Goal: Transaction & Acquisition: Purchase product/service

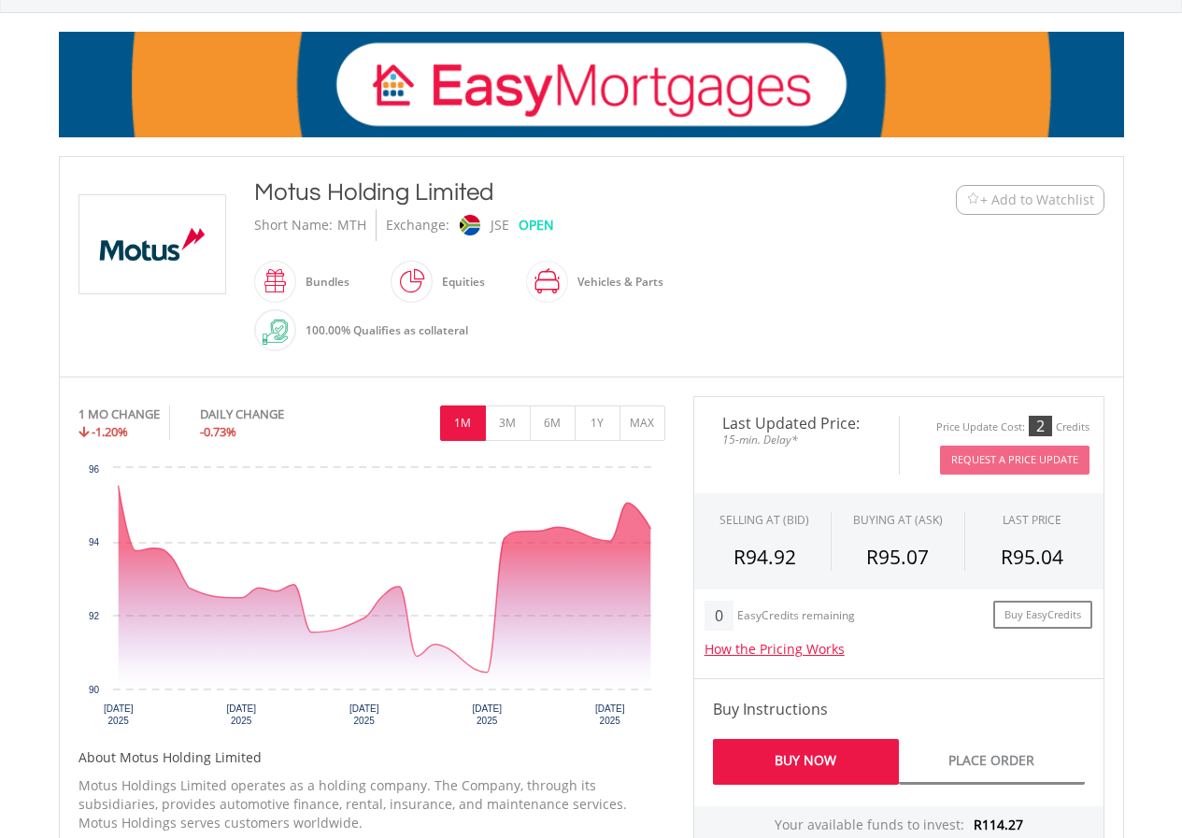
scroll to position [467, 0]
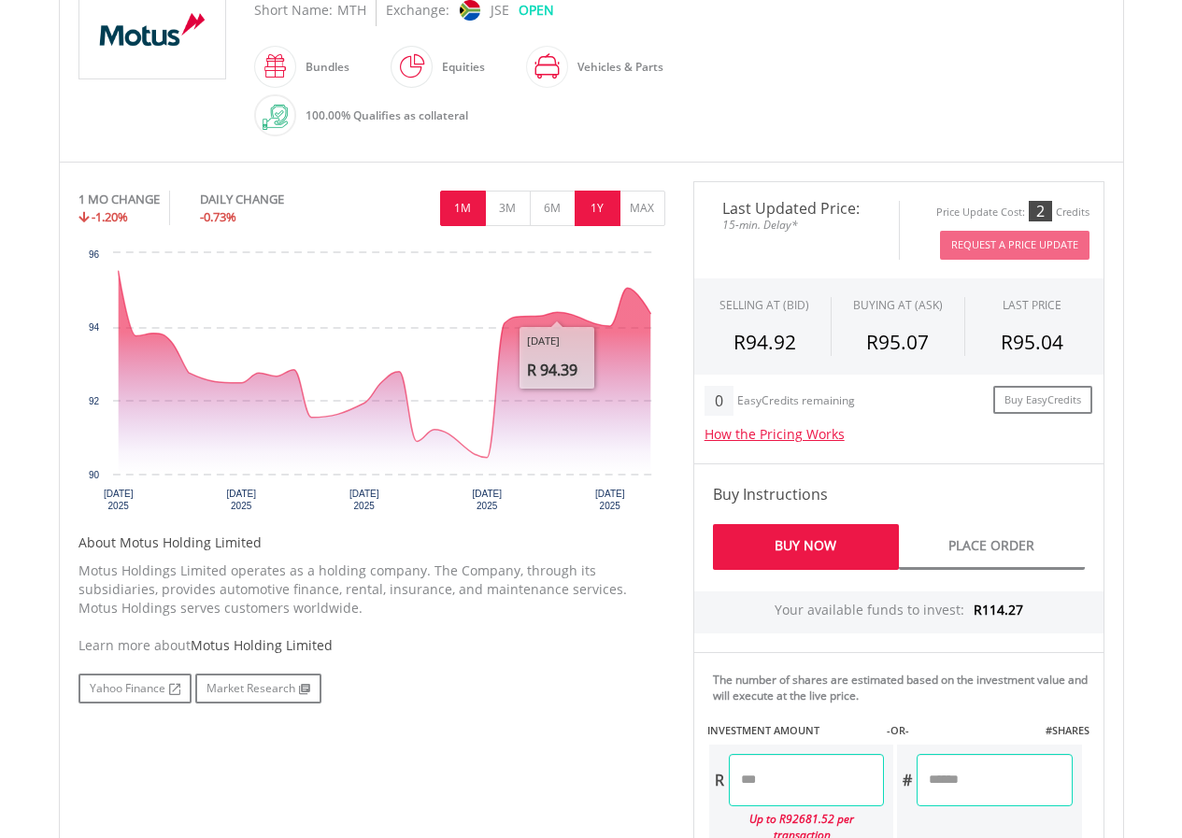
click at [592, 194] on button "1Y" at bounding box center [597, 208] width 46 height 35
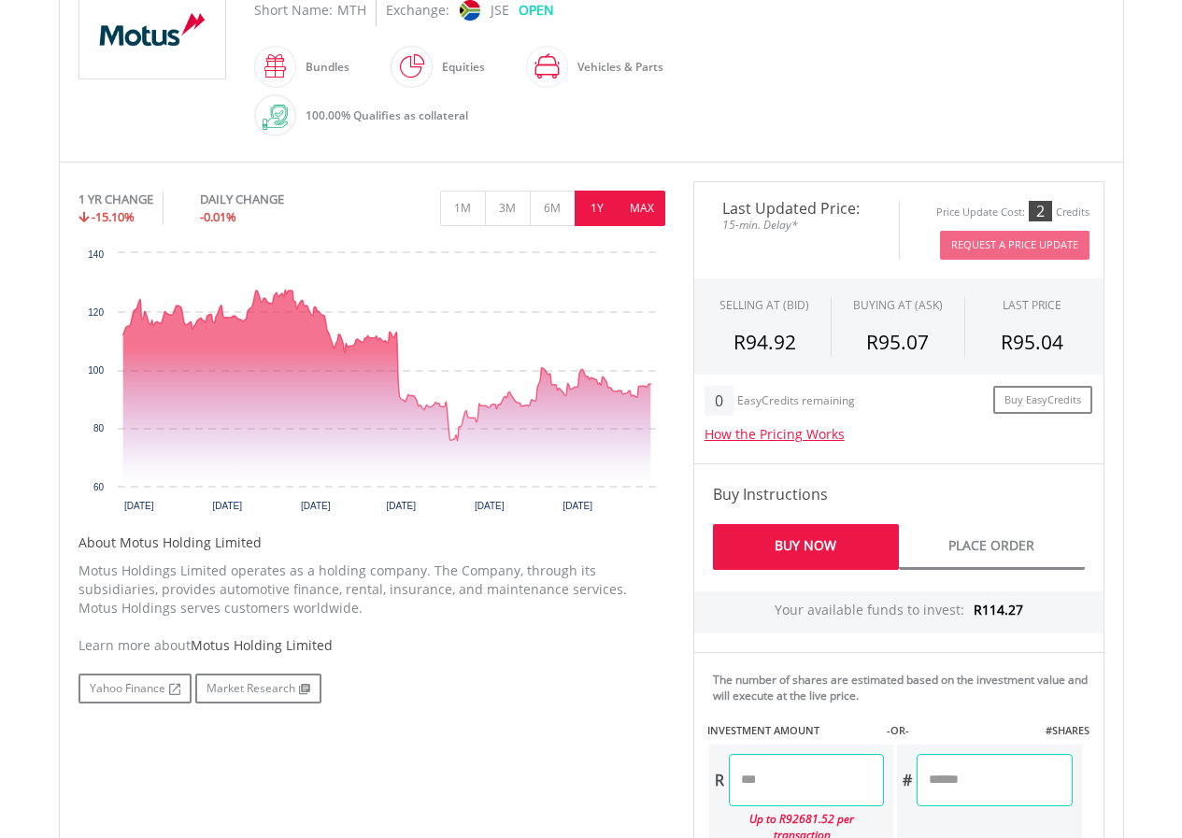
click at [635, 208] on button "MAX" at bounding box center [642, 208] width 46 height 35
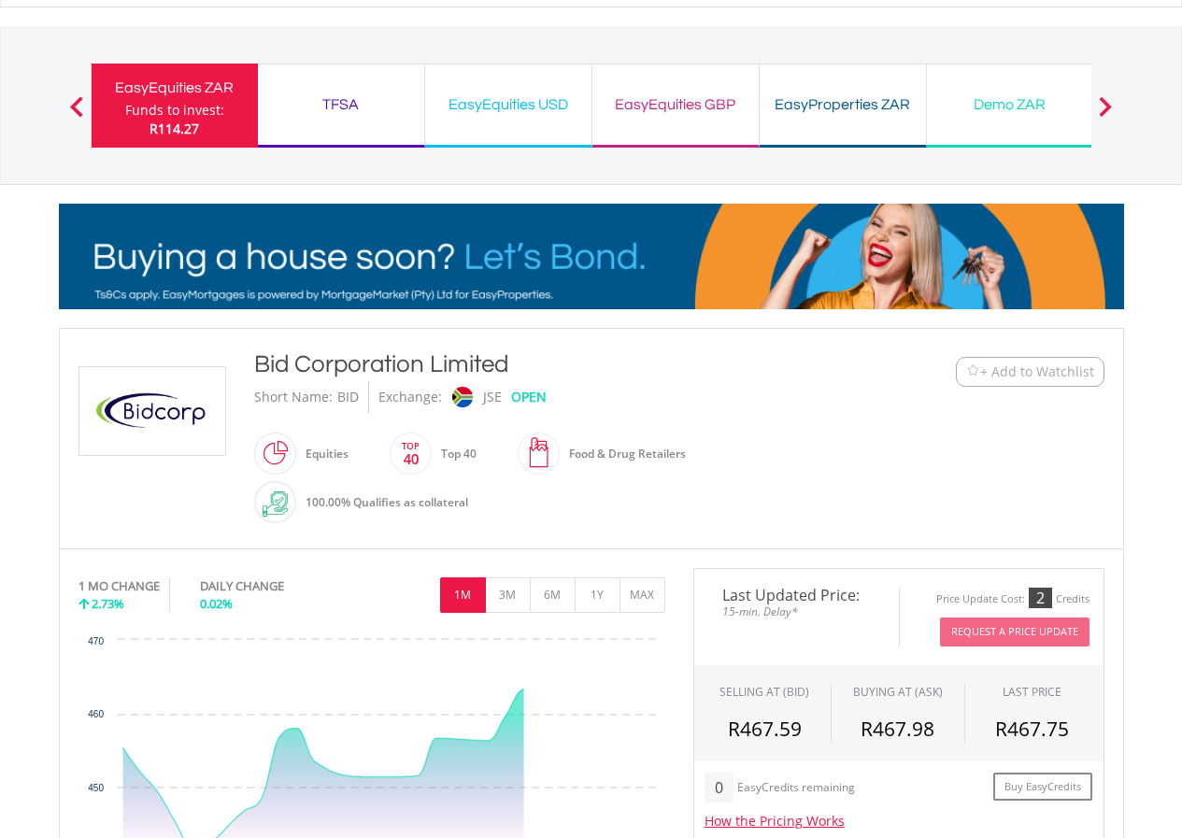
scroll to position [280, 0]
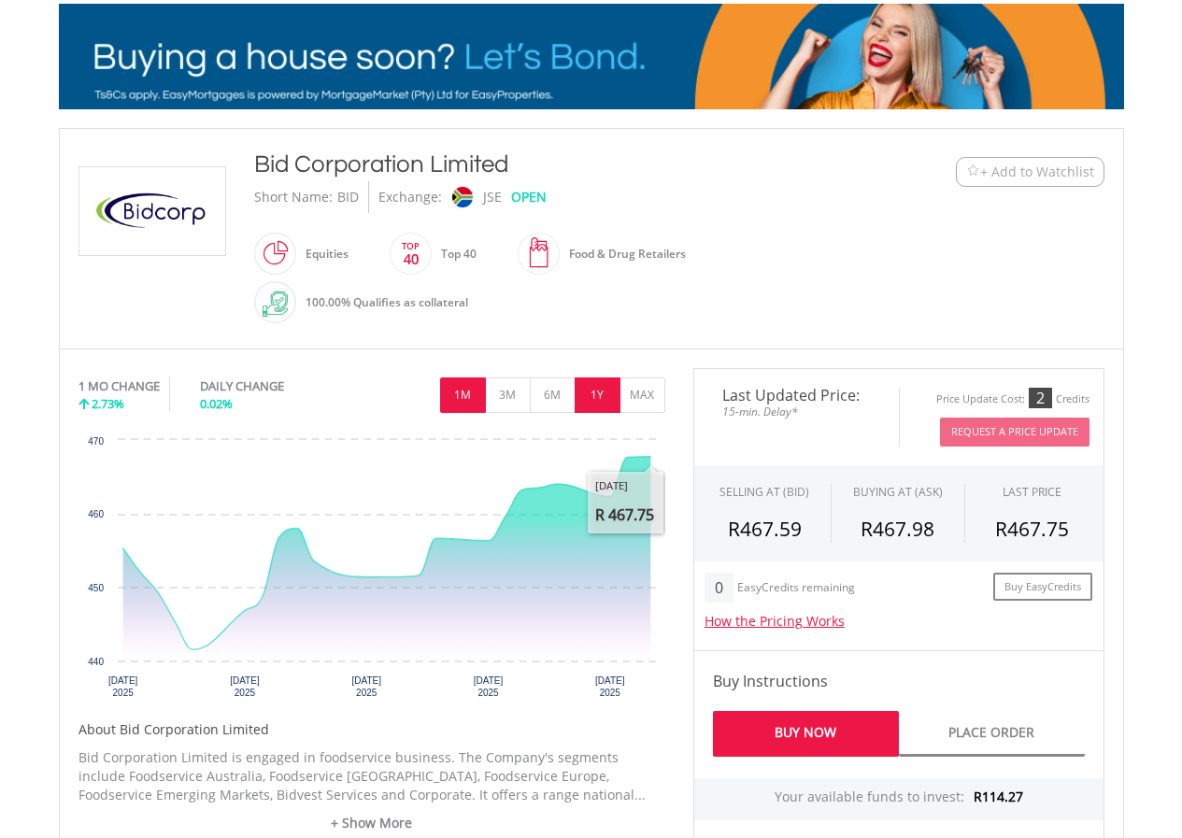
click at [617, 401] on button "1Y" at bounding box center [597, 394] width 46 height 35
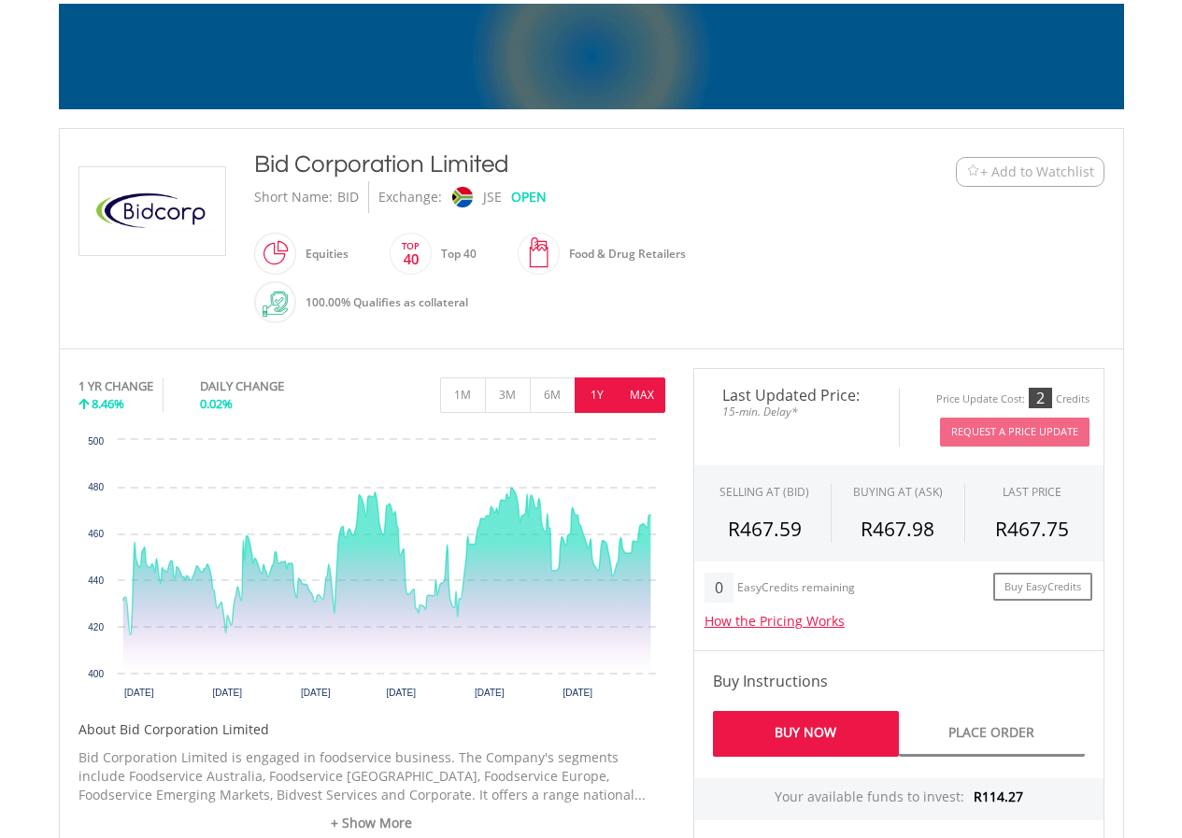
click at [638, 396] on button "MAX" at bounding box center [642, 394] width 46 height 35
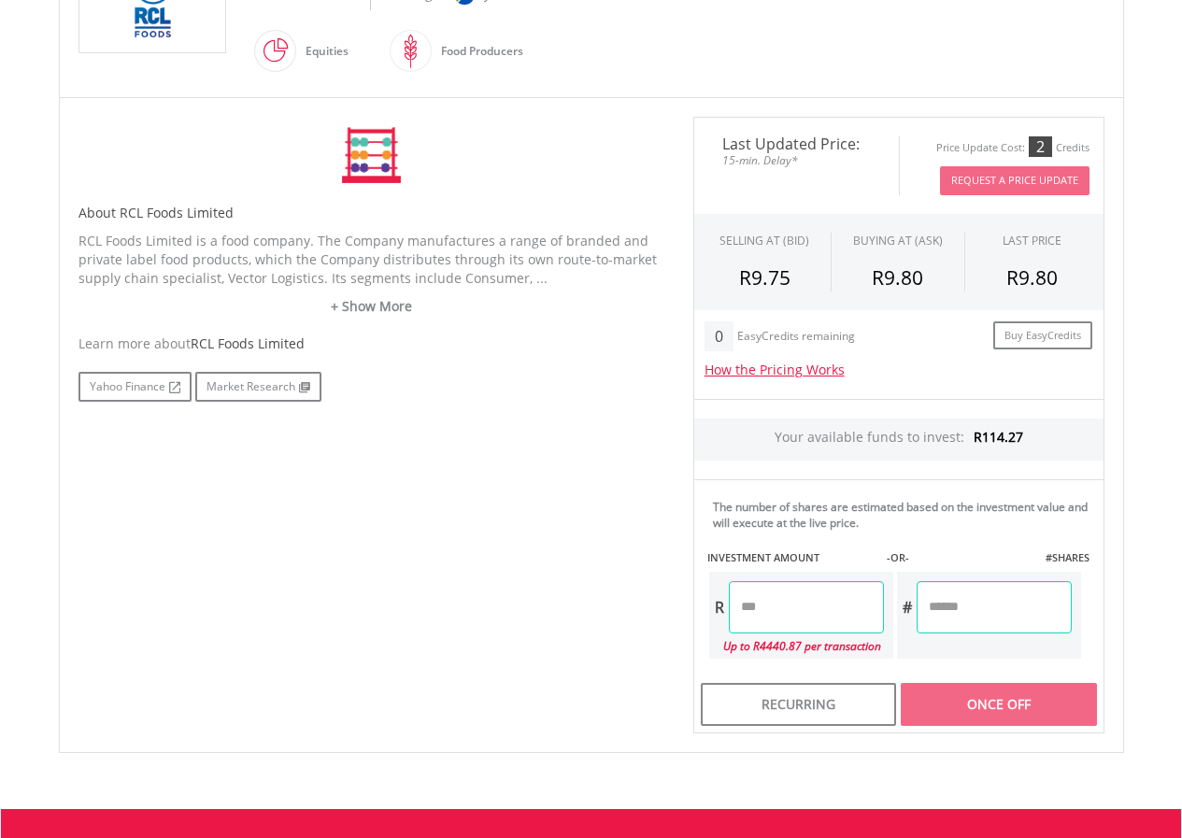
scroll to position [560, 0]
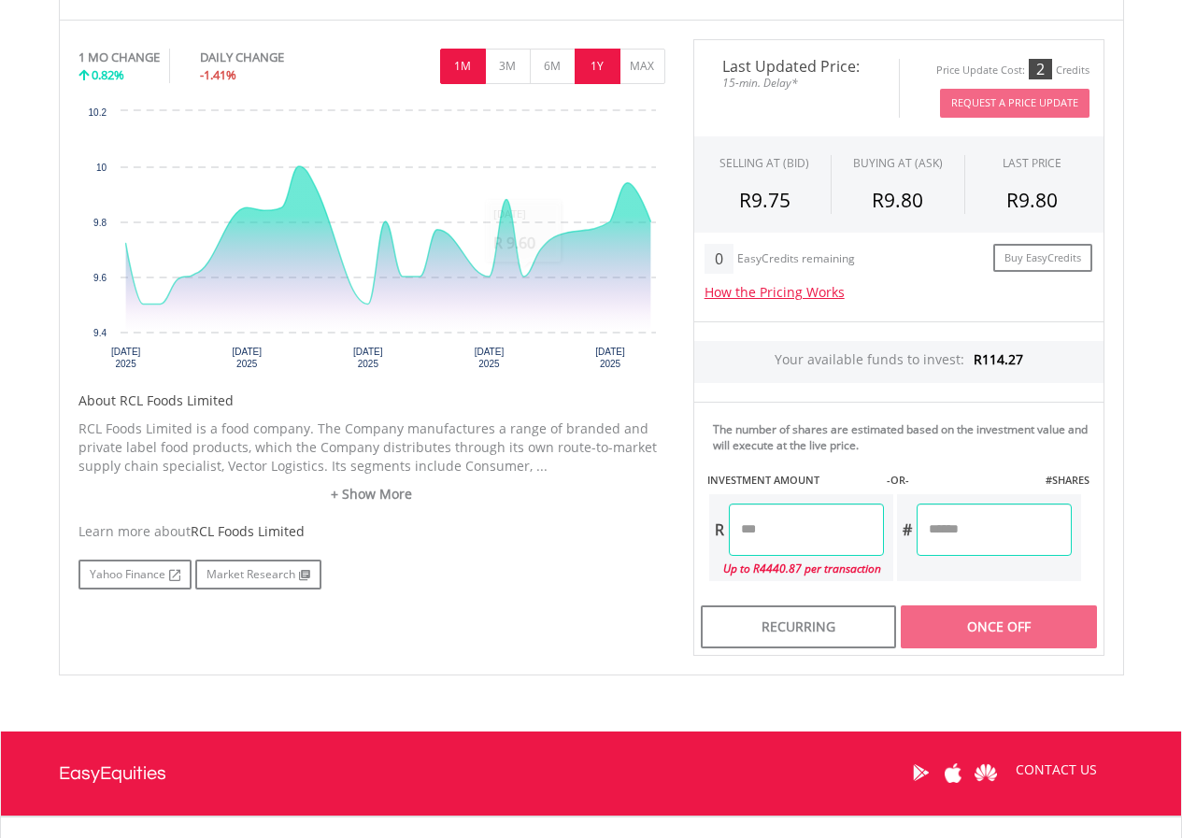
click at [594, 69] on button "1Y" at bounding box center [597, 66] width 46 height 35
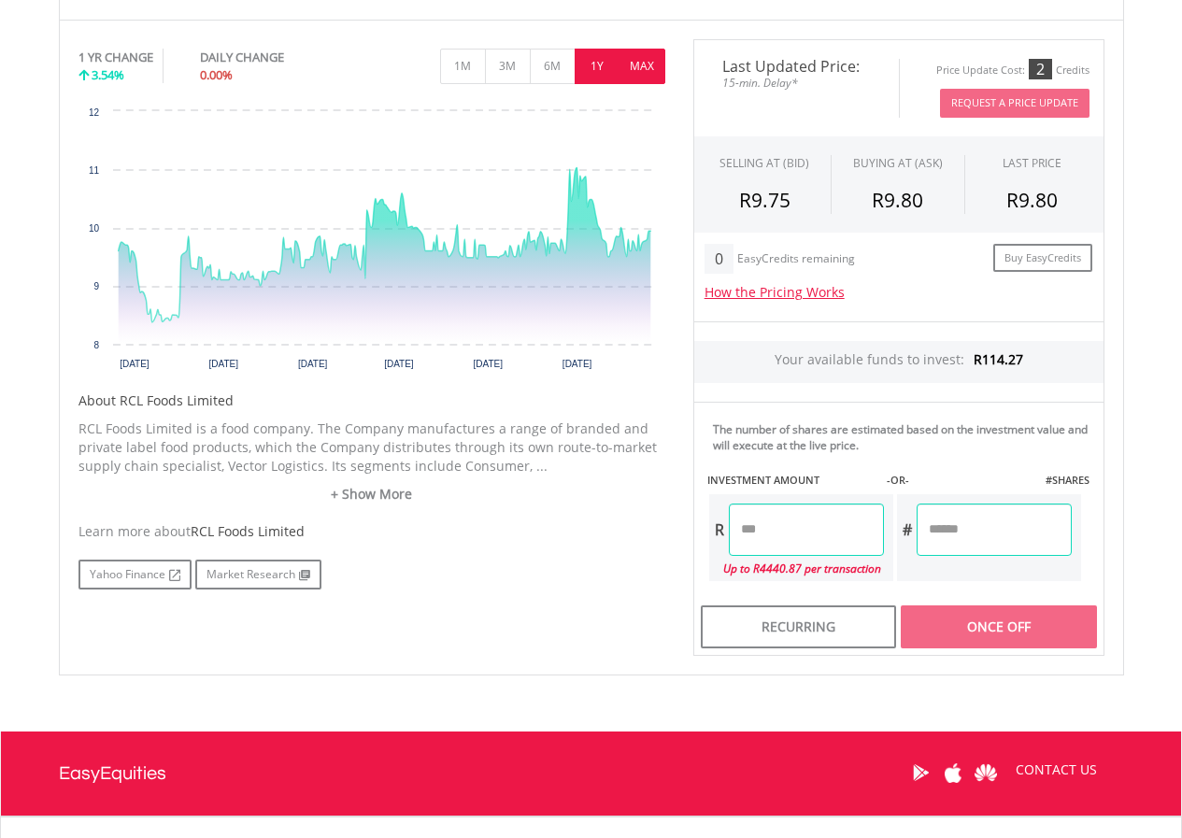
click at [635, 68] on button "MAX" at bounding box center [642, 66] width 46 height 35
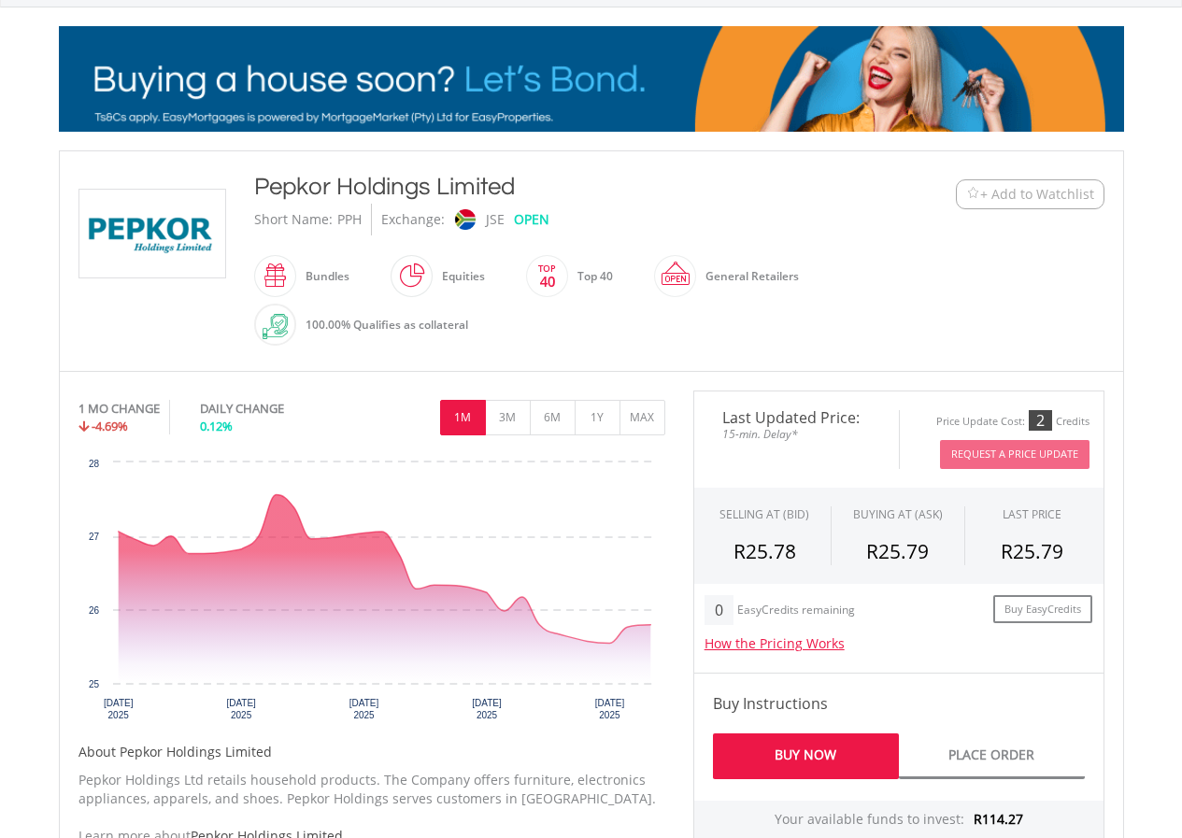
scroll to position [280, 0]
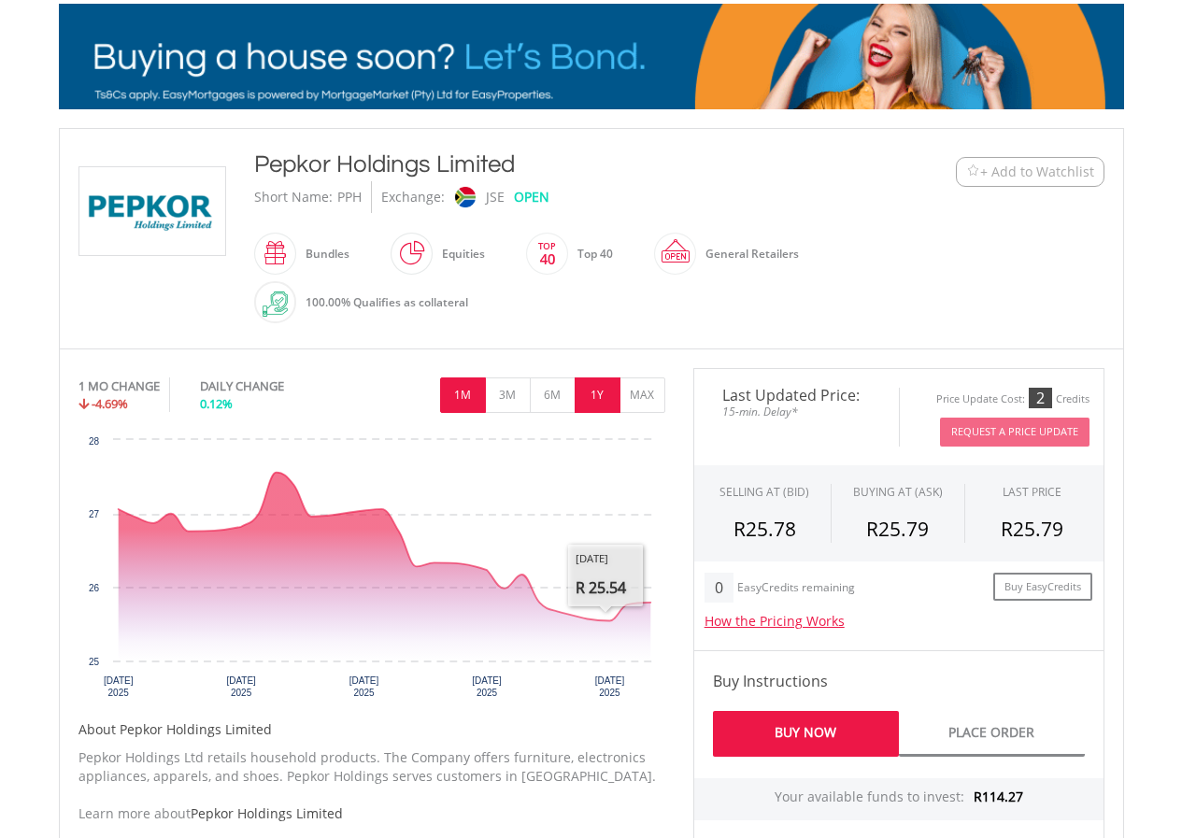
click at [608, 399] on button "1Y" at bounding box center [597, 394] width 46 height 35
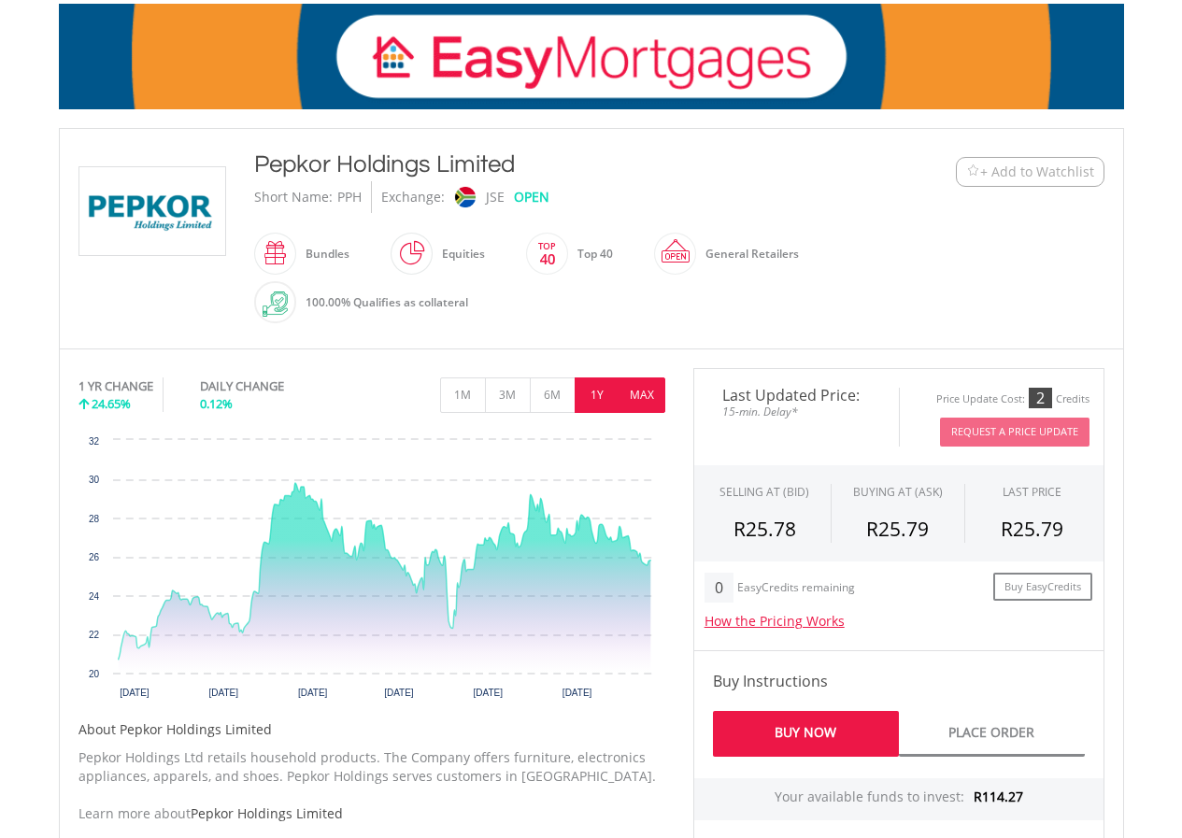
click at [657, 407] on button "MAX" at bounding box center [642, 394] width 46 height 35
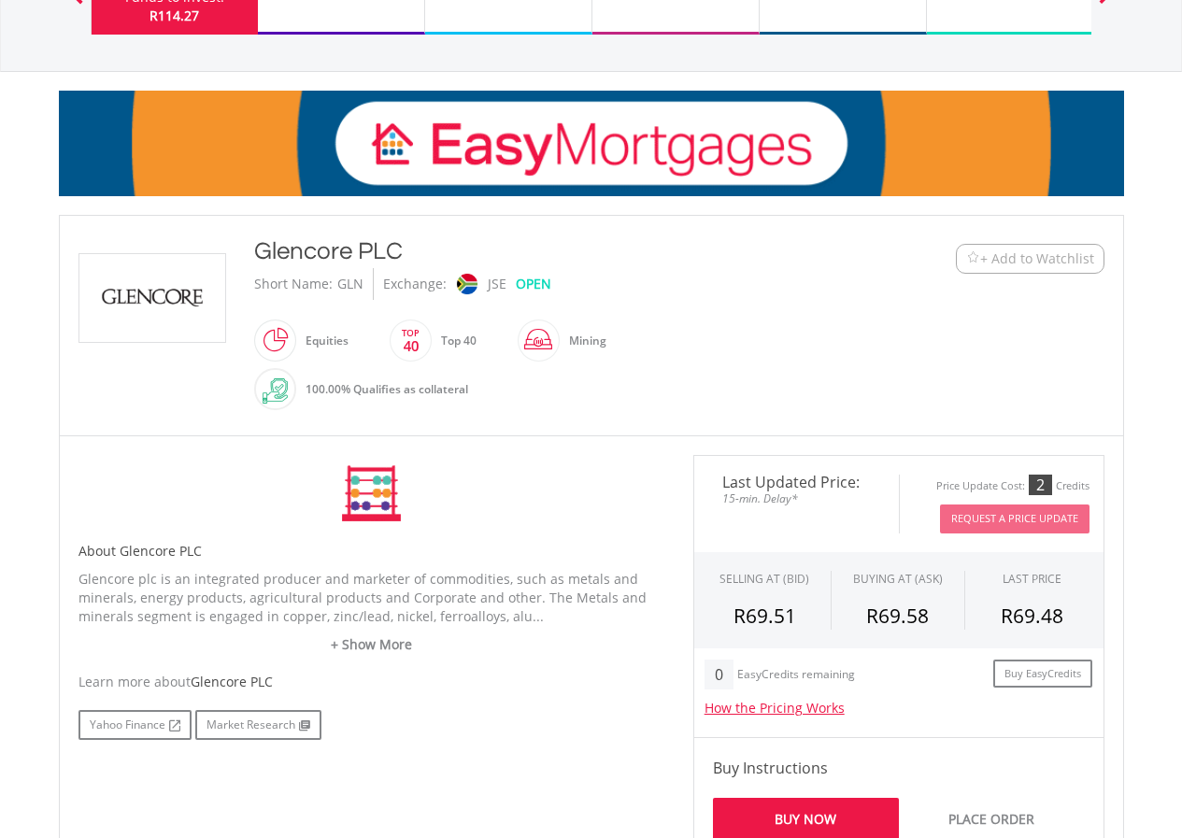
scroll to position [374, 0]
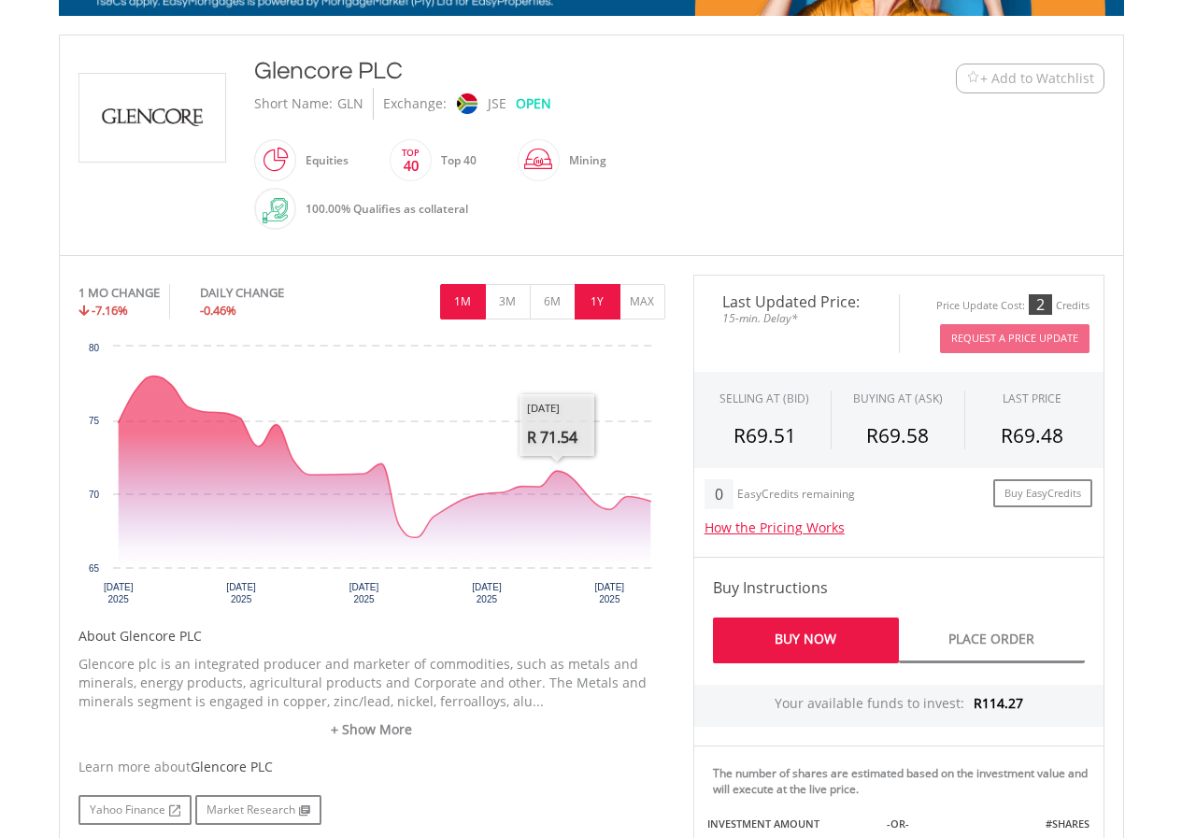
click at [581, 317] on button "1Y" at bounding box center [597, 301] width 46 height 35
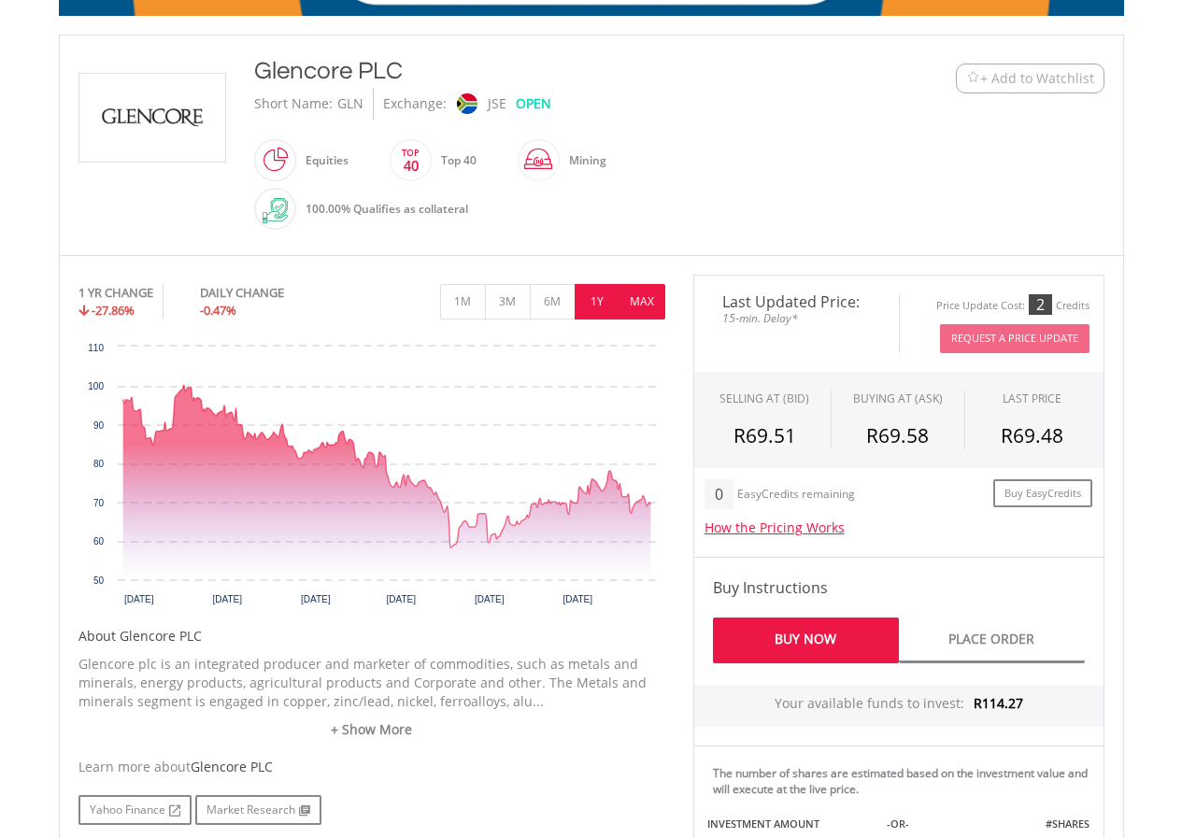
click at [623, 305] on button "MAX" at bounding box center [642, 301] width 46 height 35
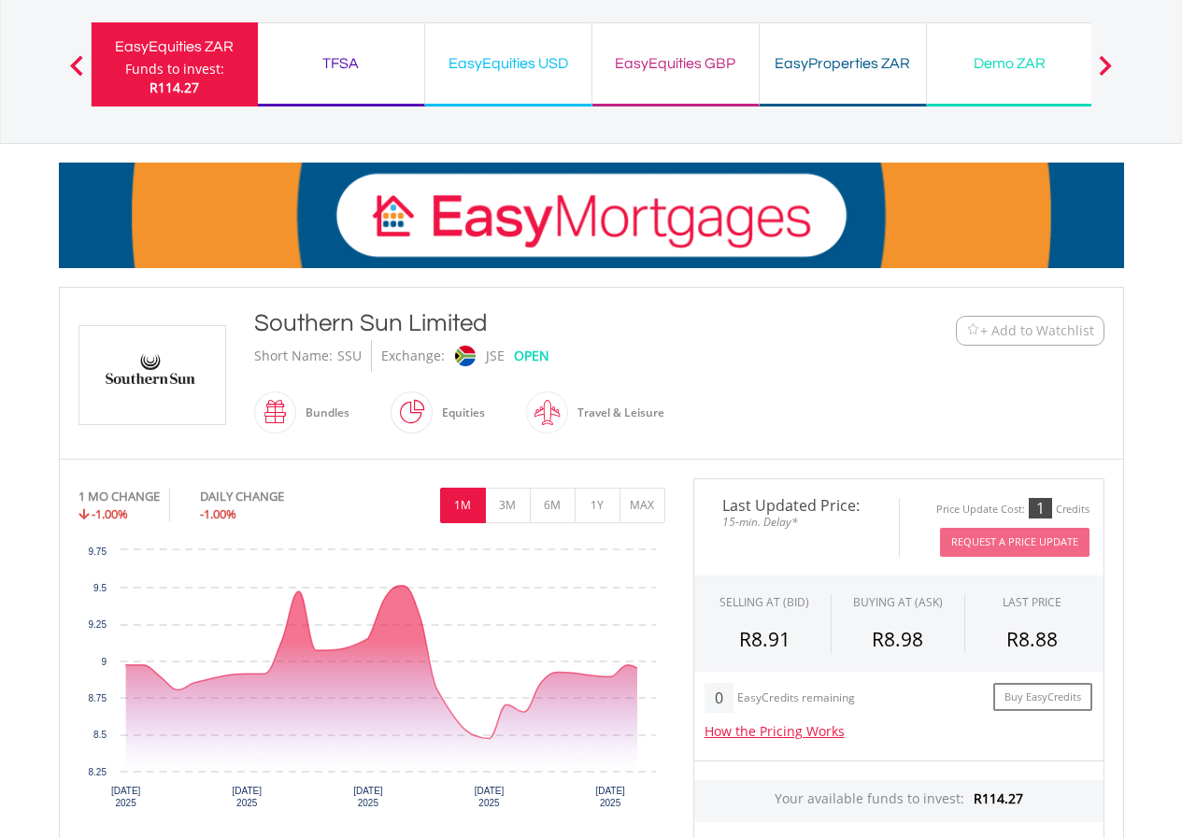
scroll to position [187, 0]
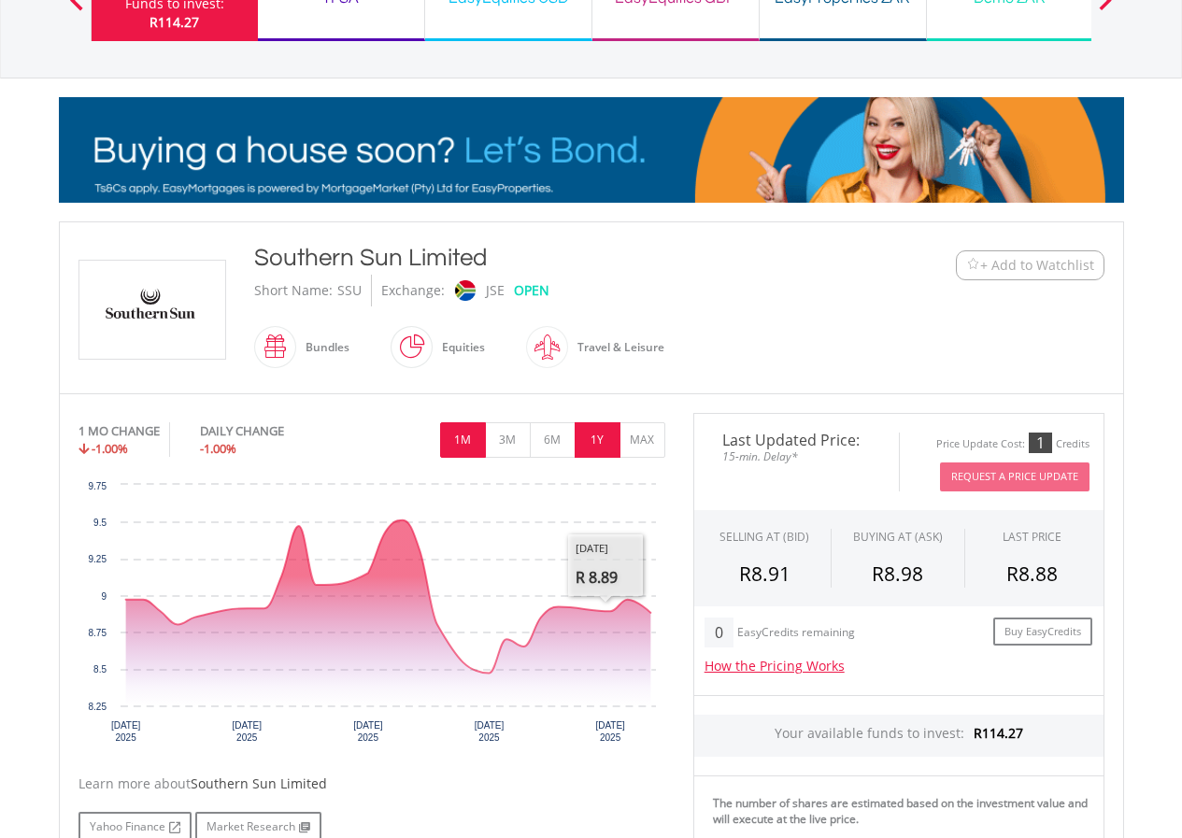
click at [592, 433] on button "1Y" at bounding box center [597, 439] width 46 height 35
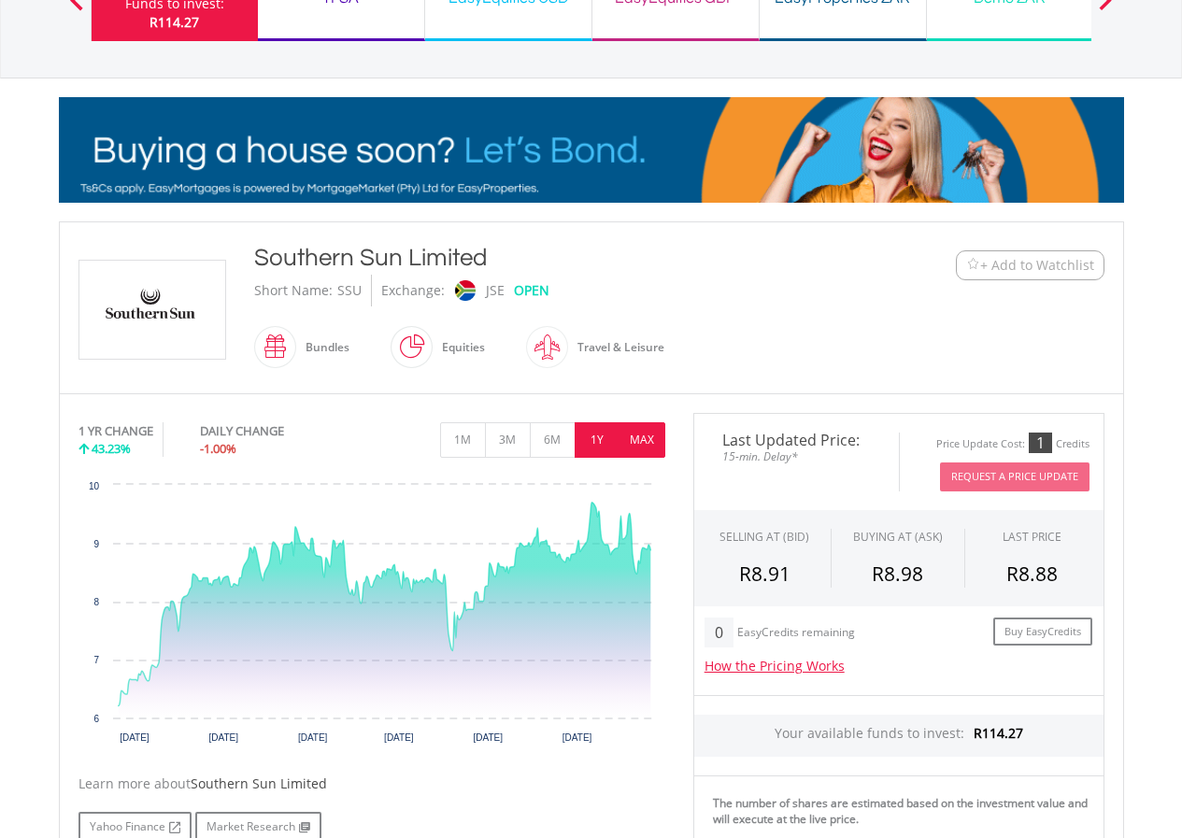
click at [645, 436] on button "MAX" at bounding box center [642, 439] width 46 height 35
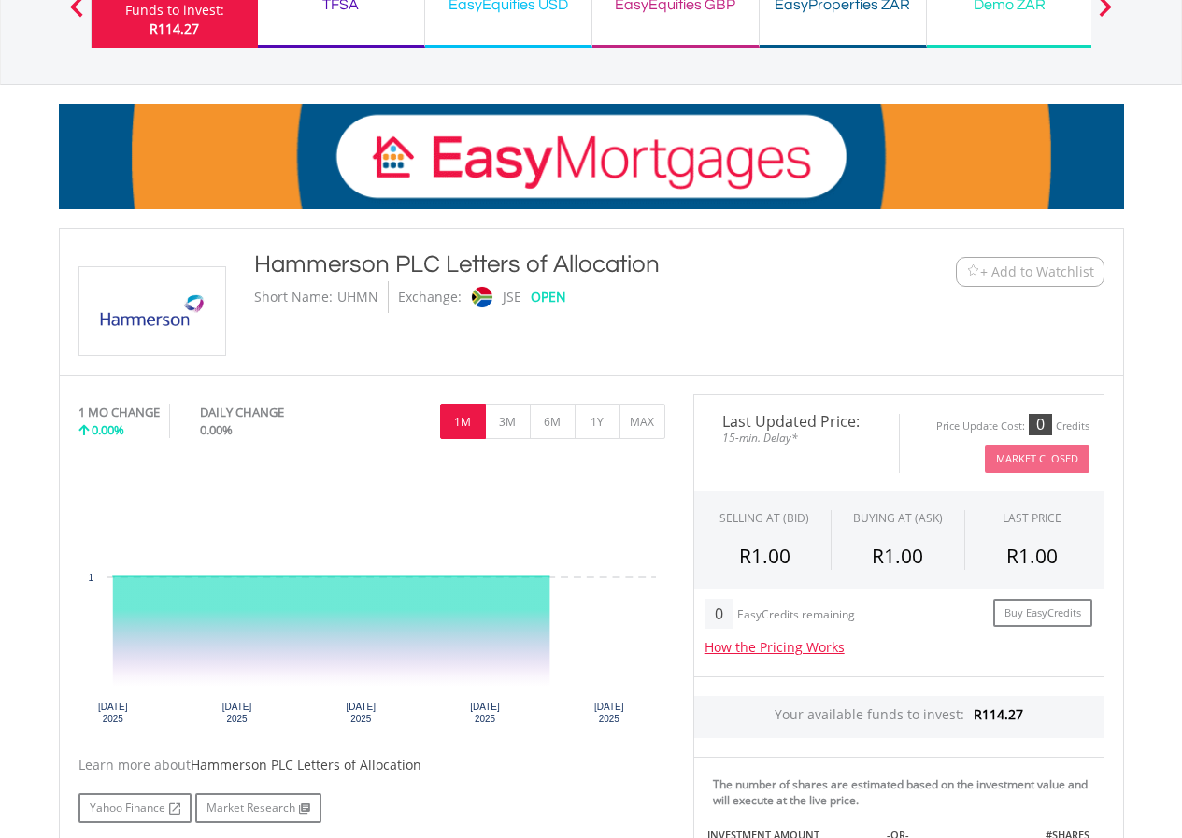
scroll to position [280, 0]
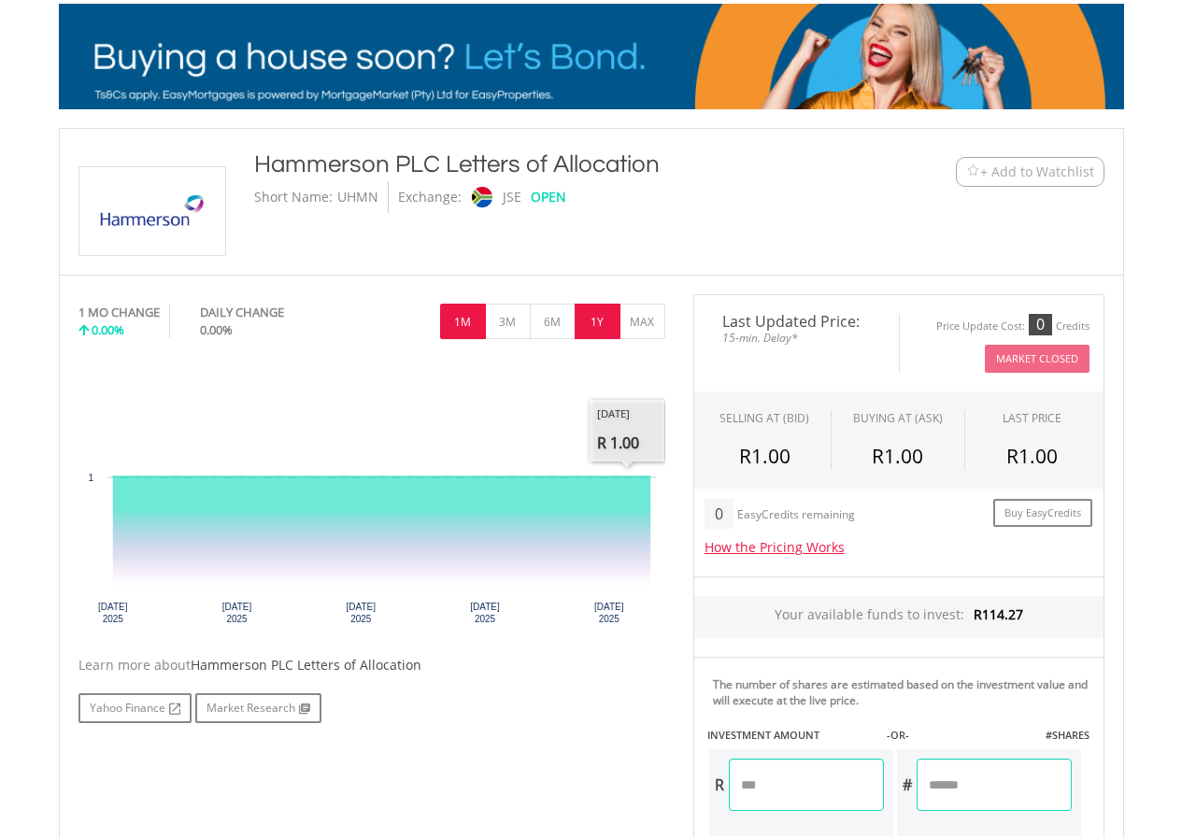
click at [605, 323] on button "1Y" at bounding box center [597, 321] width 46 height 35
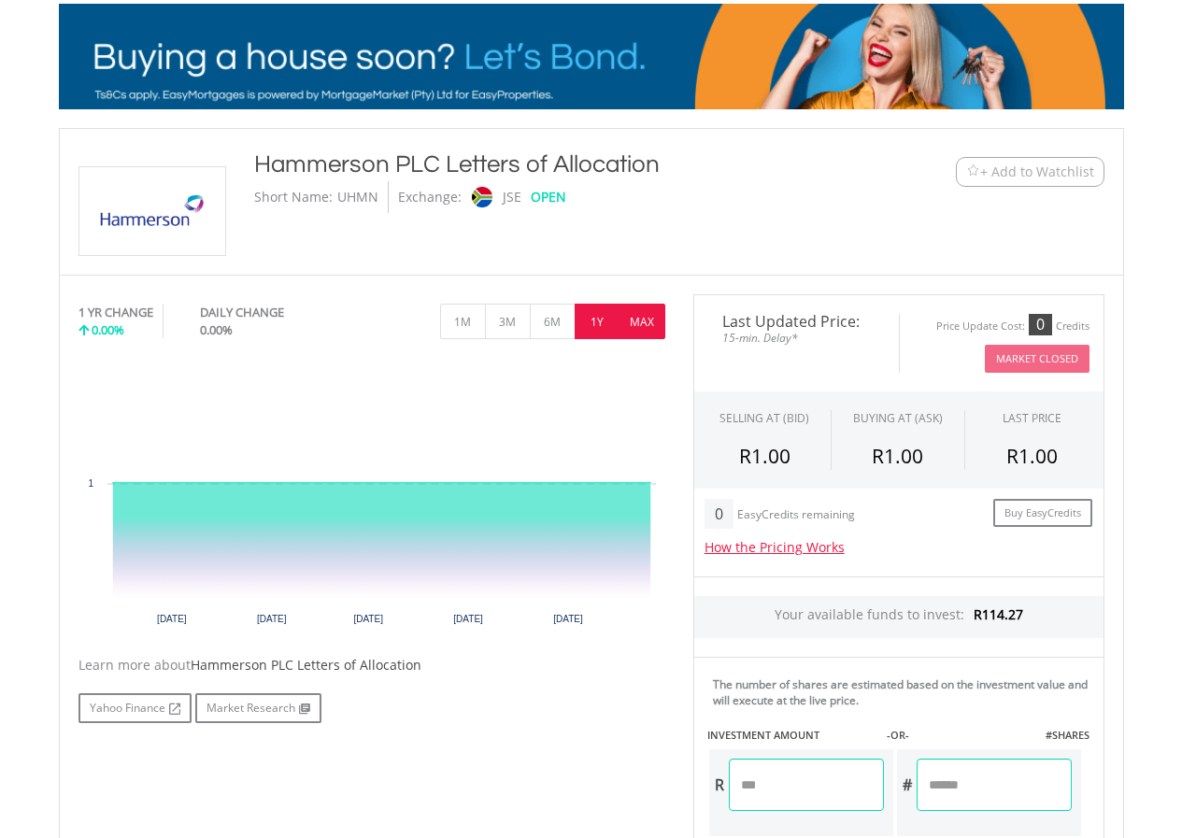
click at [640, 325] on button "MAX" at bounding box center [642, 321] width 46 height 35
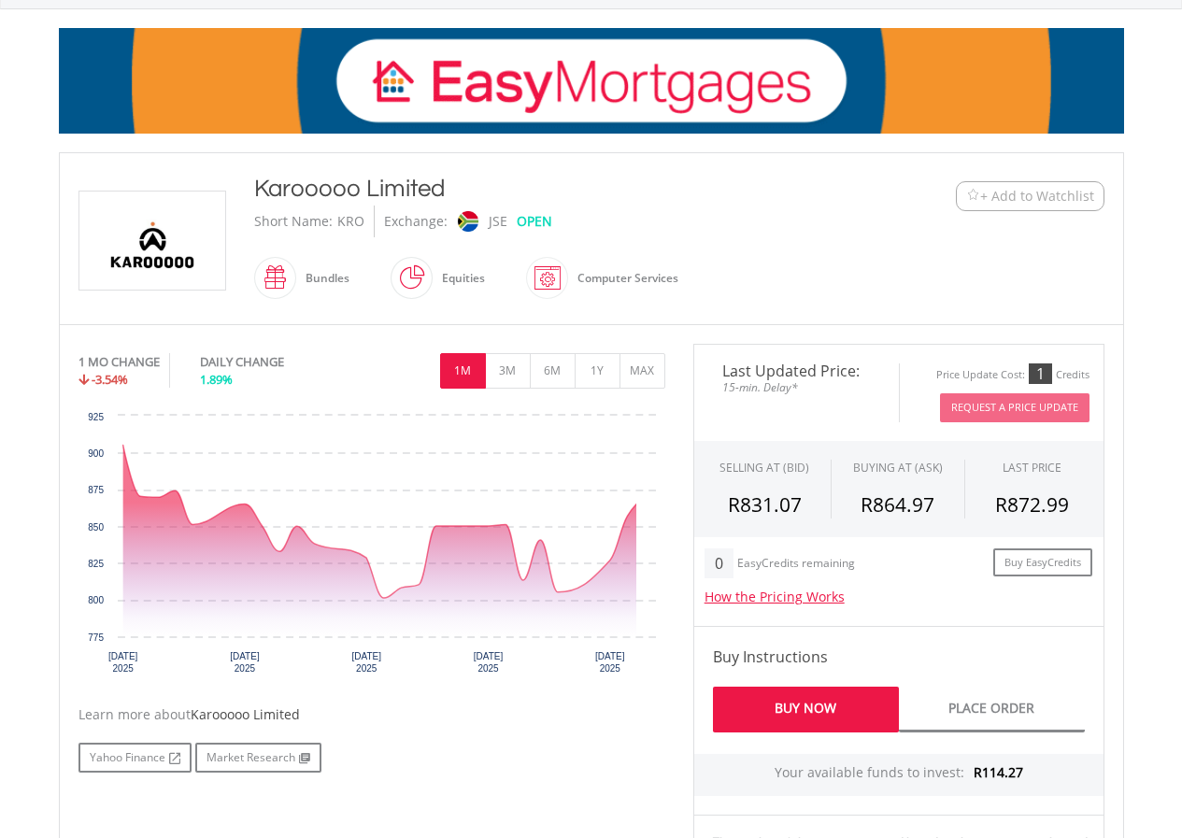
scroll to position [280, 0]
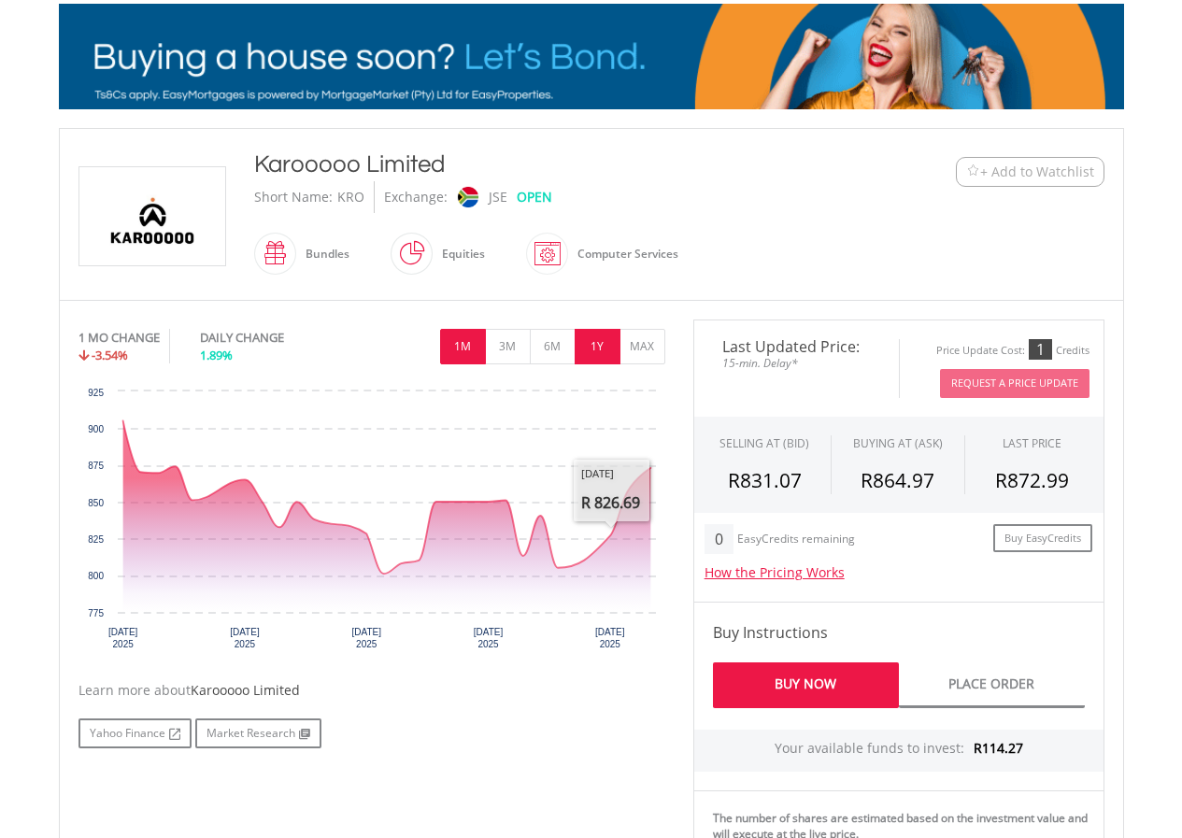
click at [589, 350] on button "1Y" at bounding box center [597, 346] width 46 height 35
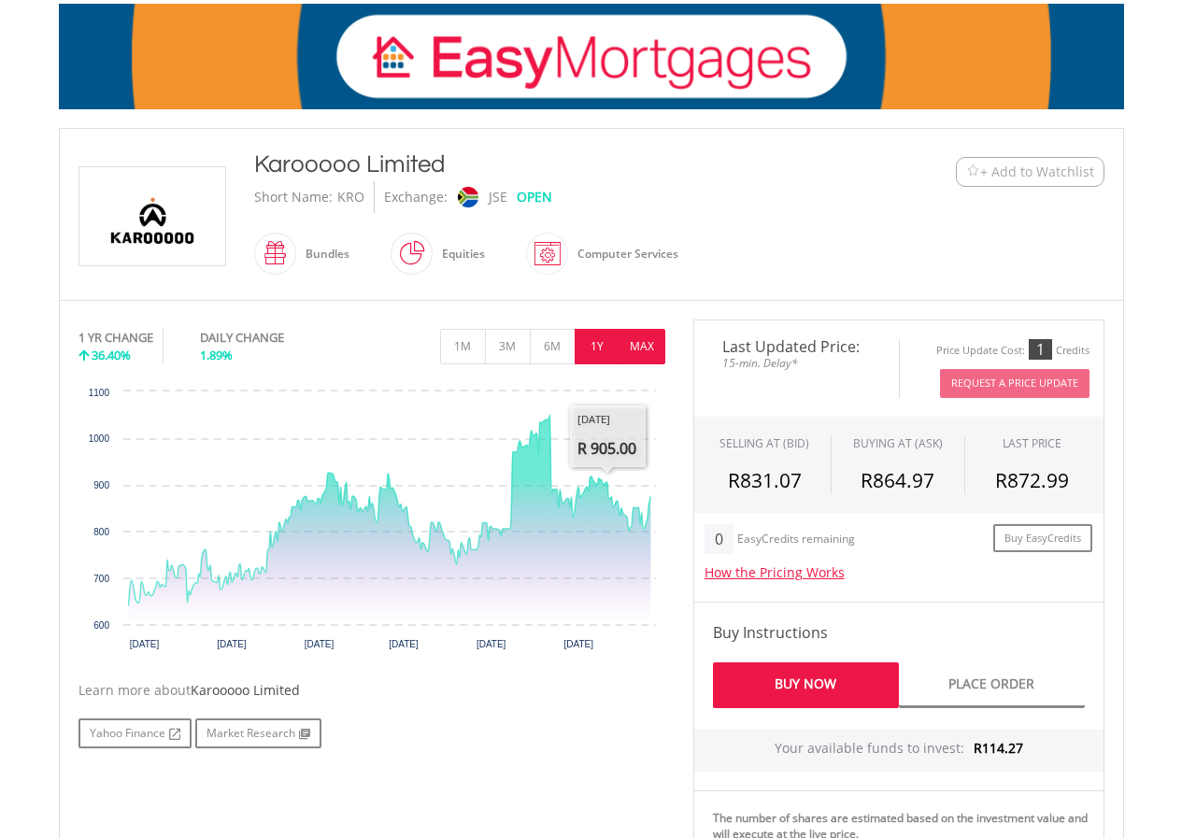
click at [657, 349] on button "MAX" at bounding box center [642, 346] width 46 height 35
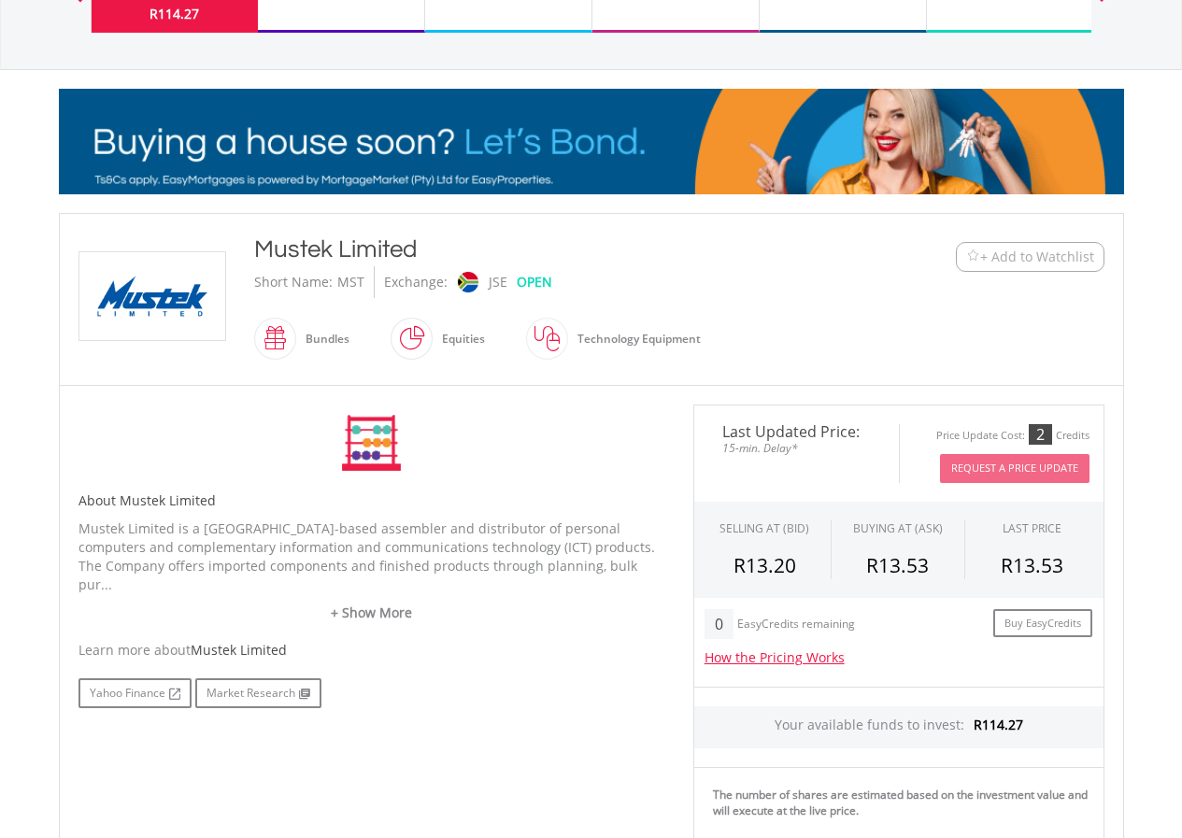
scroll to position [187, 0]
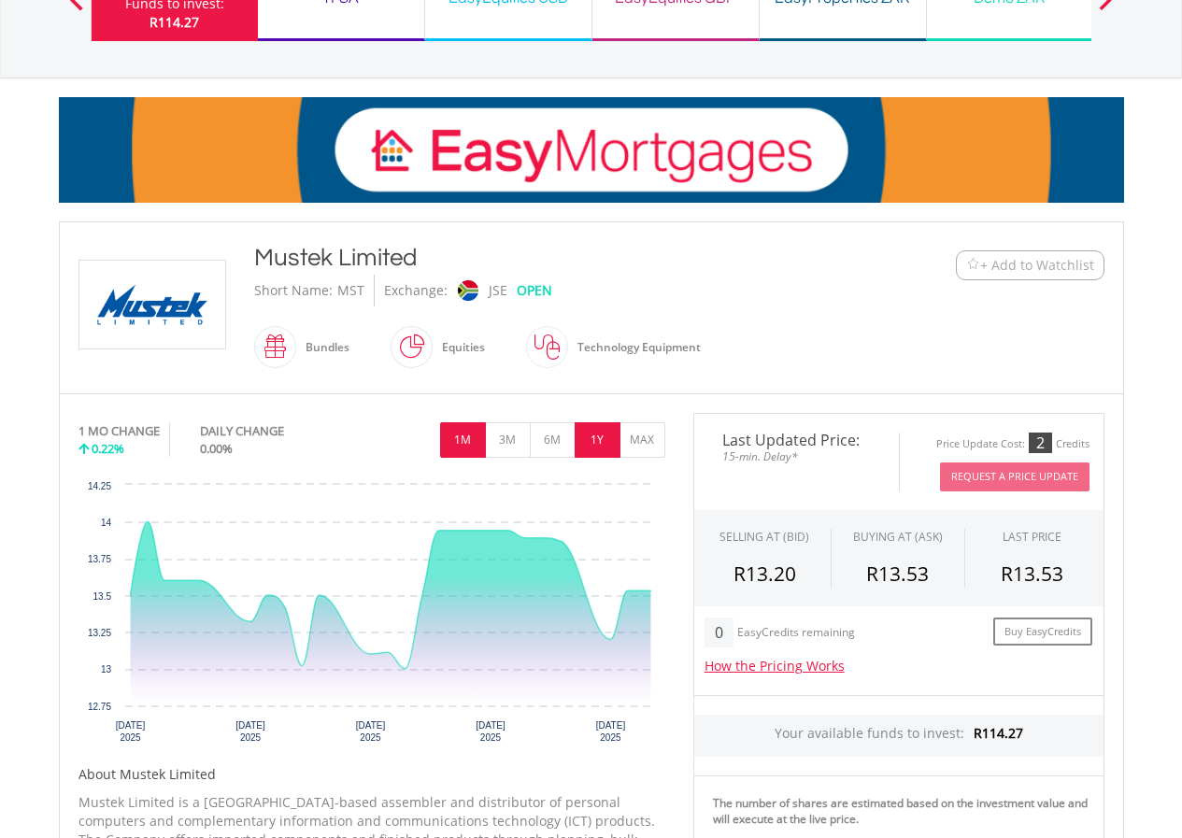
click at [614, 440] on button "1Y" at bounding box center [597, 439] width 46 height 35
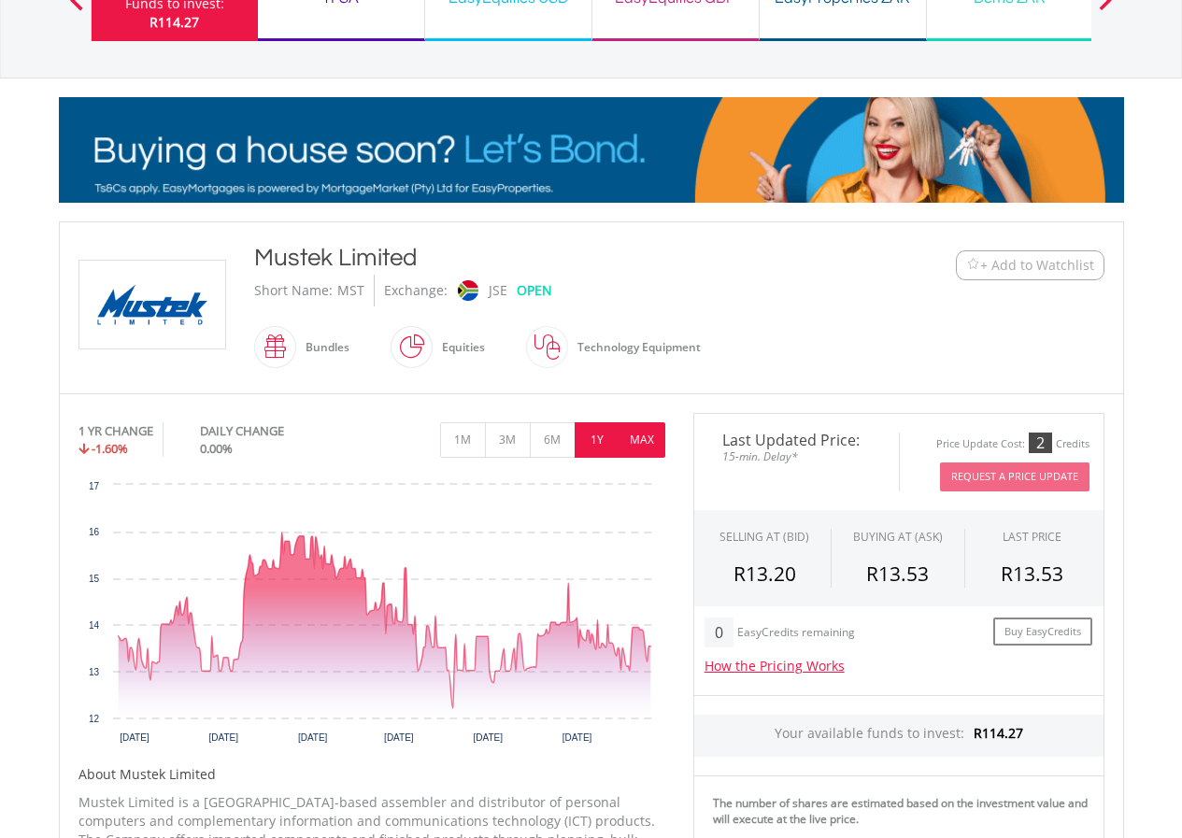
click at [652, 442] on button "MAX" at bounding box center [642, 439] width 46 height 35
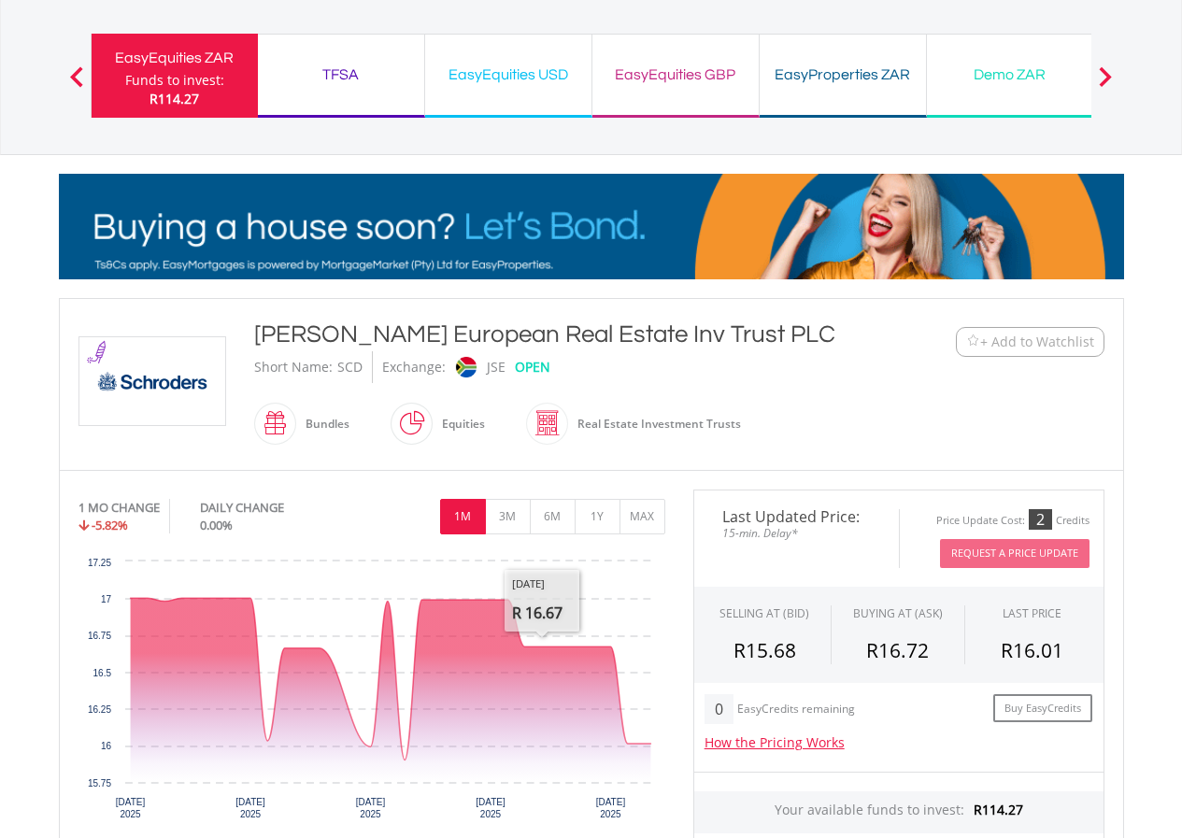
scroll to position [374, 0]
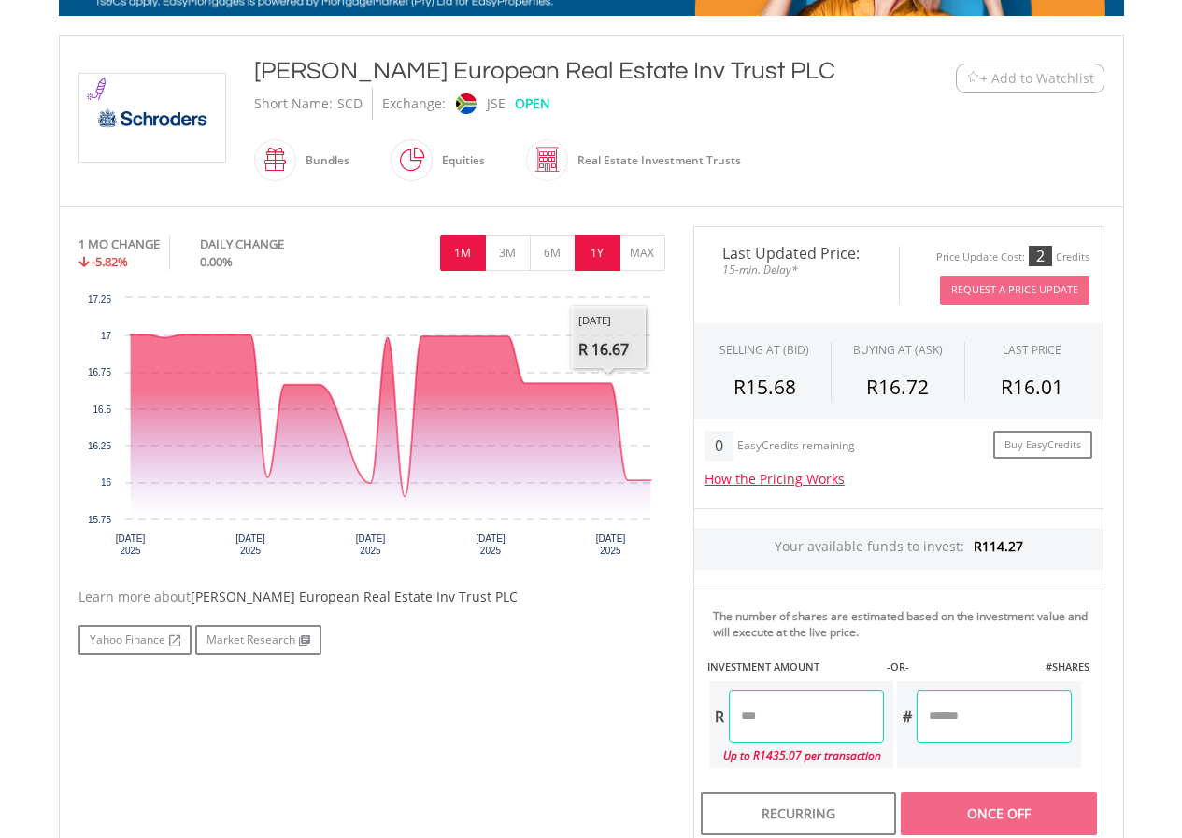
click at [617, 249] on button "1Y" at bounding box center [597, 252] width 46 height 35
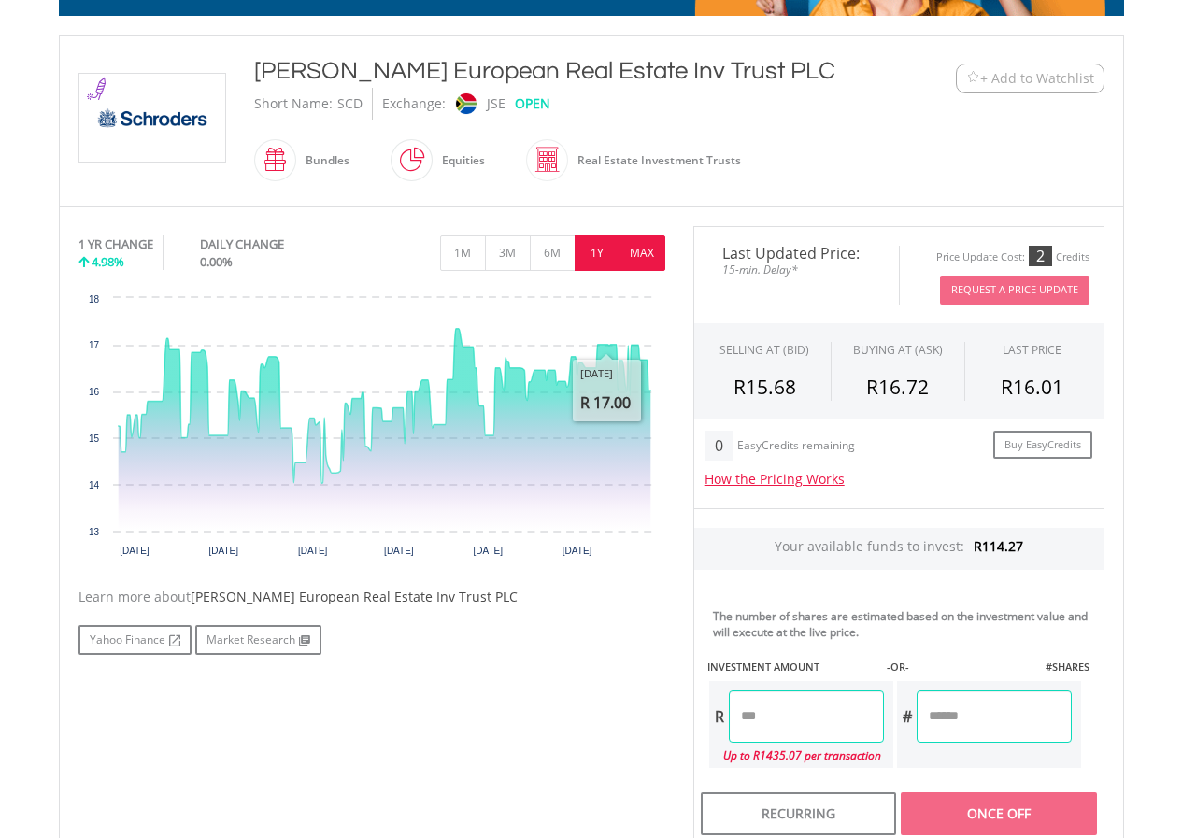
click at [644, 249] on button "MAX" at bounding box center [642, 252] width 46 height 35
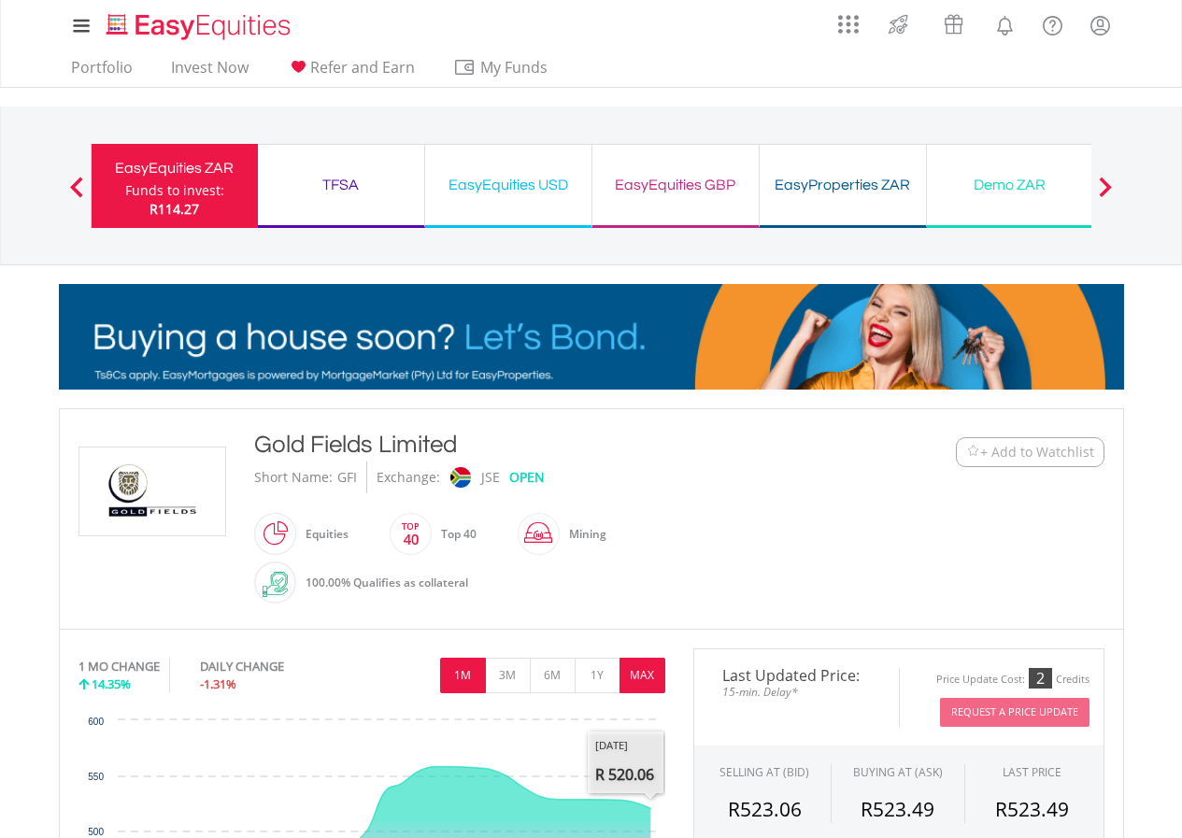
click at [620, 674] on button "MAX" at bounding box center [642, 675] width 46 height 35
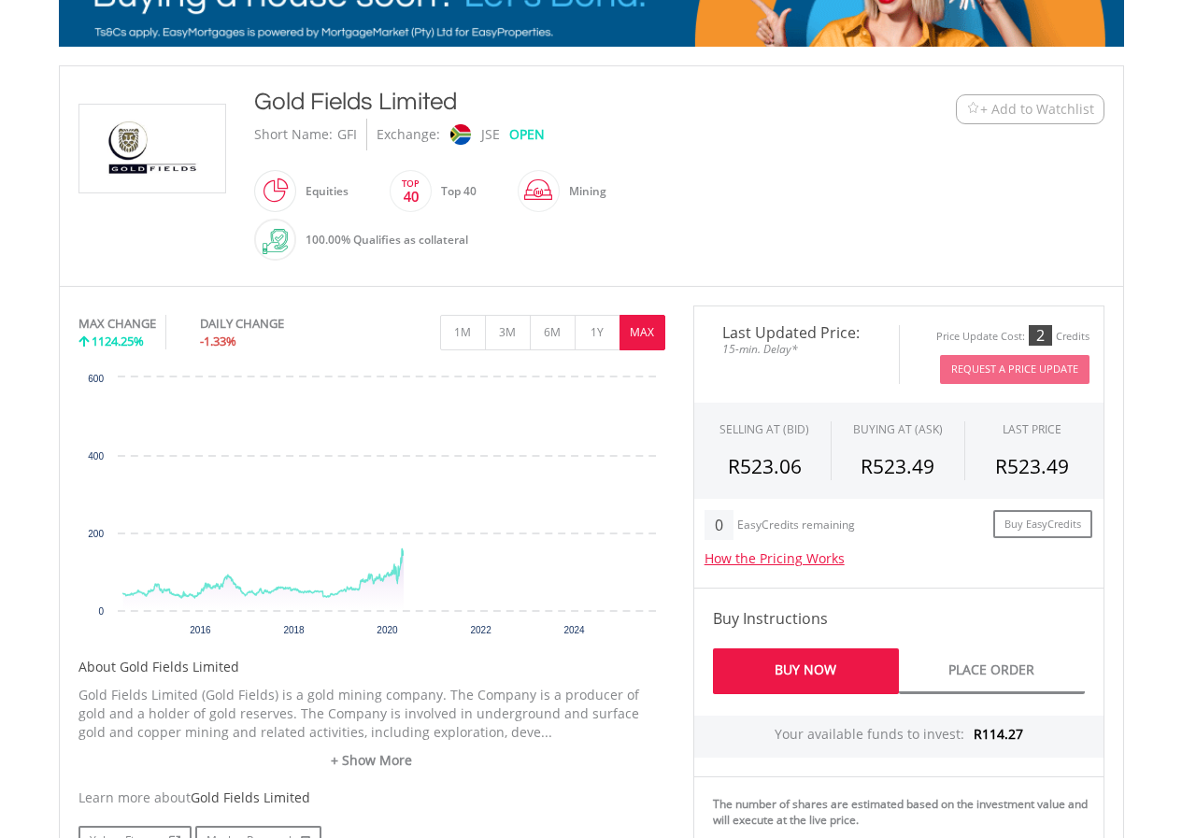
scroll to position [374, 0]
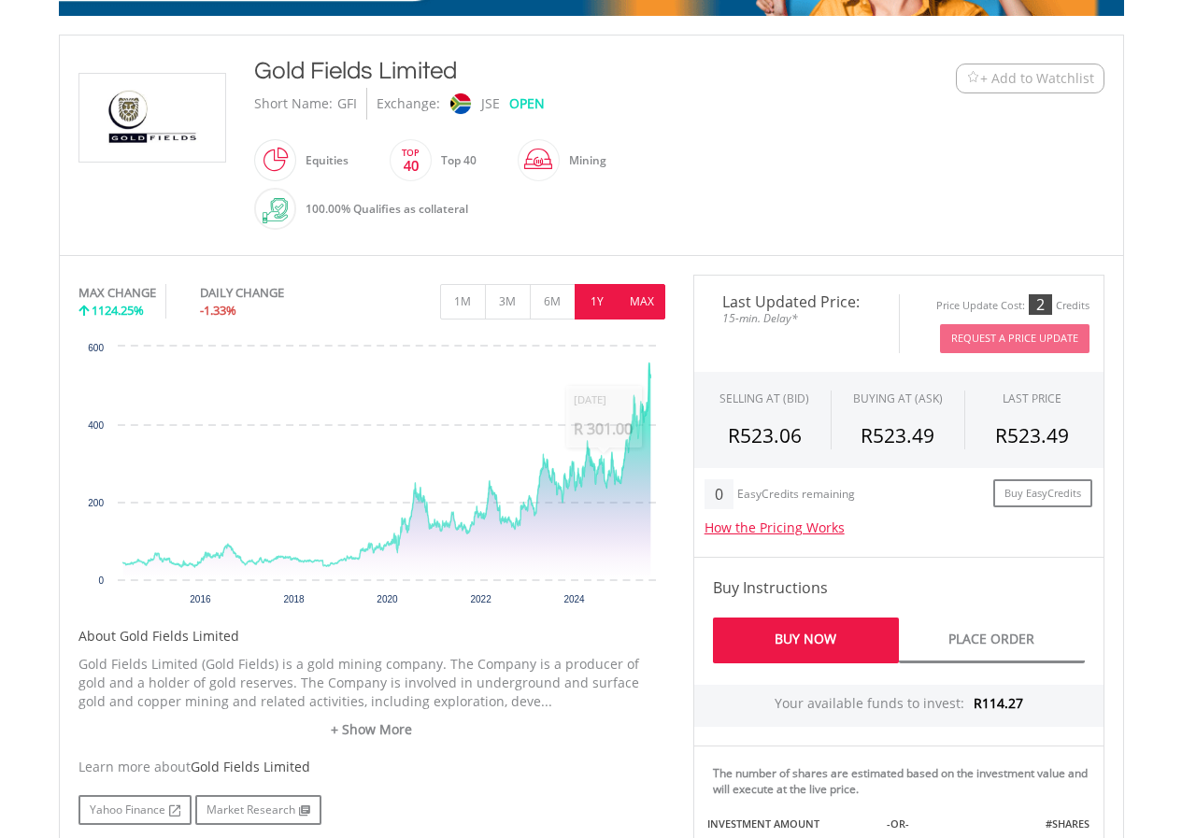
click at [600, 299] on button "1Y" at bounding box center [597, 301] width 46 height 35
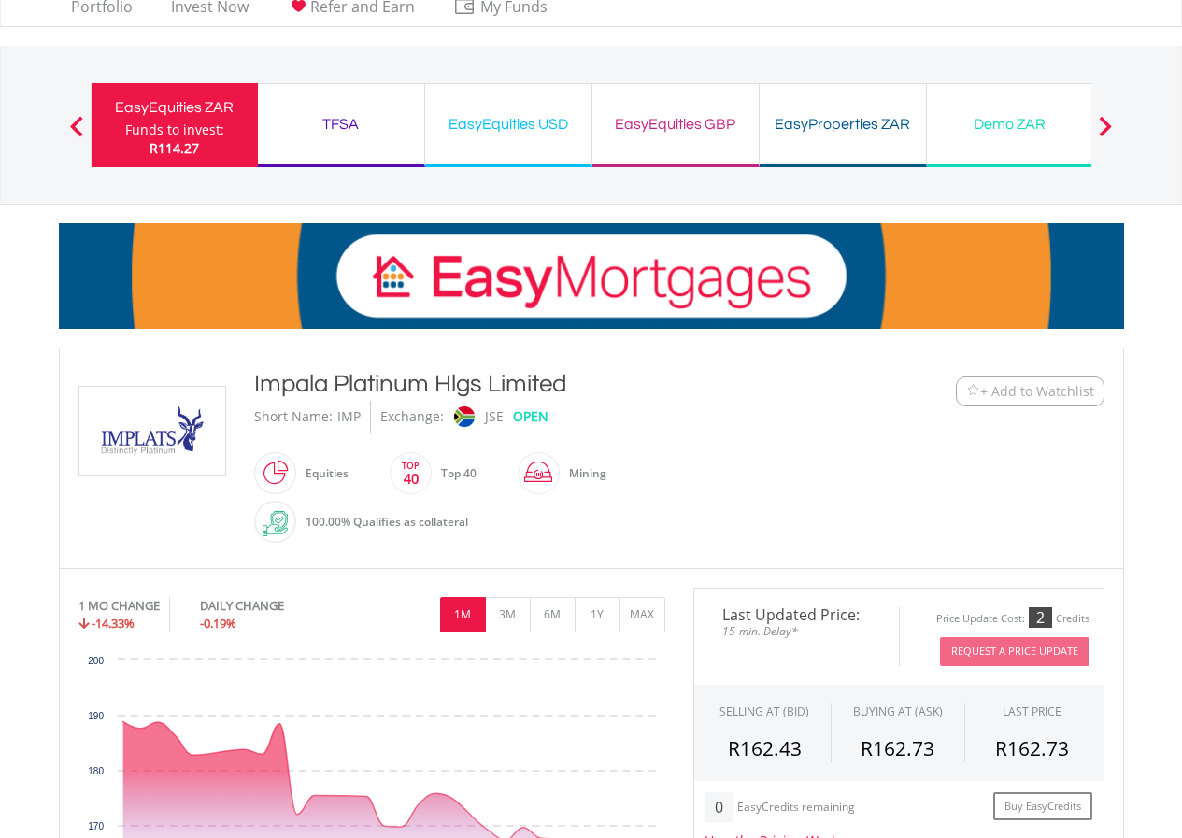
scroll to position [93, 0]
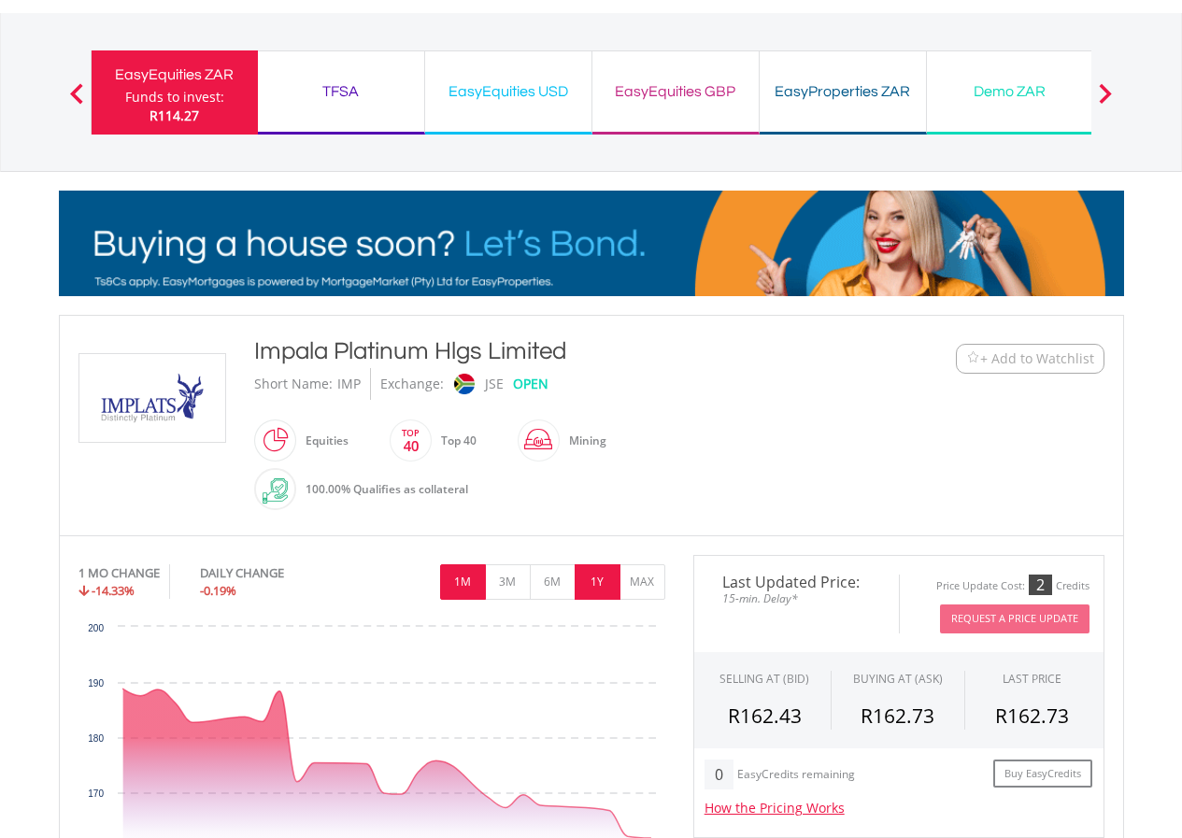
click at [597, 570] on button "1Y" at bounding box center [597, 581] width 46 height 35
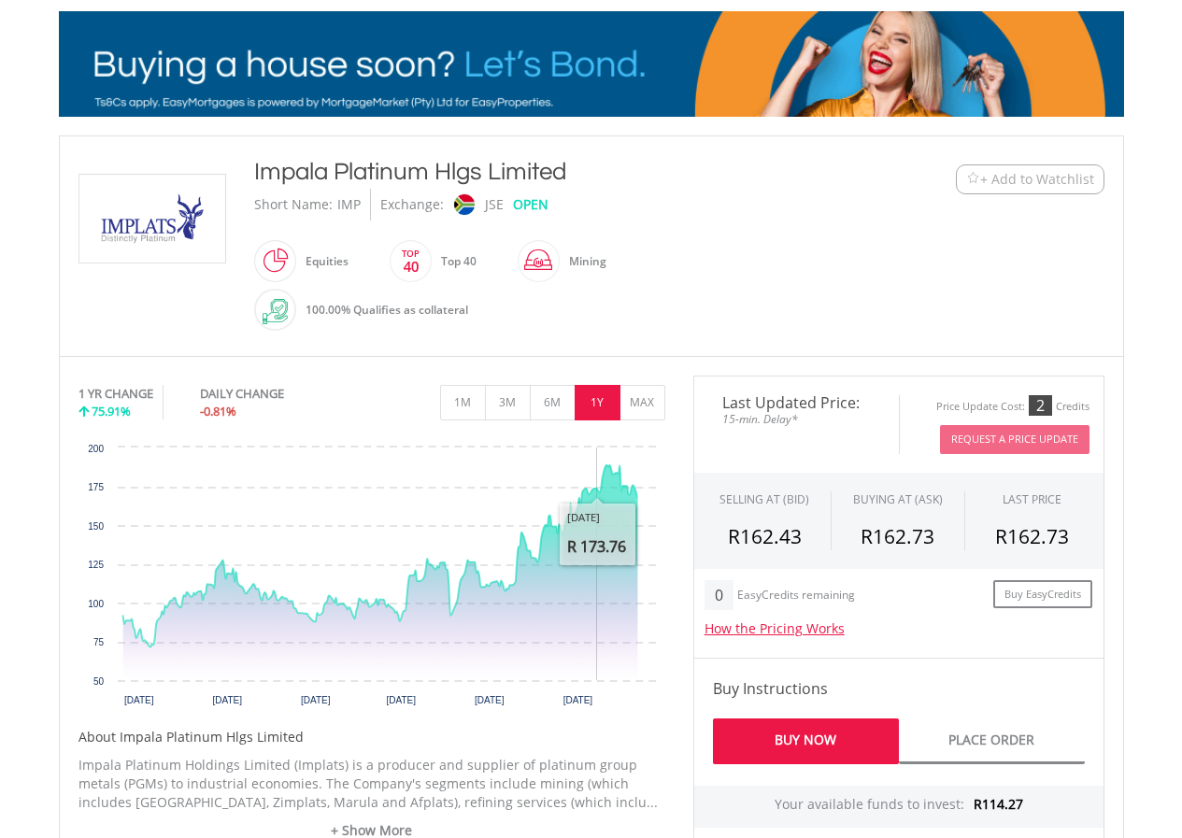
scroll to position [280, 0]
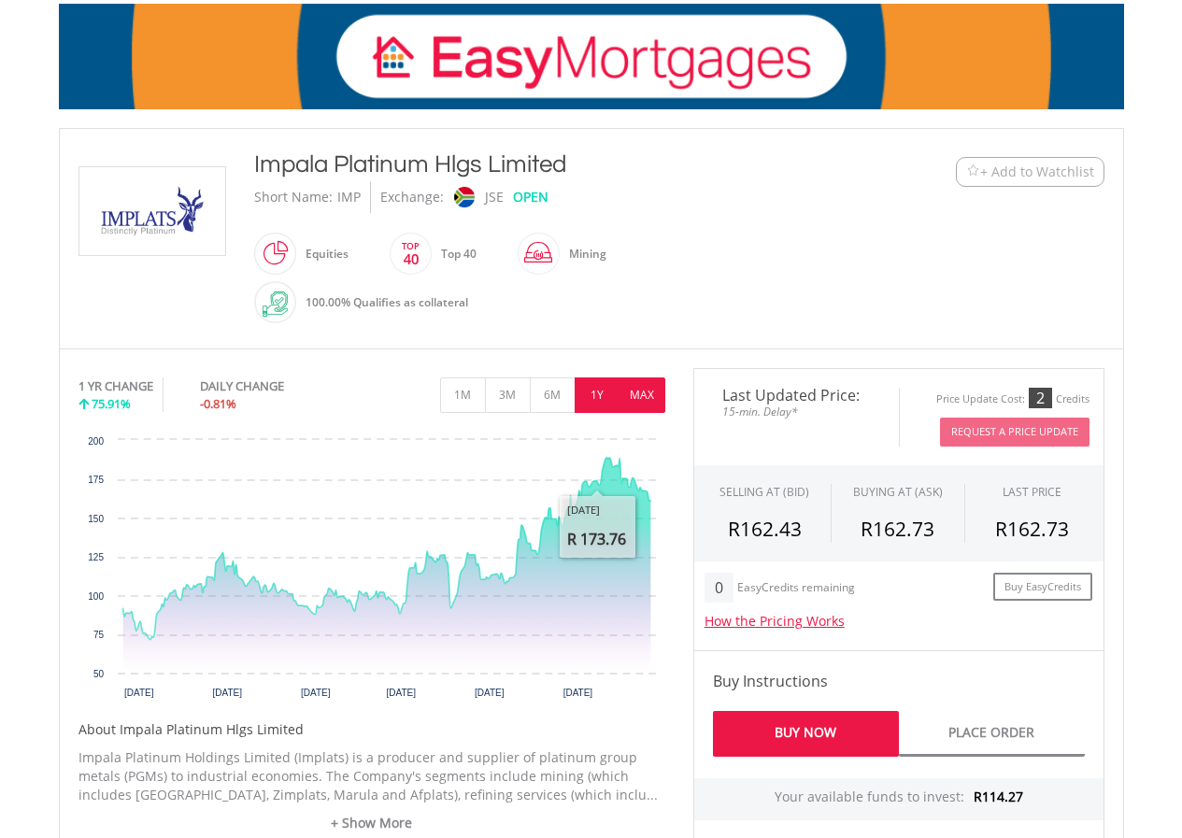
click at [636, 385] on button "MAX" at bounding box center [642, 394] width 46 height 35
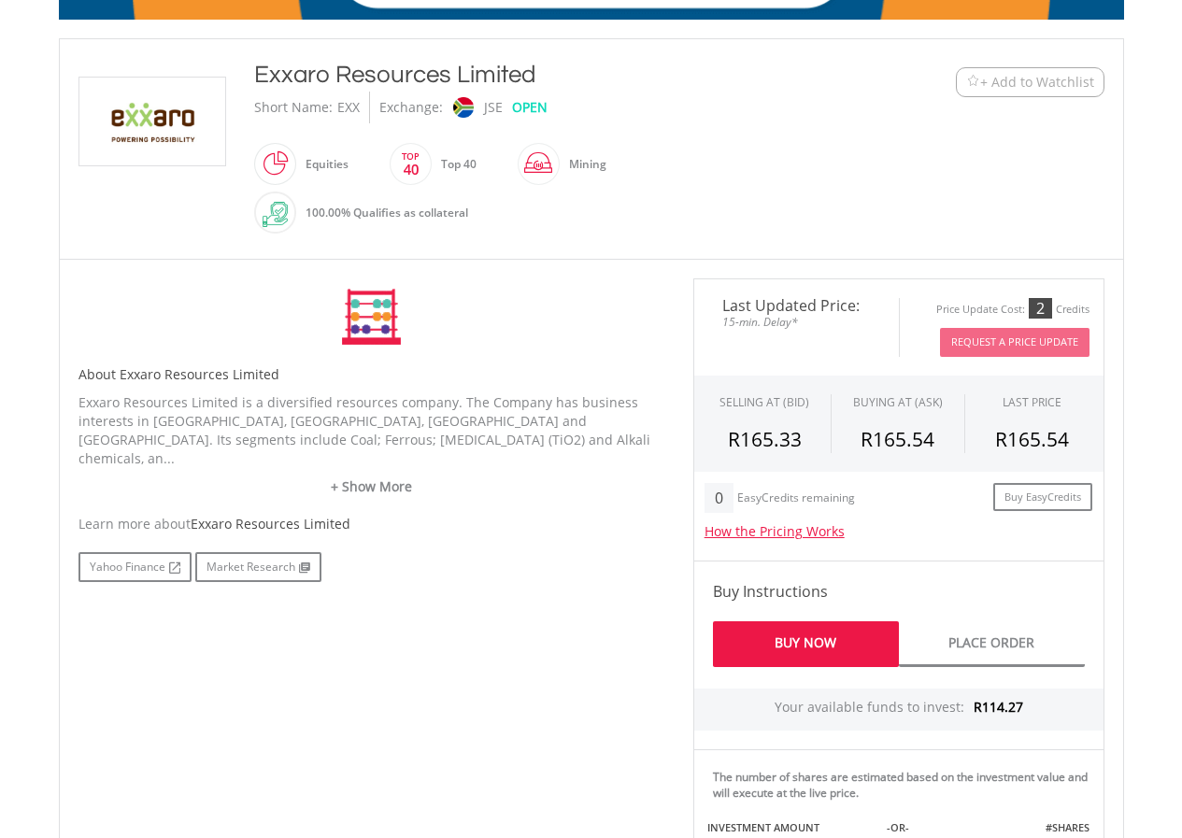
scroll to position [374, 0]
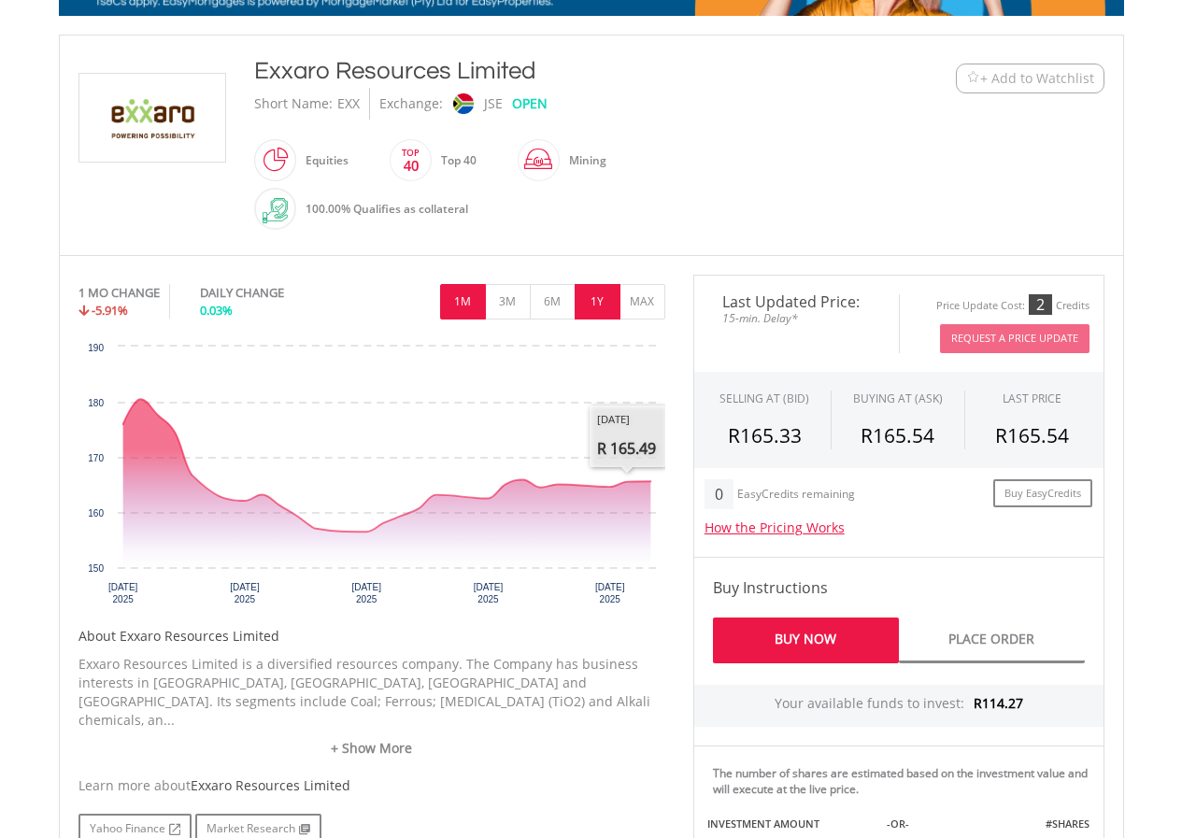
click at [606, 317] on button "1Y" at bounding box center [597, 301] width 46 height 35
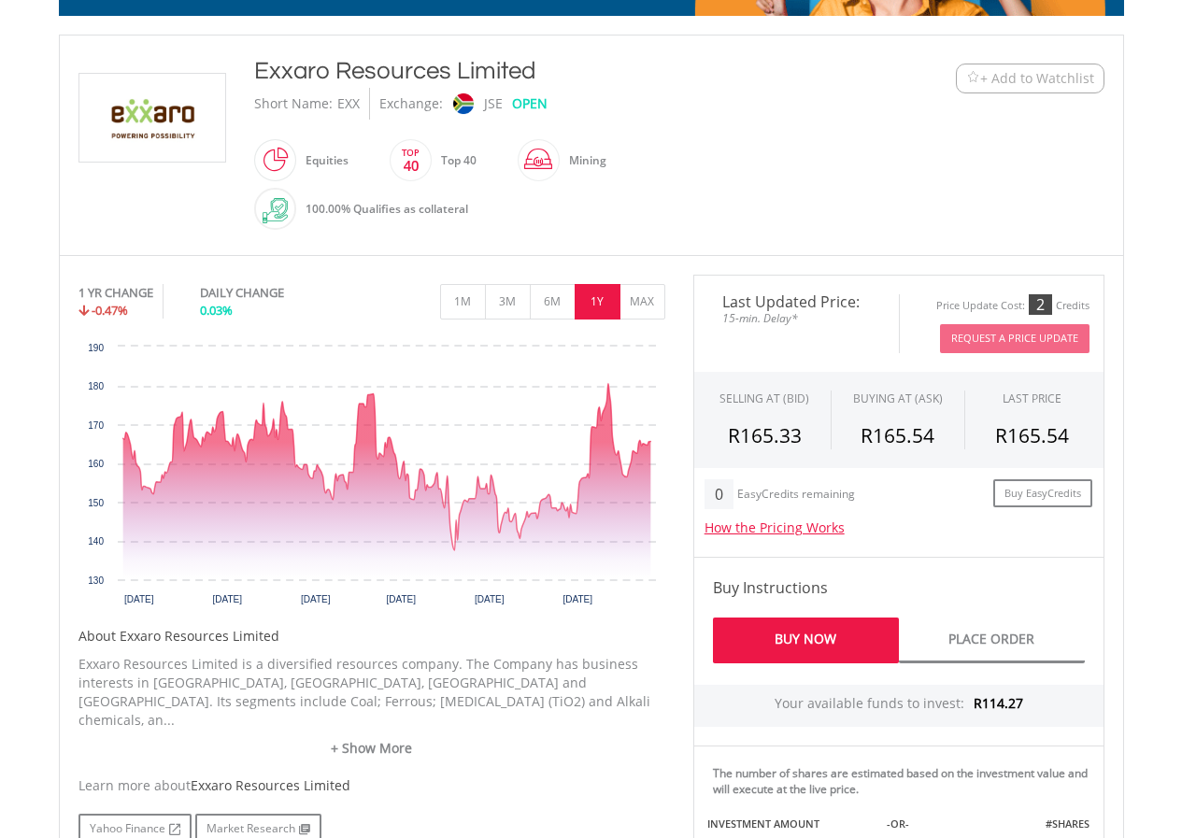
click at [667, 312] on div "No chart available. 1 YR CHANGE -0.47% DAILY CHANGE 0.03% 1M 3M 6M 1Y MAX Chart…" at bounding box center [371, 559] width 615 height 569
click at [649, 307] on button "MAX" at bounding box center [642, 301] width 46 height 35
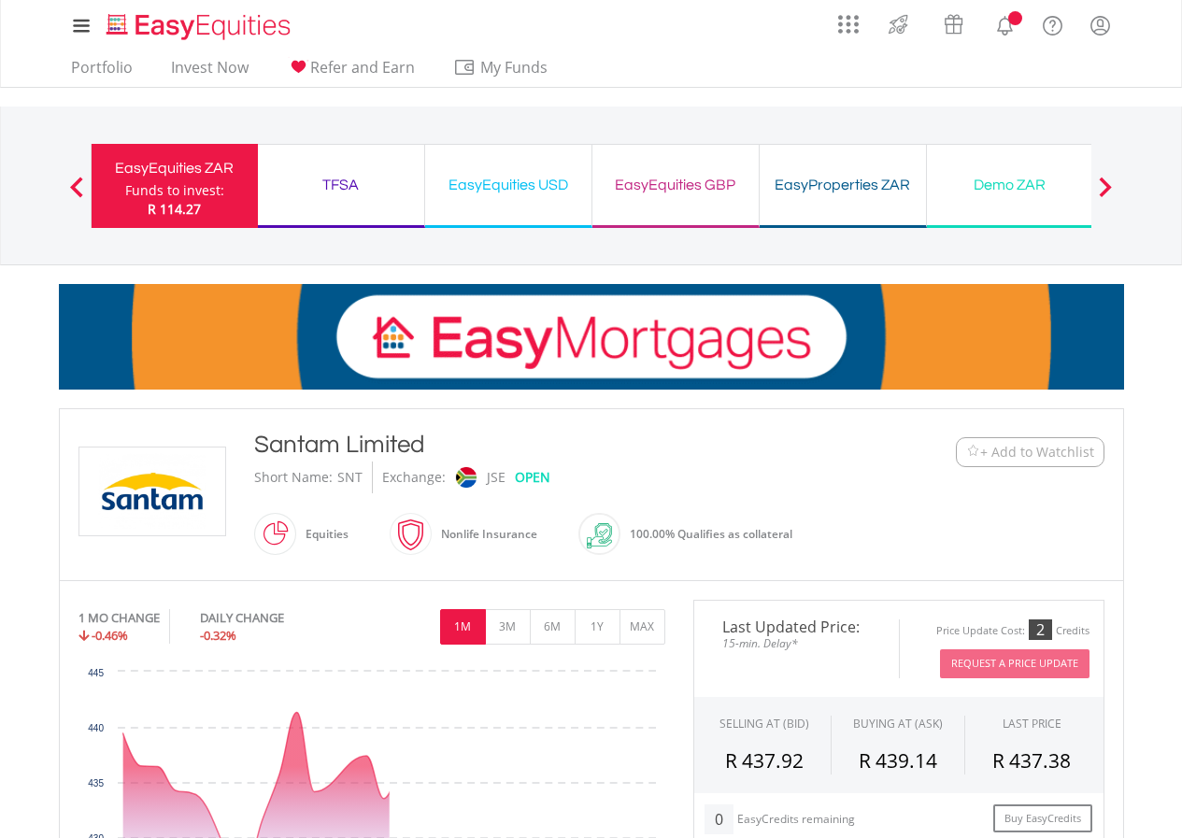
scroll to position [280, 0]
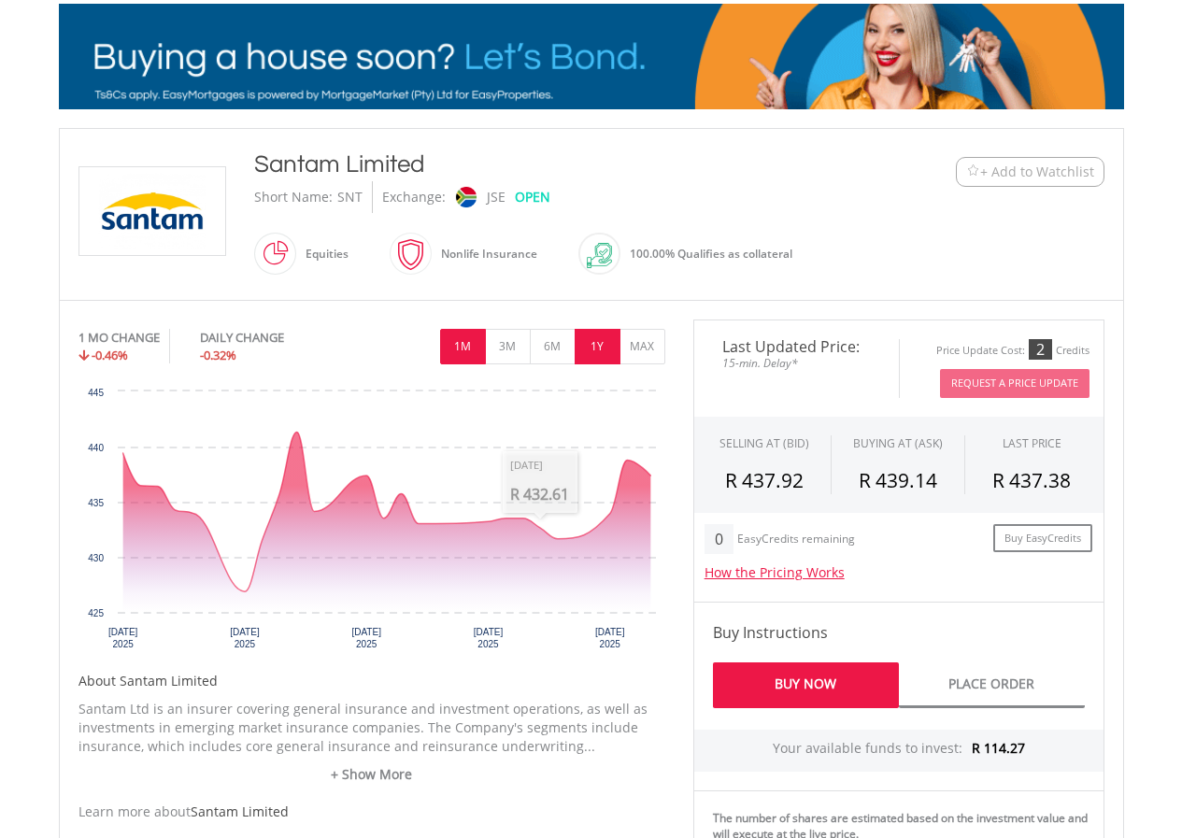
click at [601, 330] on button "1Y" at bounding box center [597, 346] width 46 height 35
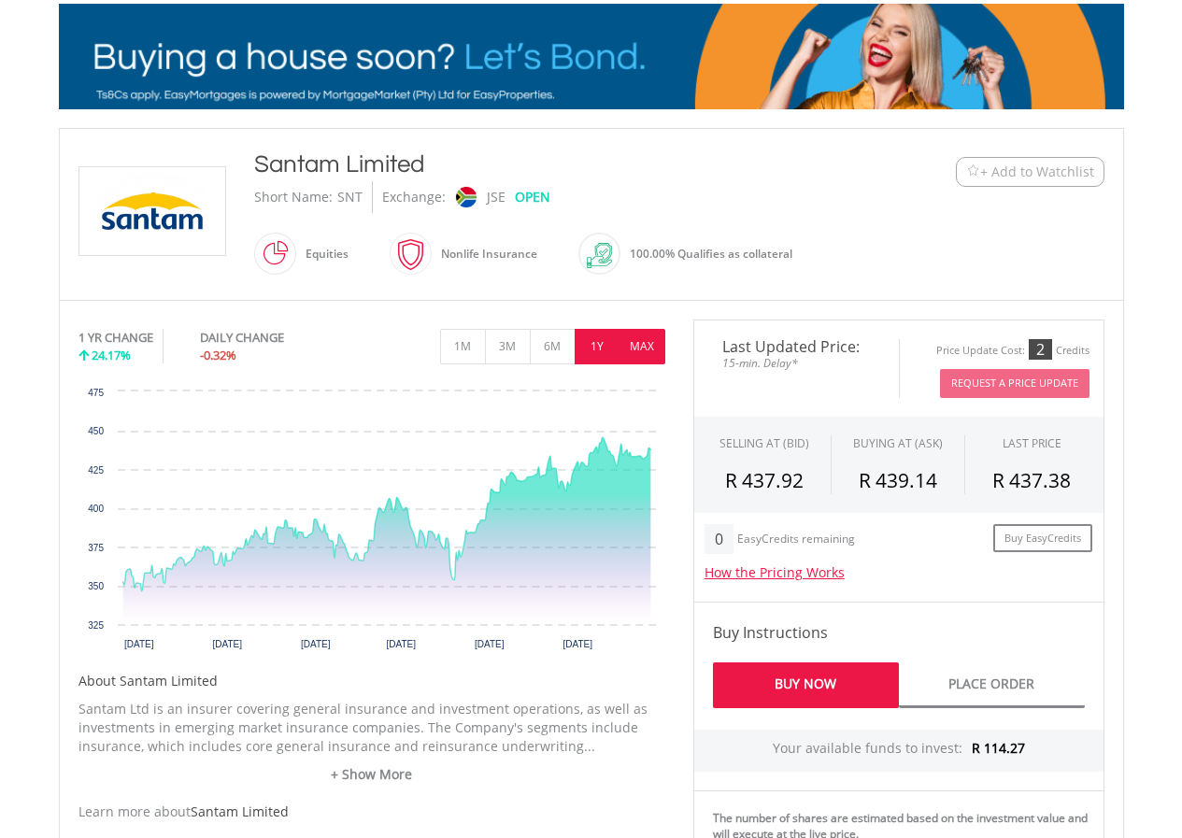
click at [639, 338] on button "MAX" at bounding box center [642, 346] width 46 height 35
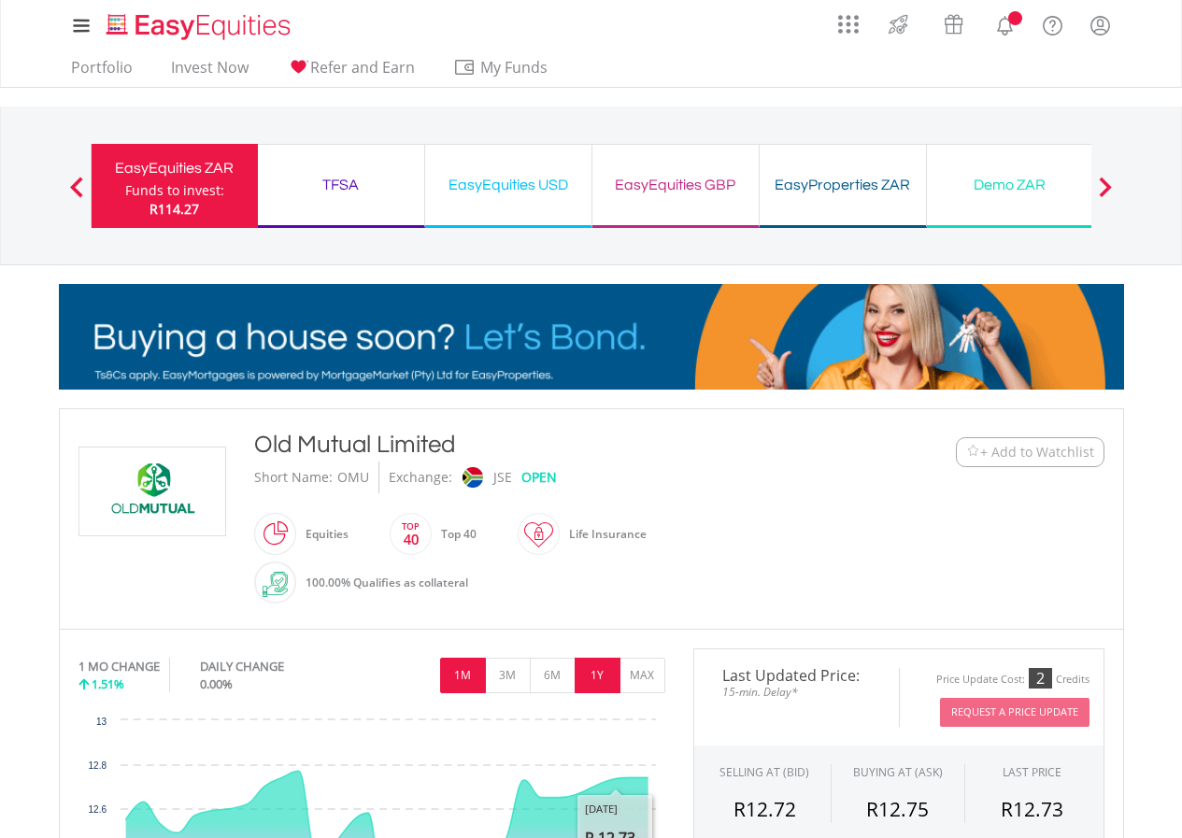
click at [601, 685] on button "1Y" at bounding box center [597, 675] width 46 height 35
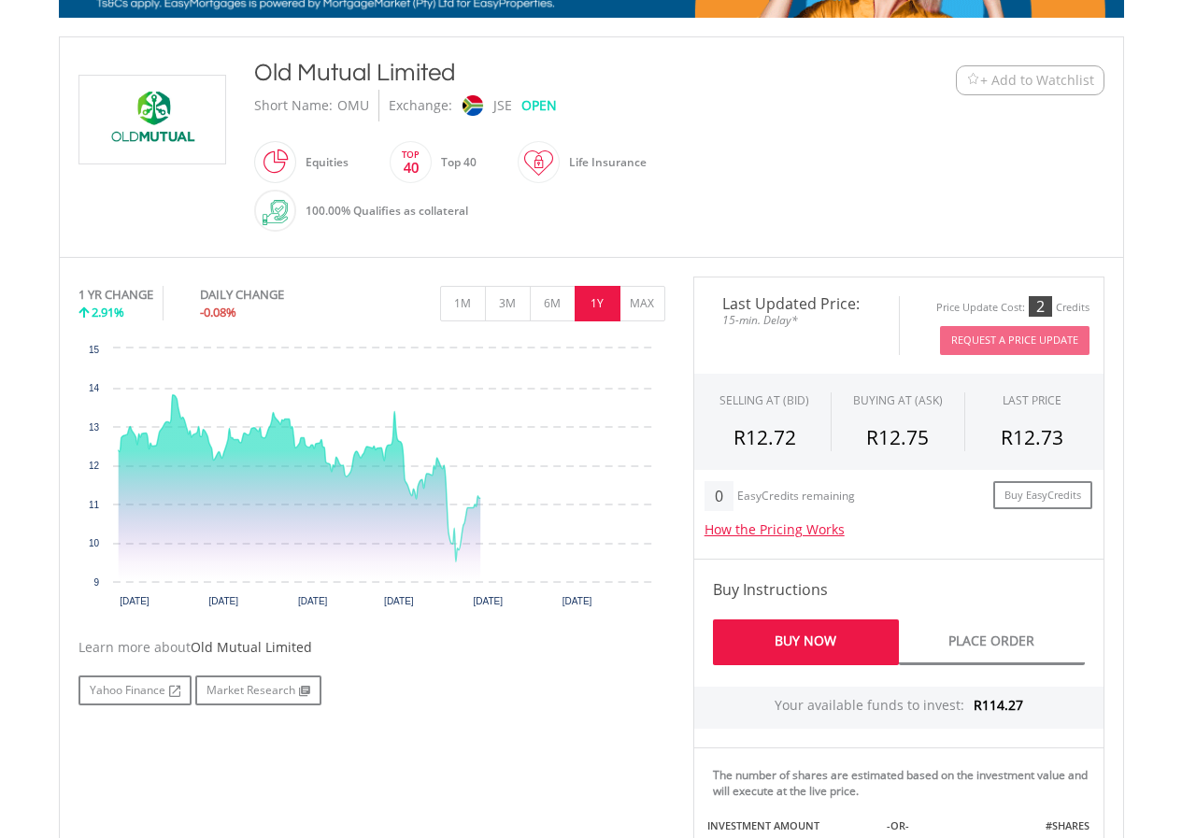
scroll to position [374, 0]
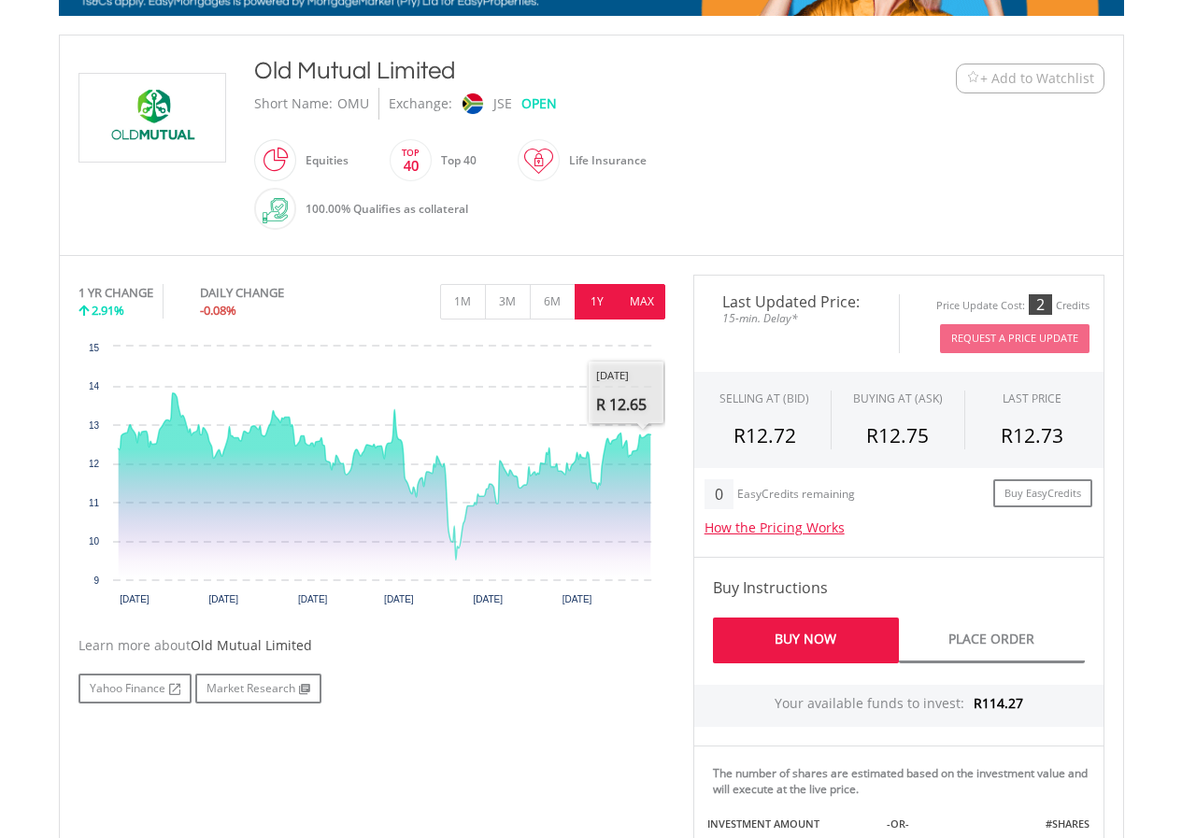
click at [634, 300] on button "MAX" at bounding box center [642, 301] width 46 height 35
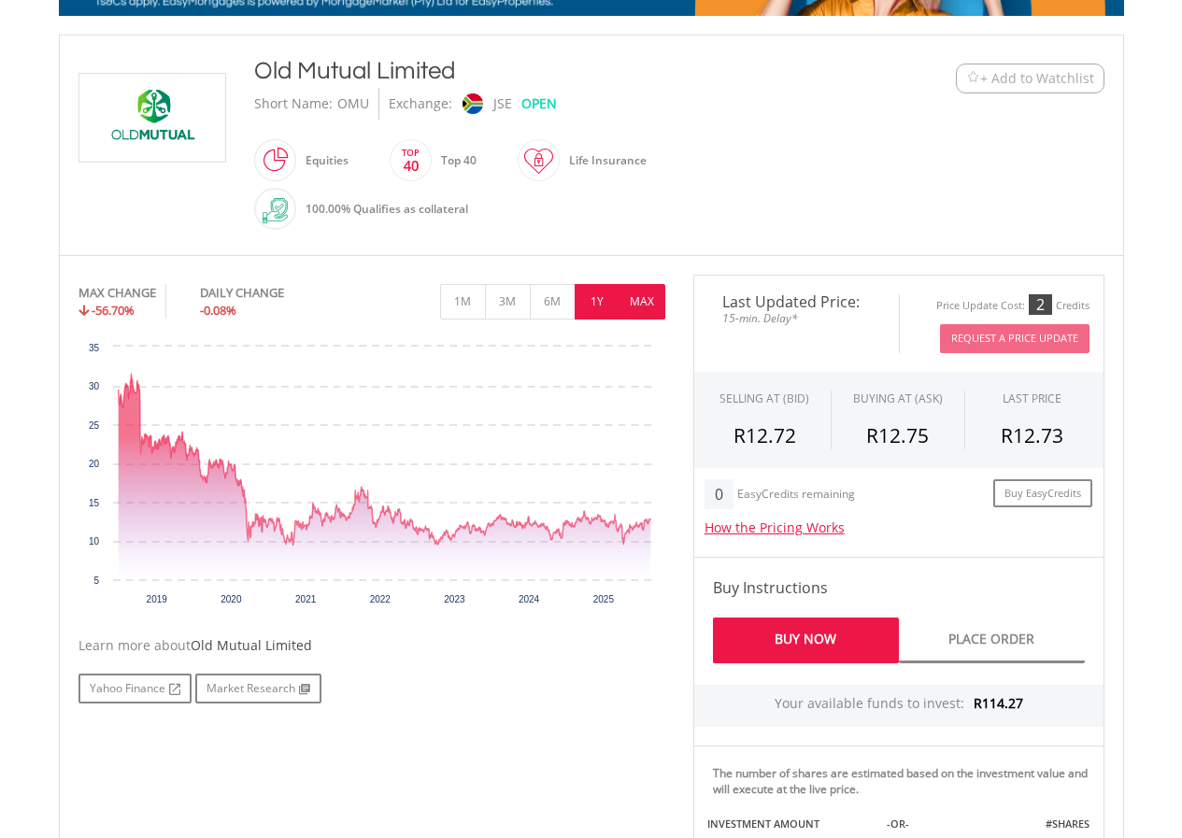
click at [605, 301] on button "1Y" at bounding box center [597, 301] width 46 height 35
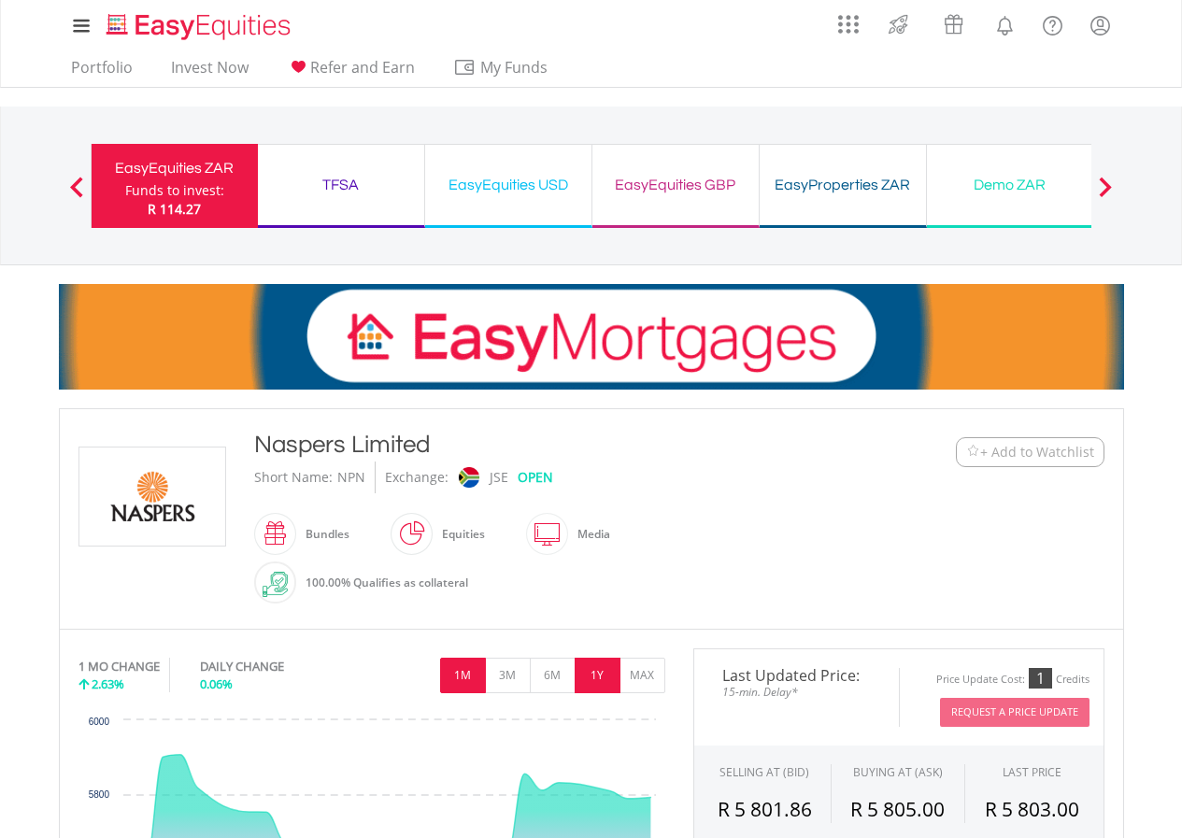
click at [601, 686] on button "1Y" at bounding box center [597, 675] width 46 height 35
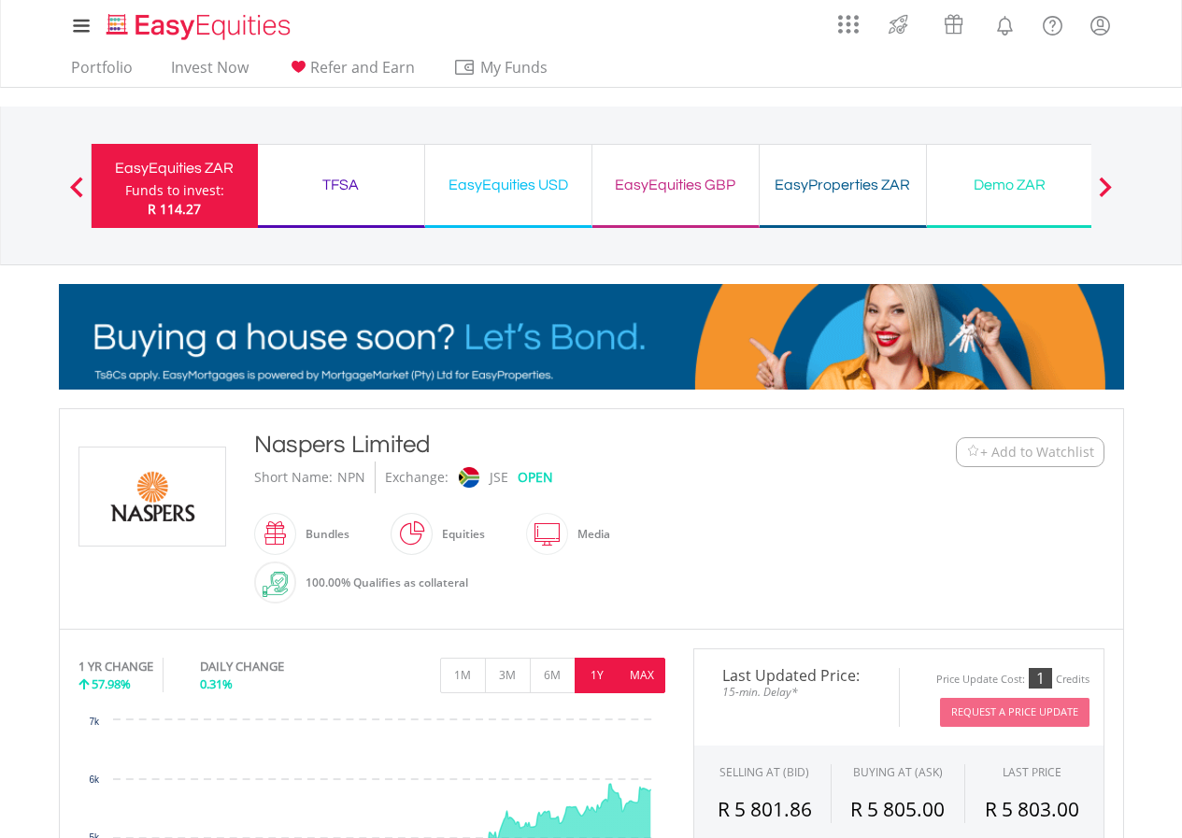
click at [645, 668] on button "MAX" at bounding box center [642, 675] width 46 height 35
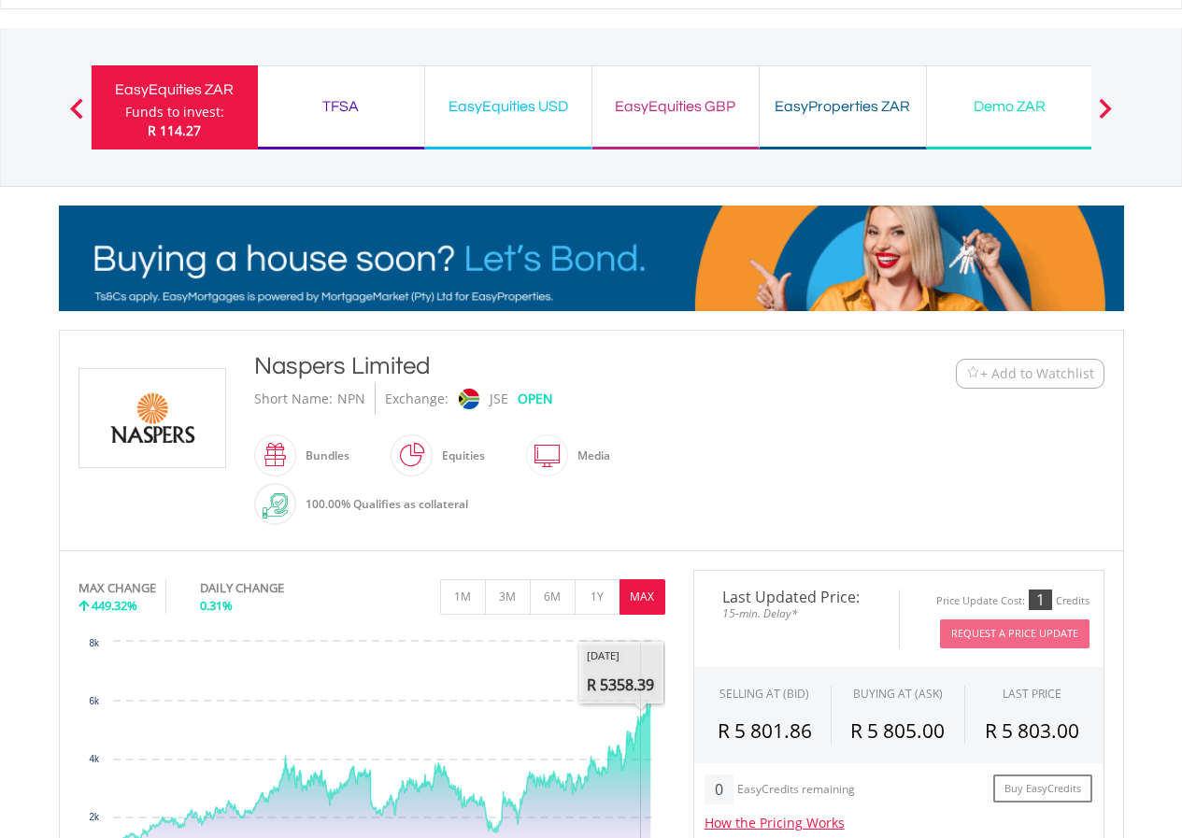
scroll to position [187, 0]
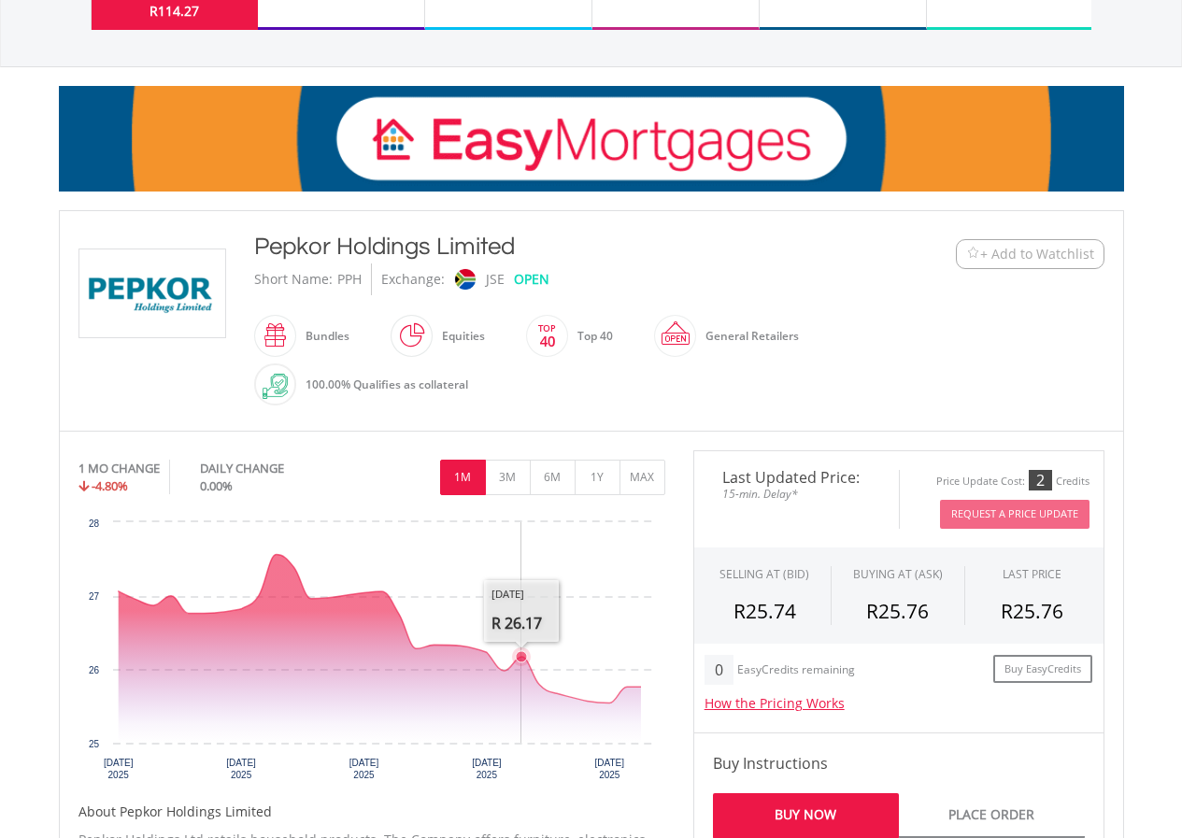
scroll to position [280, 0]
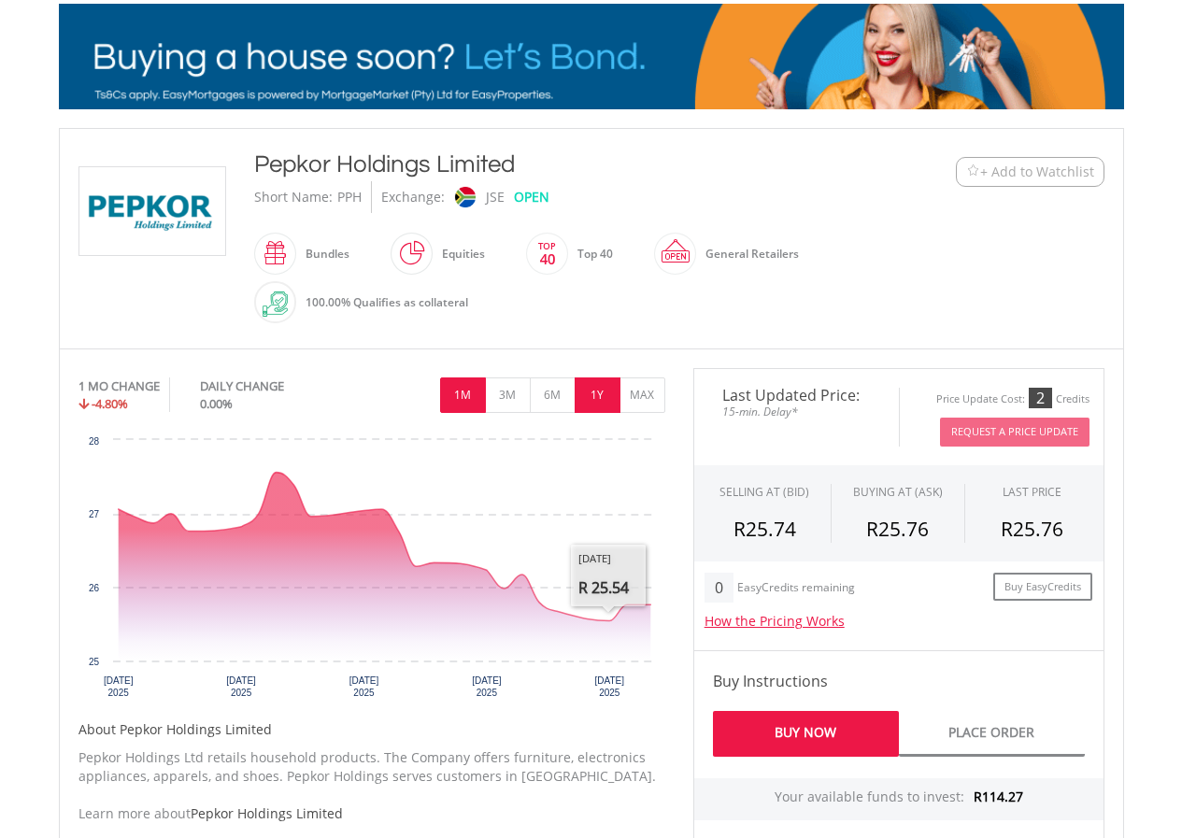
click at [602, 392] on button "1Y" at bounding box center [597, 394] width 46 height 35
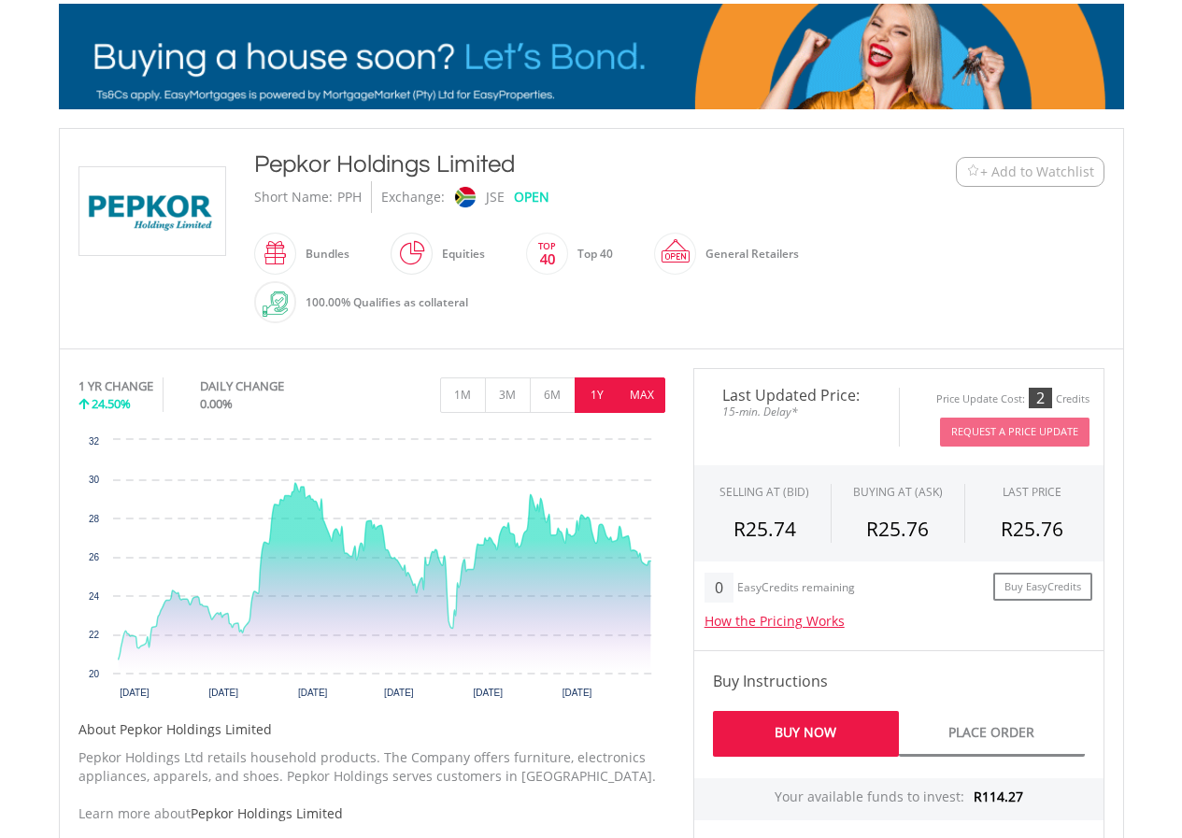
click at [634, 397] on button "MAX" at bounding box center [642, 394] width 46 height 35
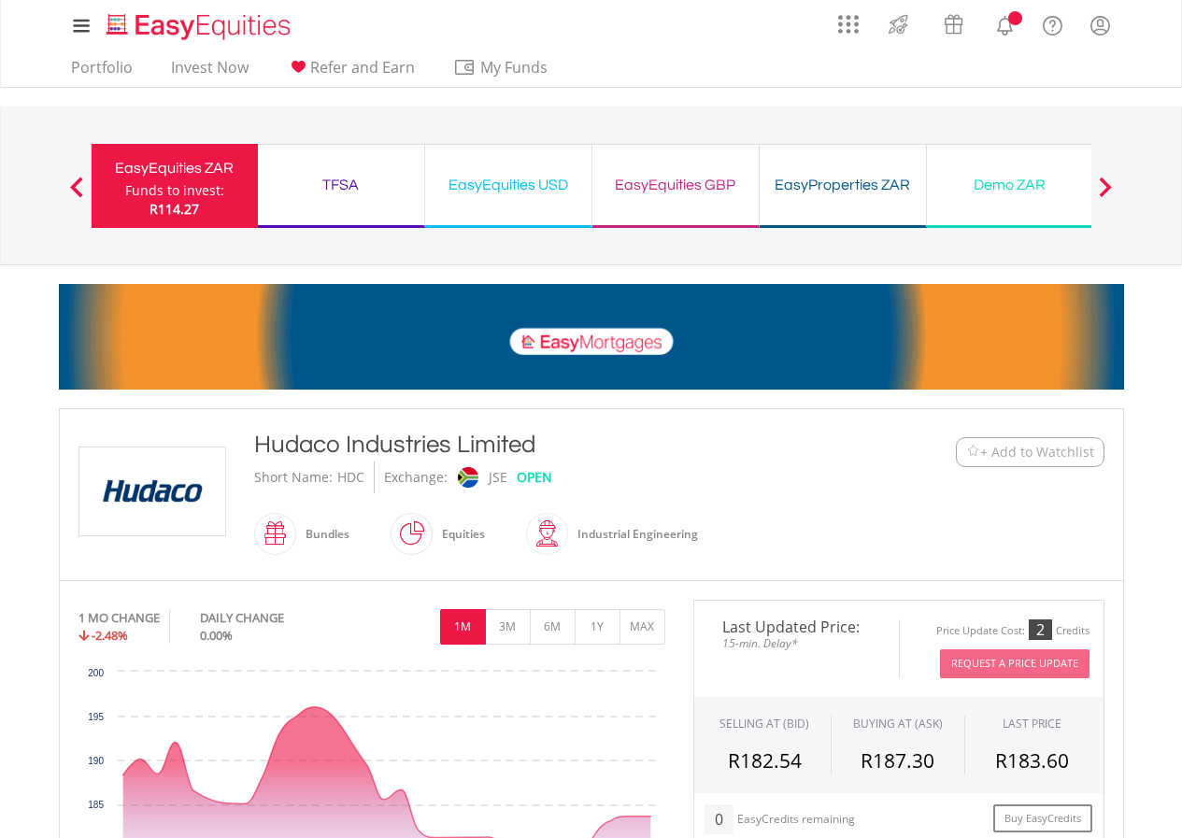
scroll to position [93, 0]
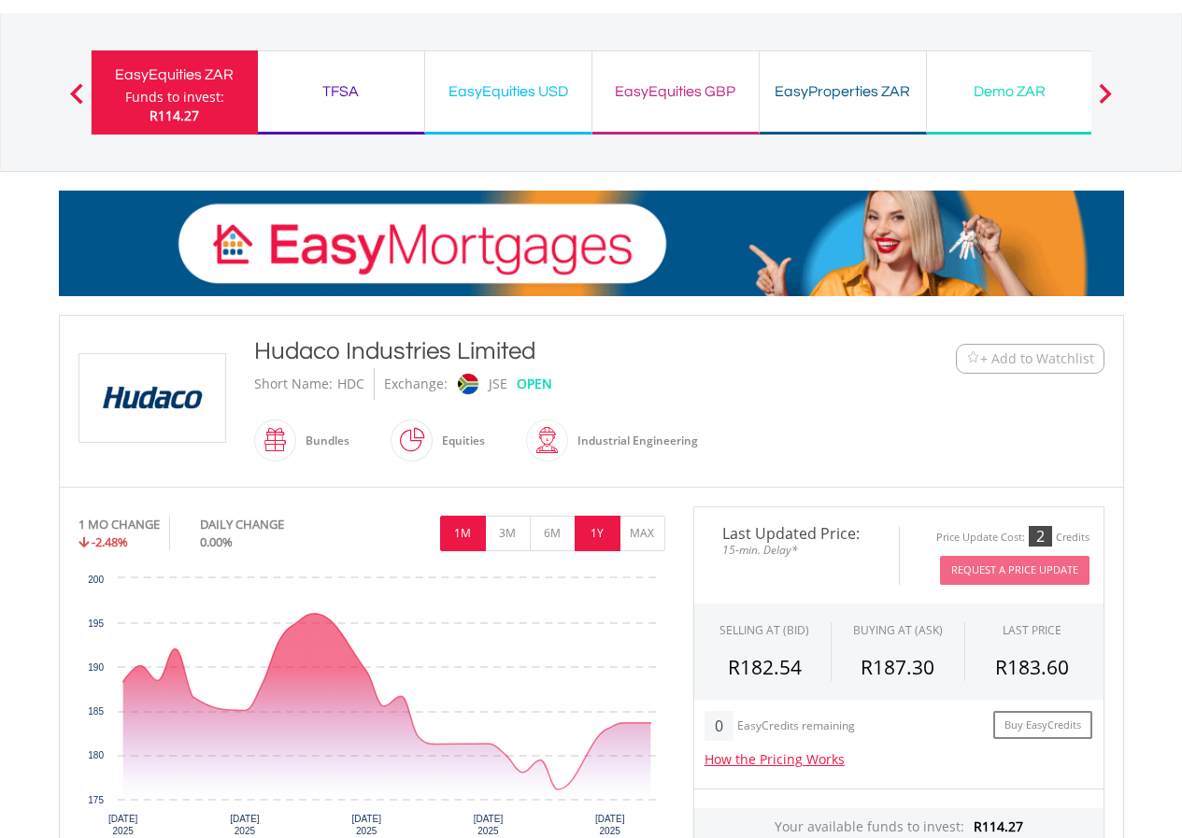
click at [584, 522] on button "1Y" at bounding box center [597, 533] width 46 height 35
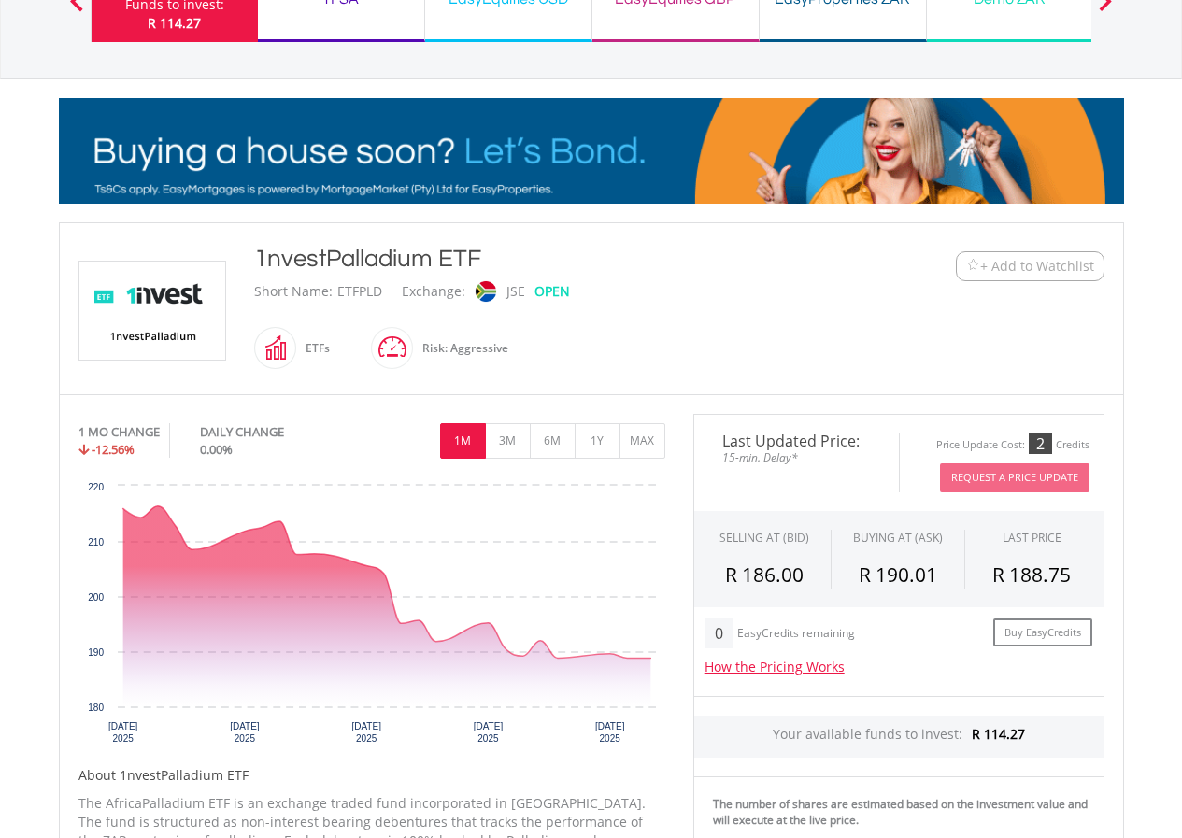
scroll to position [187, 0]
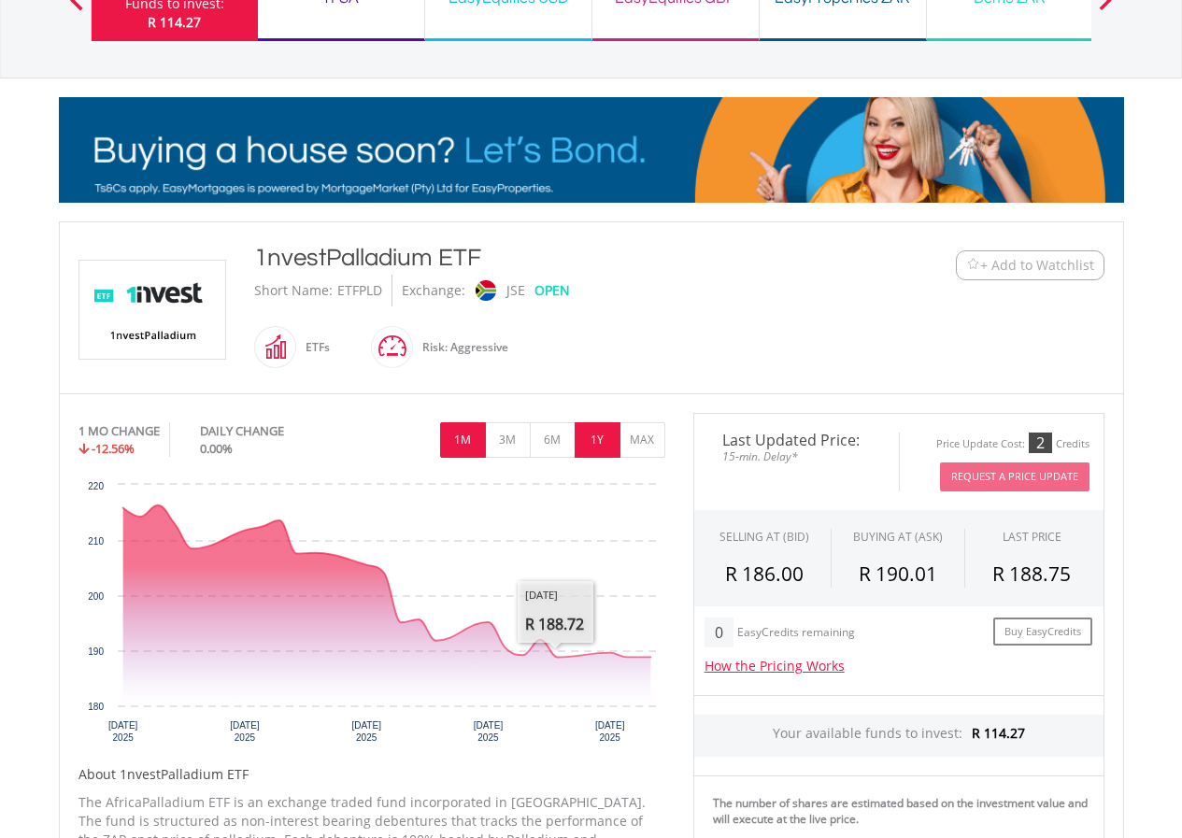
click at [598, 430] on button "1Y" at bounding box center [597, 439] width 46 height 35
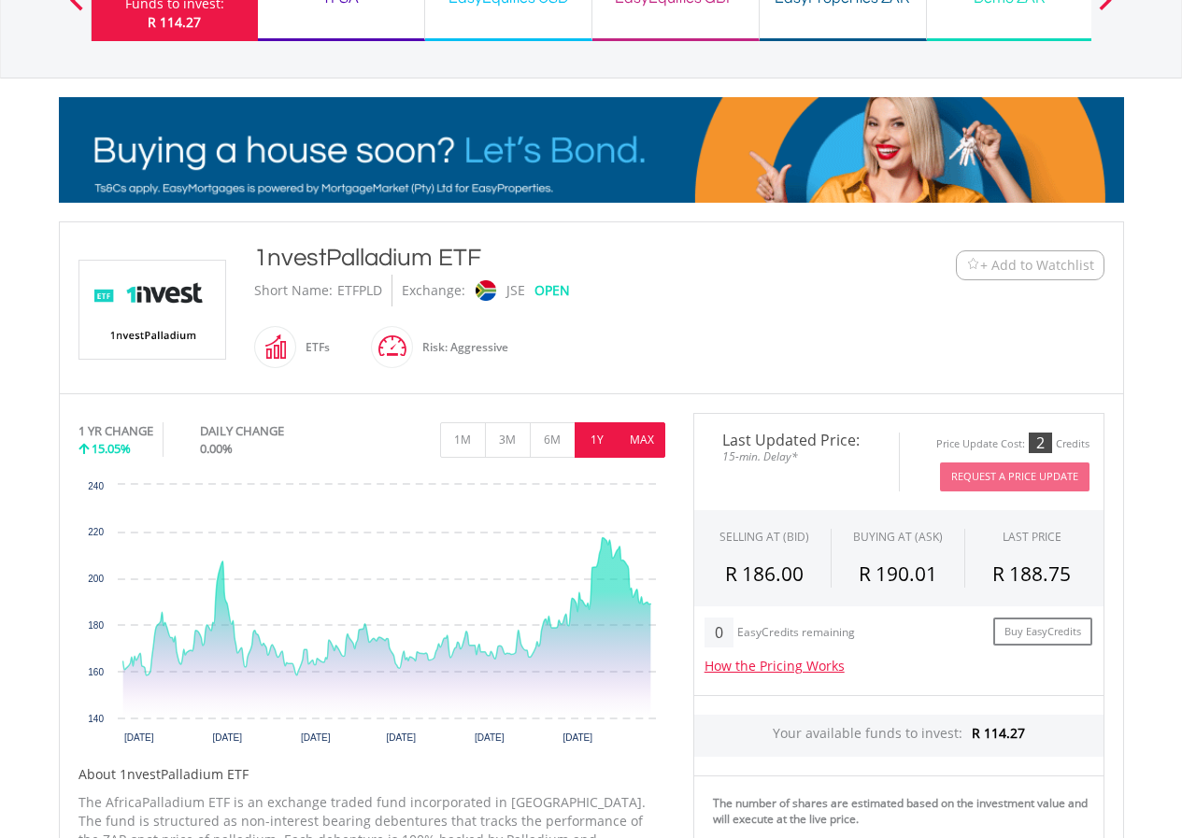
click at [638, 437] on button "MAX" at bounding box center [642, 439] width 46 height 35
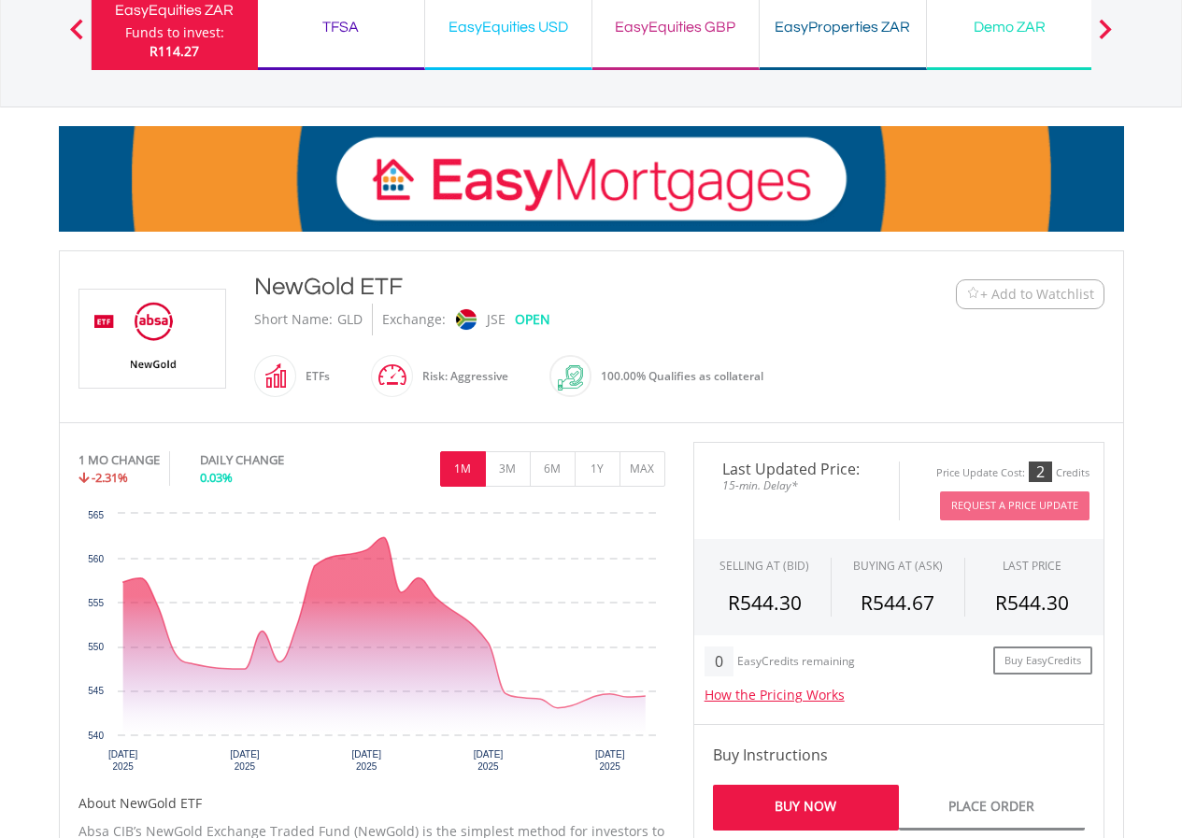
scroll to position [280, 0]
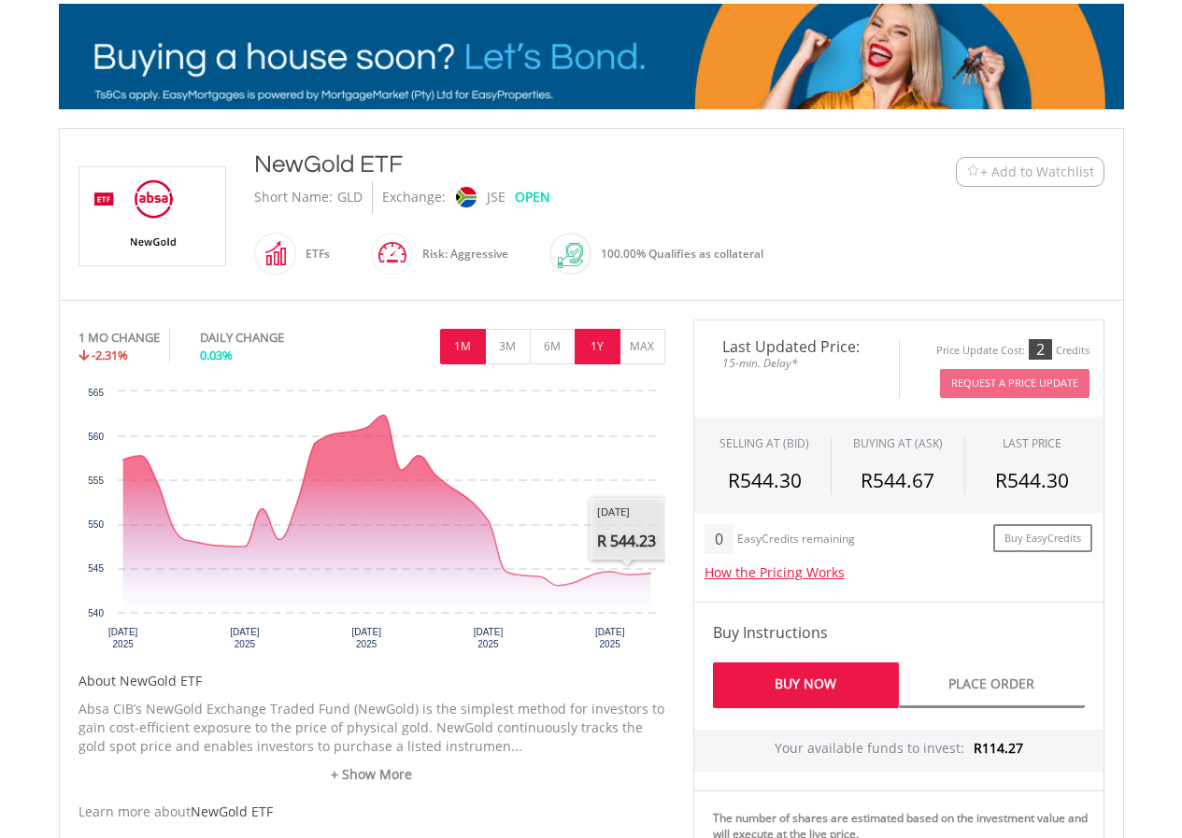
click at [605, 347] on button "1Y" at bounding box center [597, 346] width 46 height 35
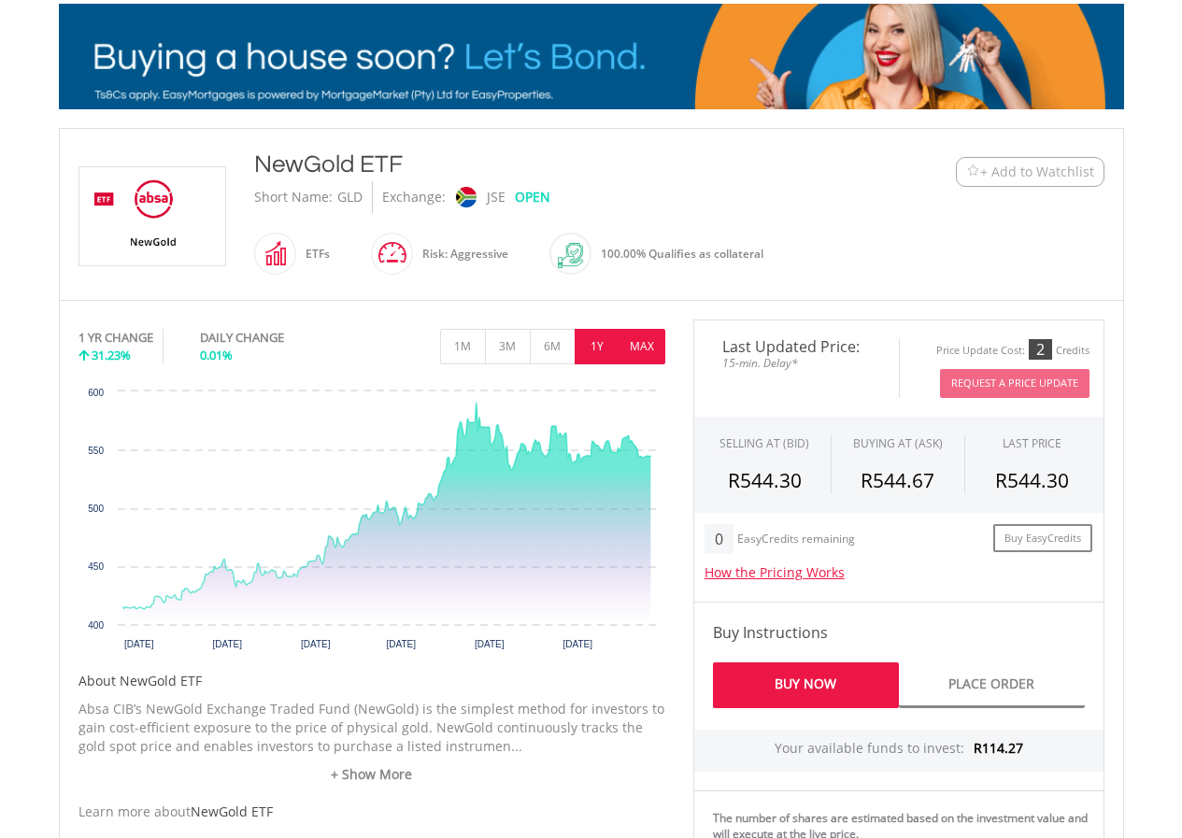
click at [643, 347] on button "MAX" at bounding box center [642, 346] width 46 height 35
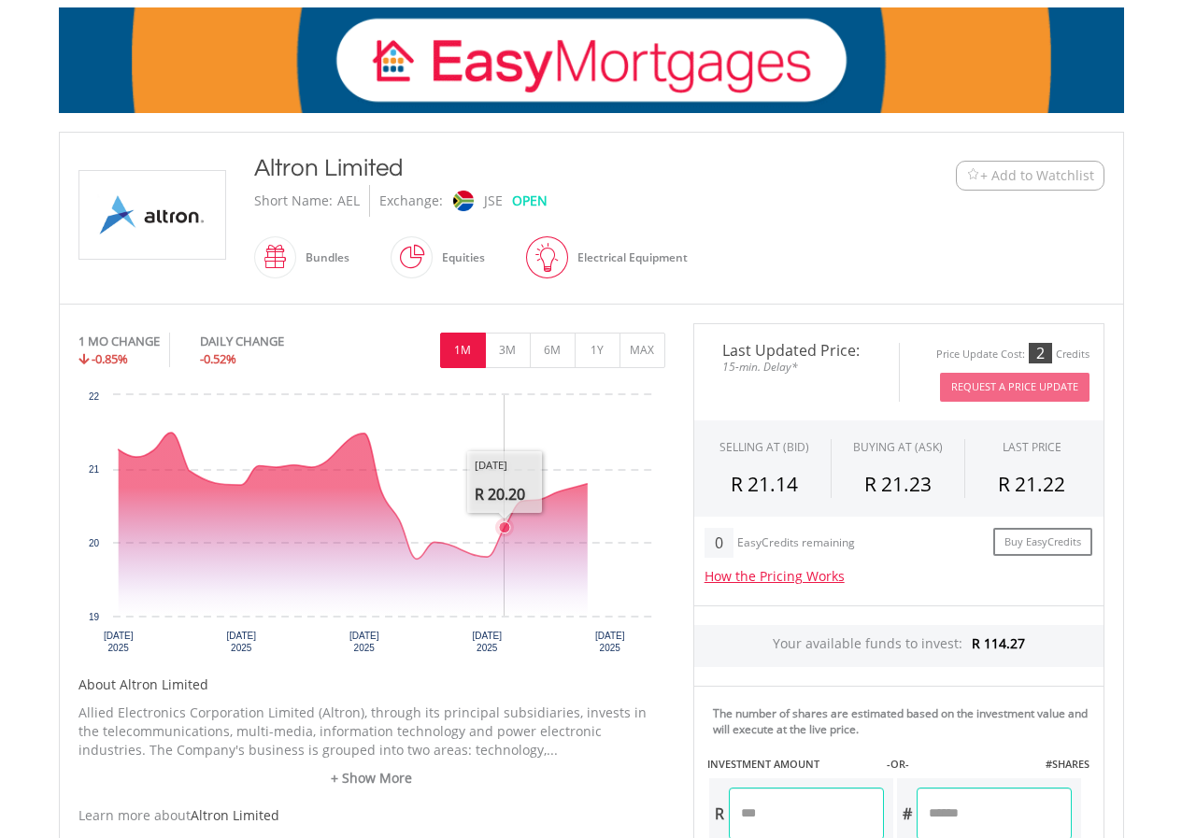
scroll to position [280, 0]
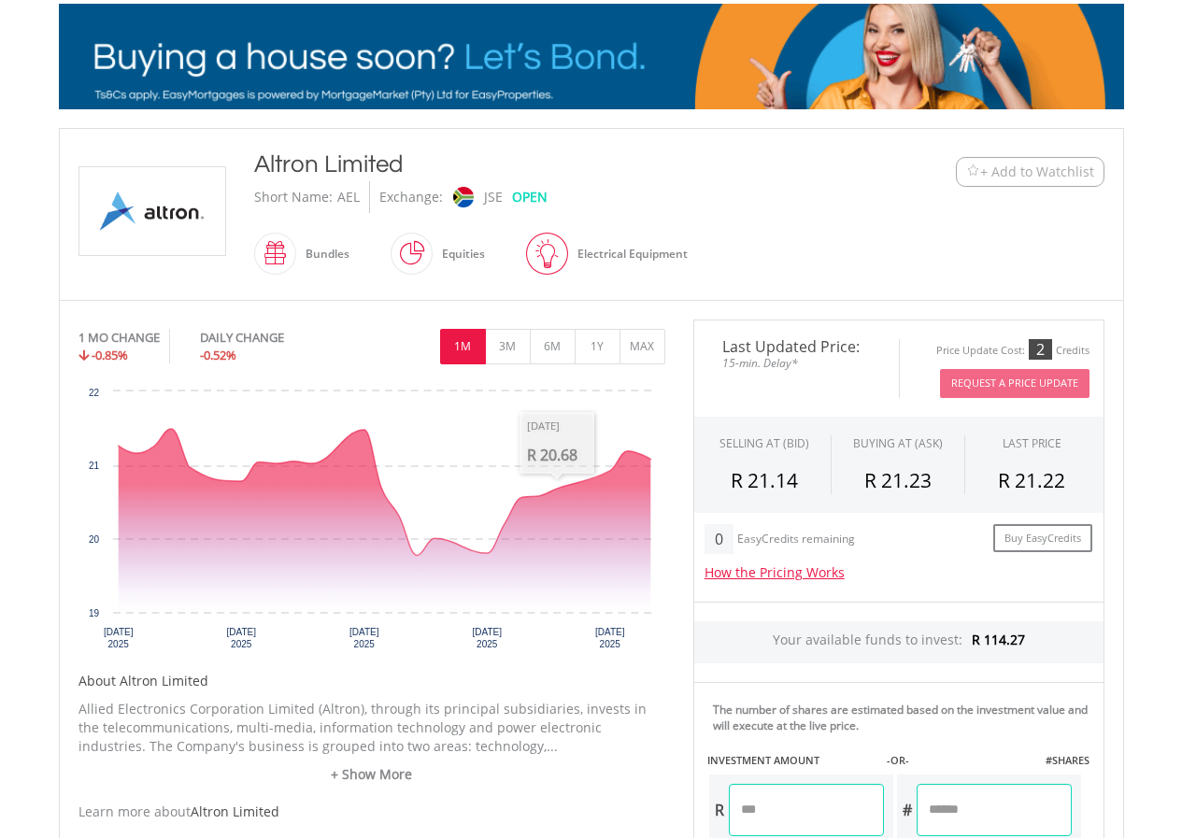
click at [601, 324] on div "1M 3M 6M 1Y MAX" at bounding box center [371, 323] width 587 height 9
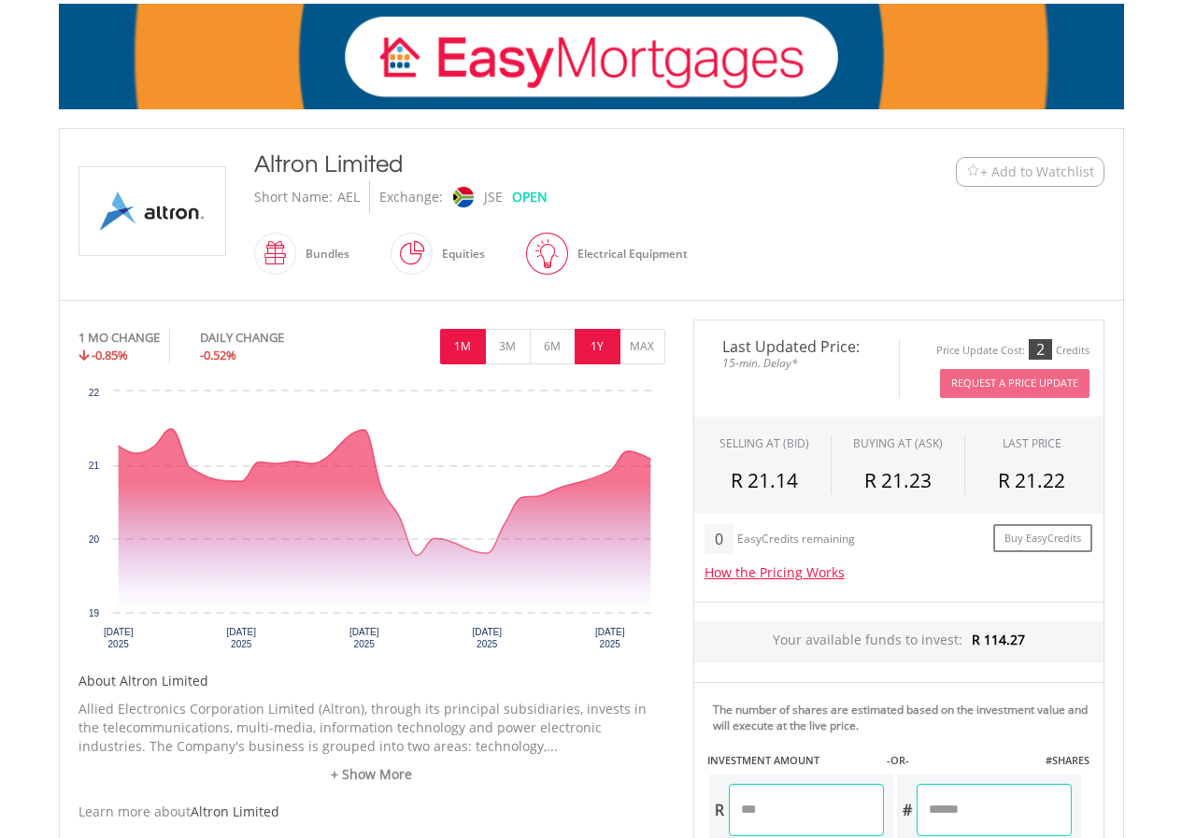
click at [601, 346] on button "1Y" at bounding box center [597, 346] width 46 height 35
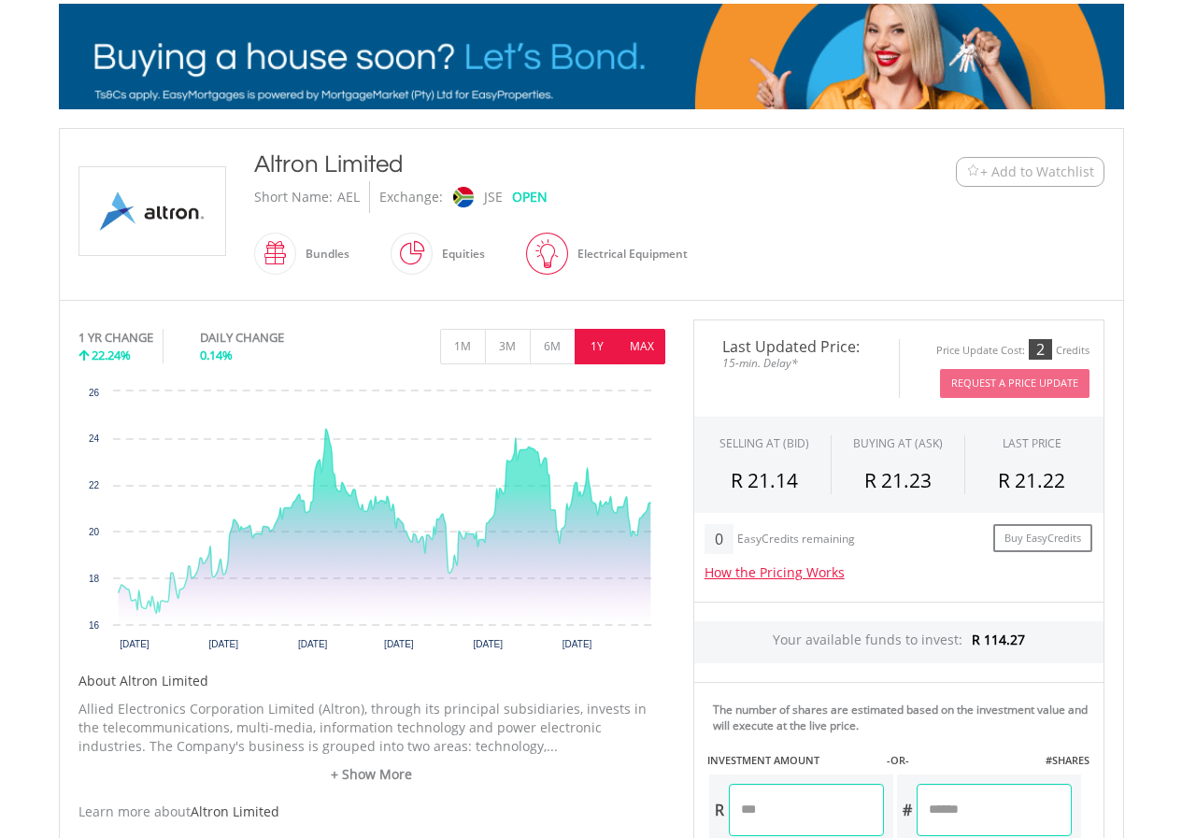
click at [645, 353] on button "MAX" at bounding box center [642, 346] width 46 height 35
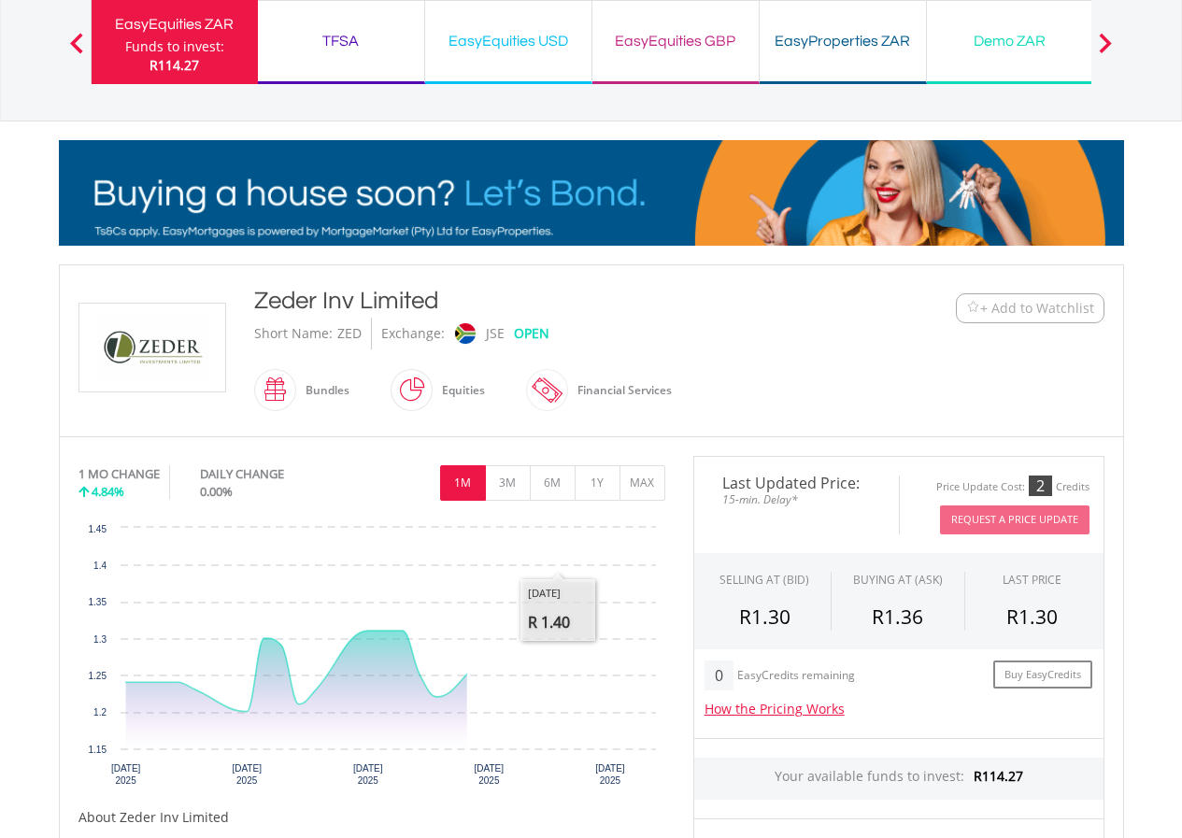
scroll to position [187, 0]
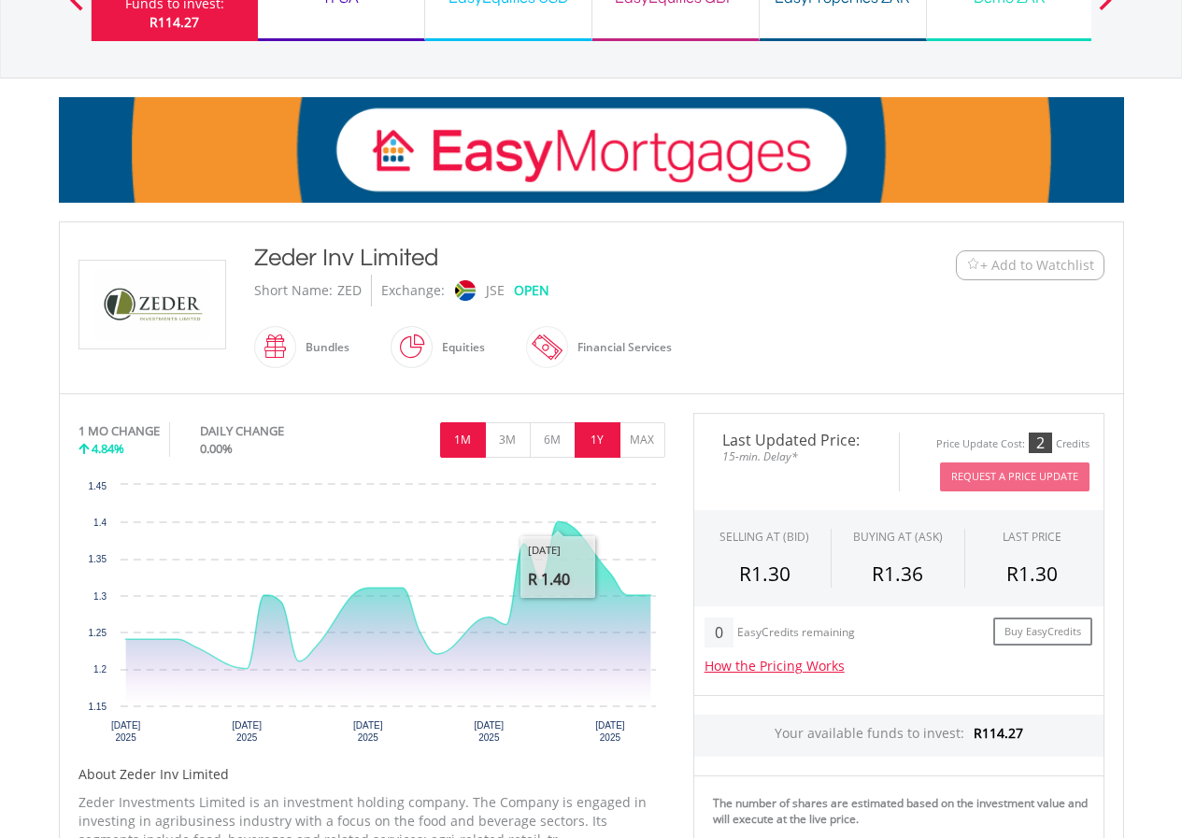
click at [593, 437] on button "1Y" at bounding box center [597, 439] width 46 height 35
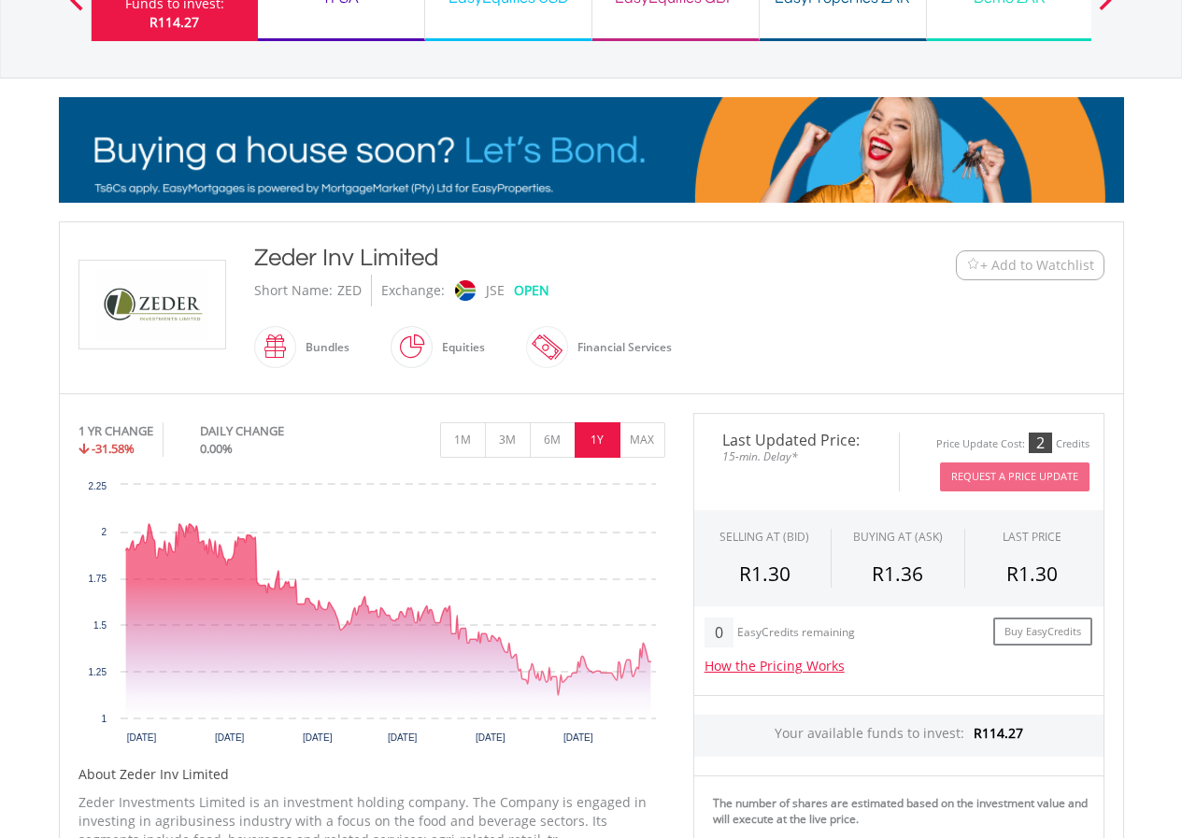
scroll to position [560, 0]
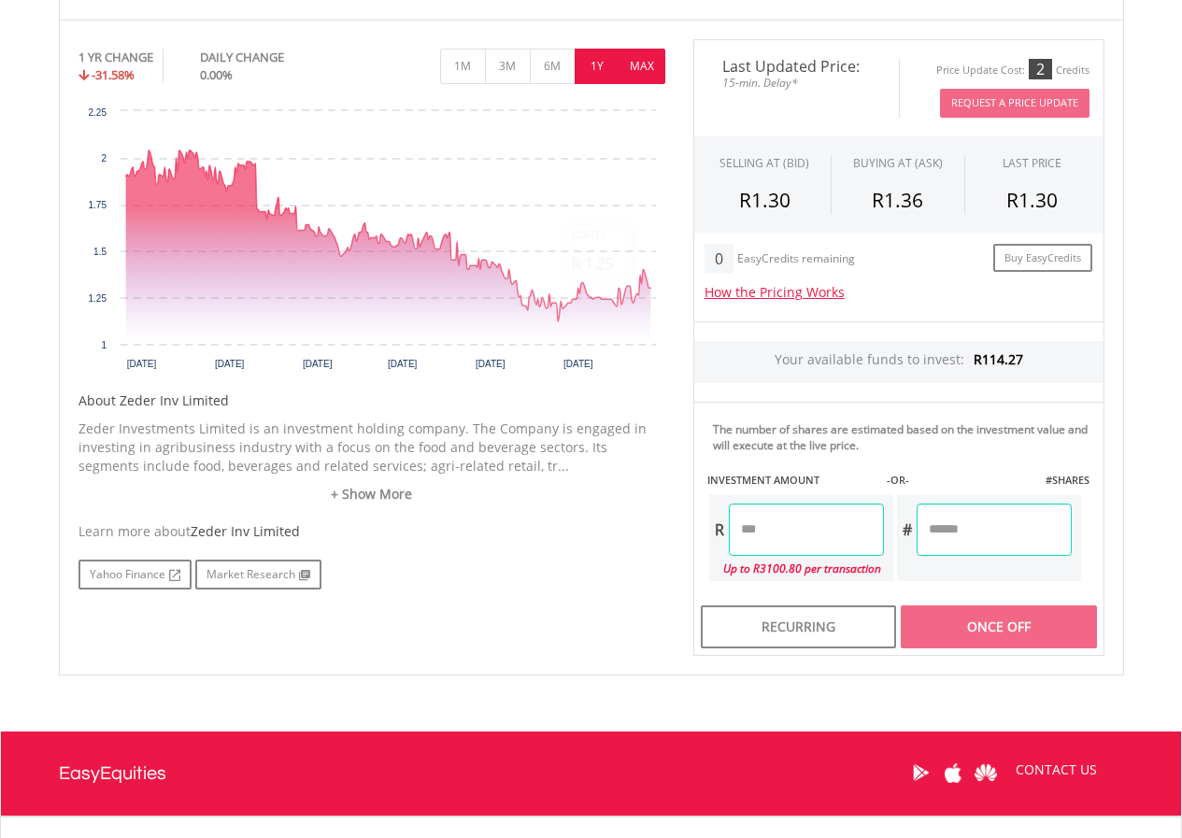
click at [631, 71] on button "MAX" at bounding box center [642, 66] width 46 height 35
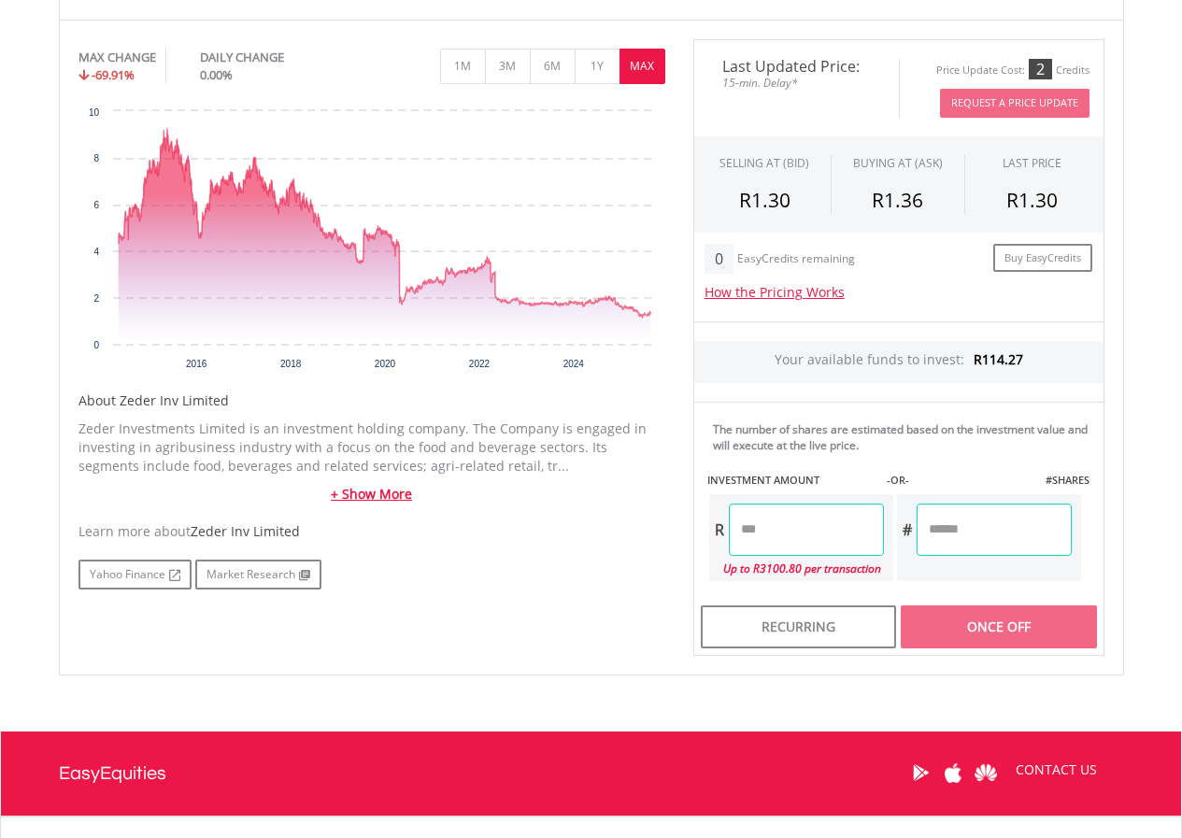
click at [396, 492] on link "+ Show More" at bounding box center [371, 494] width 587 height 19
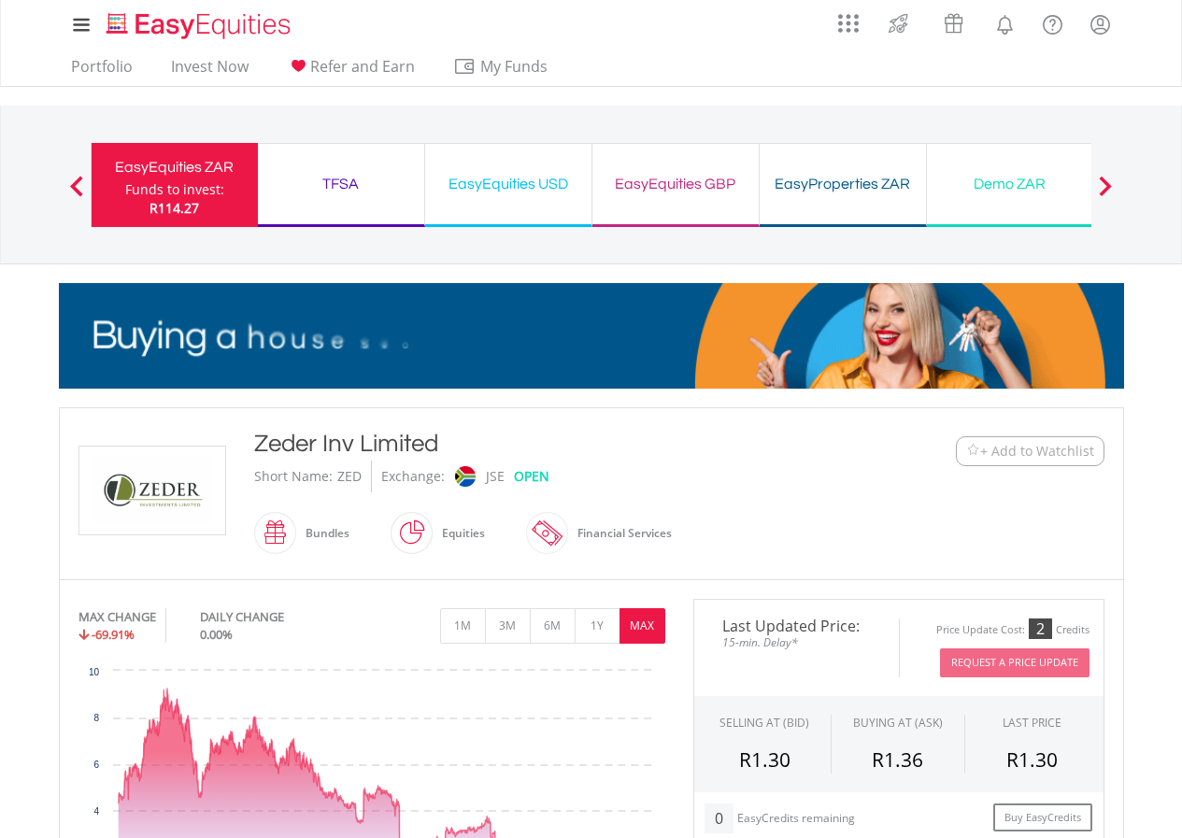
scroll to position [0, 0]
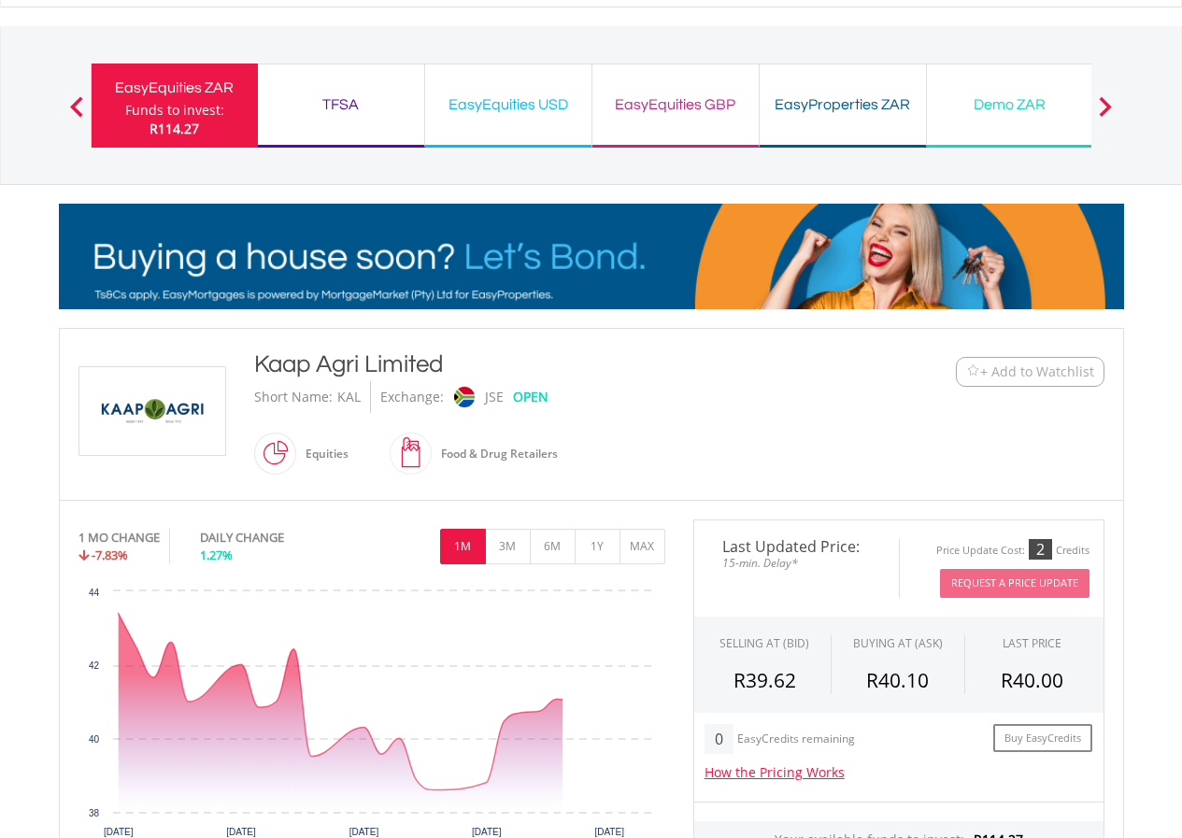
scroll to position [187, 0]
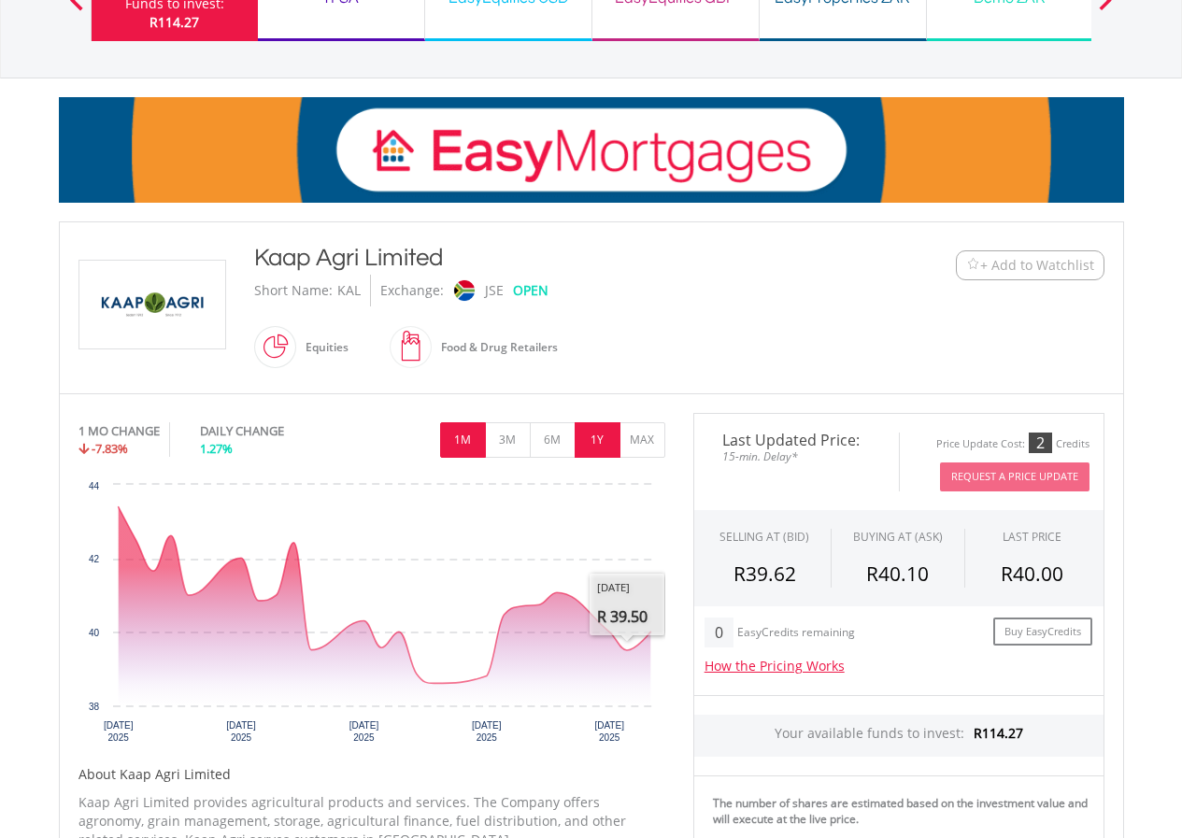
click at [615, 433] on button "1Y" at bounding box center [597, 439] width 46 height 35
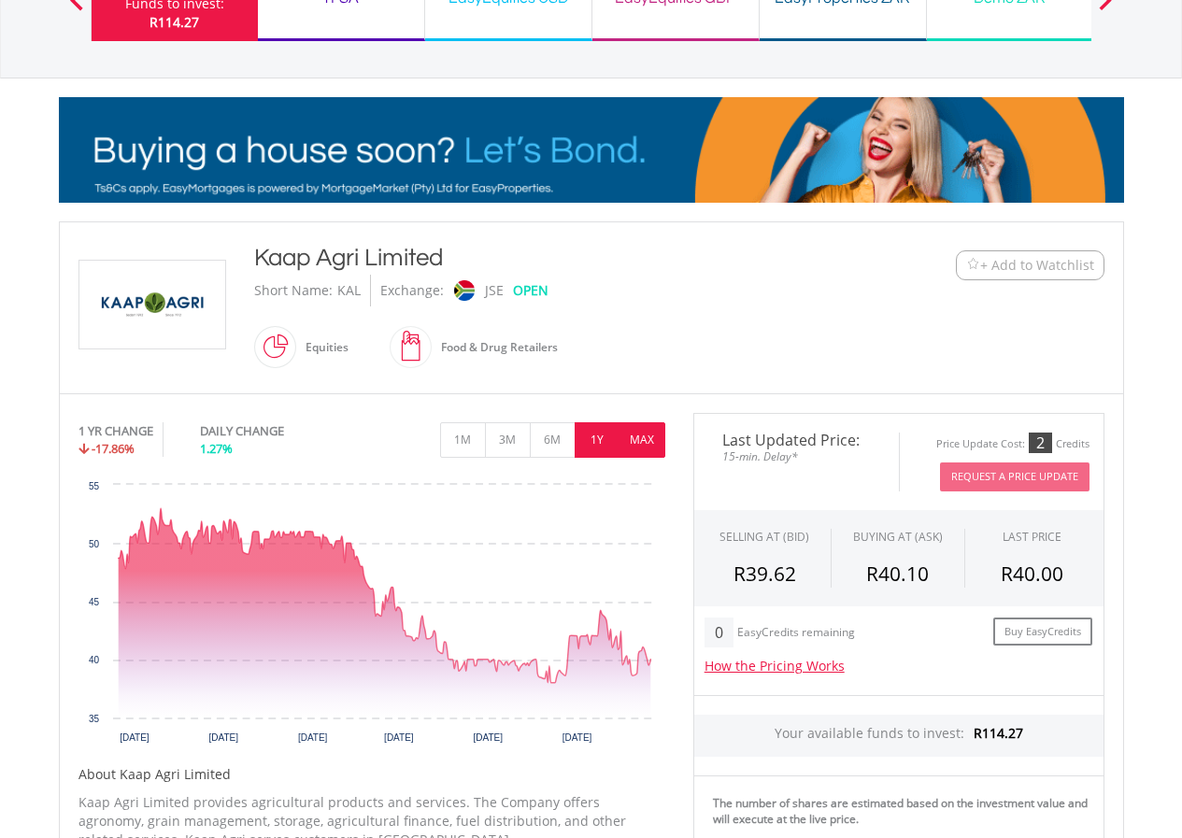
click at [641, 438] on button "MAX" at bounding box center [642, 439] width 46 height 35
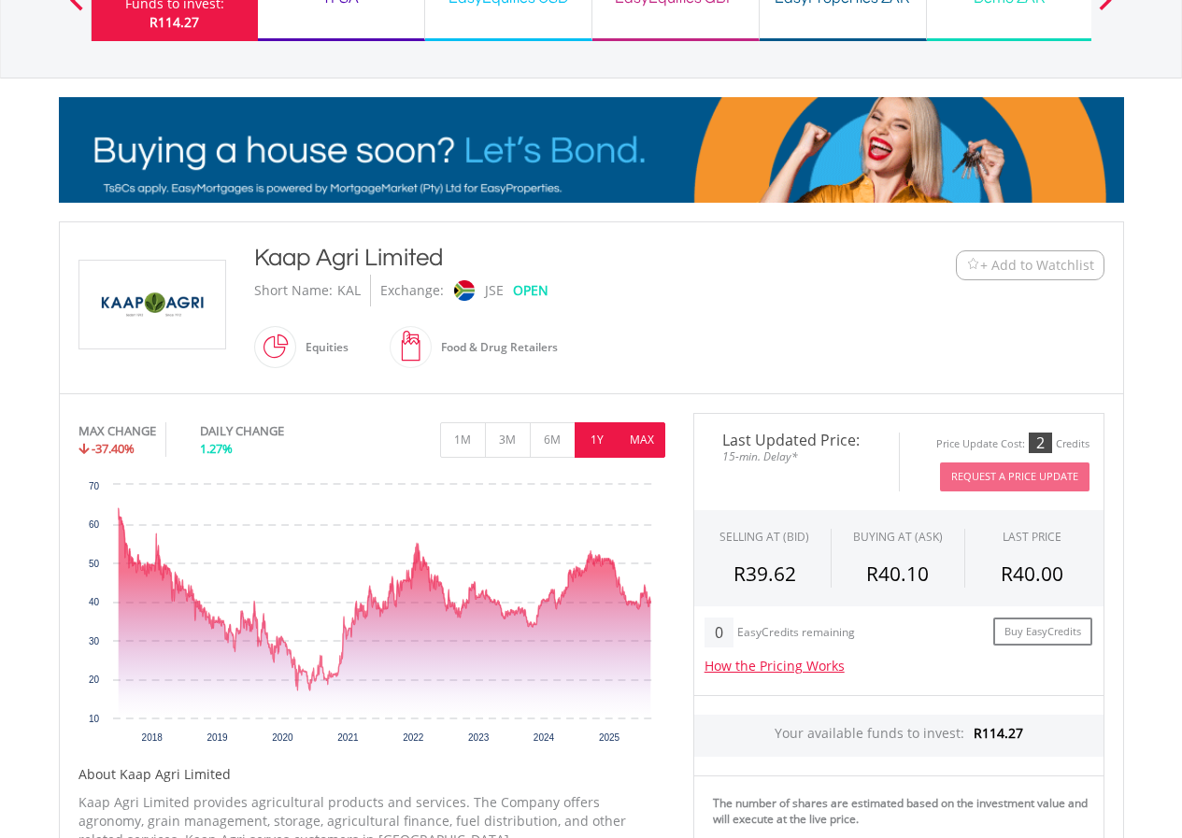
click at [611, 440] on button "1Y" at bounding box center [597, 439] width 46 height 35
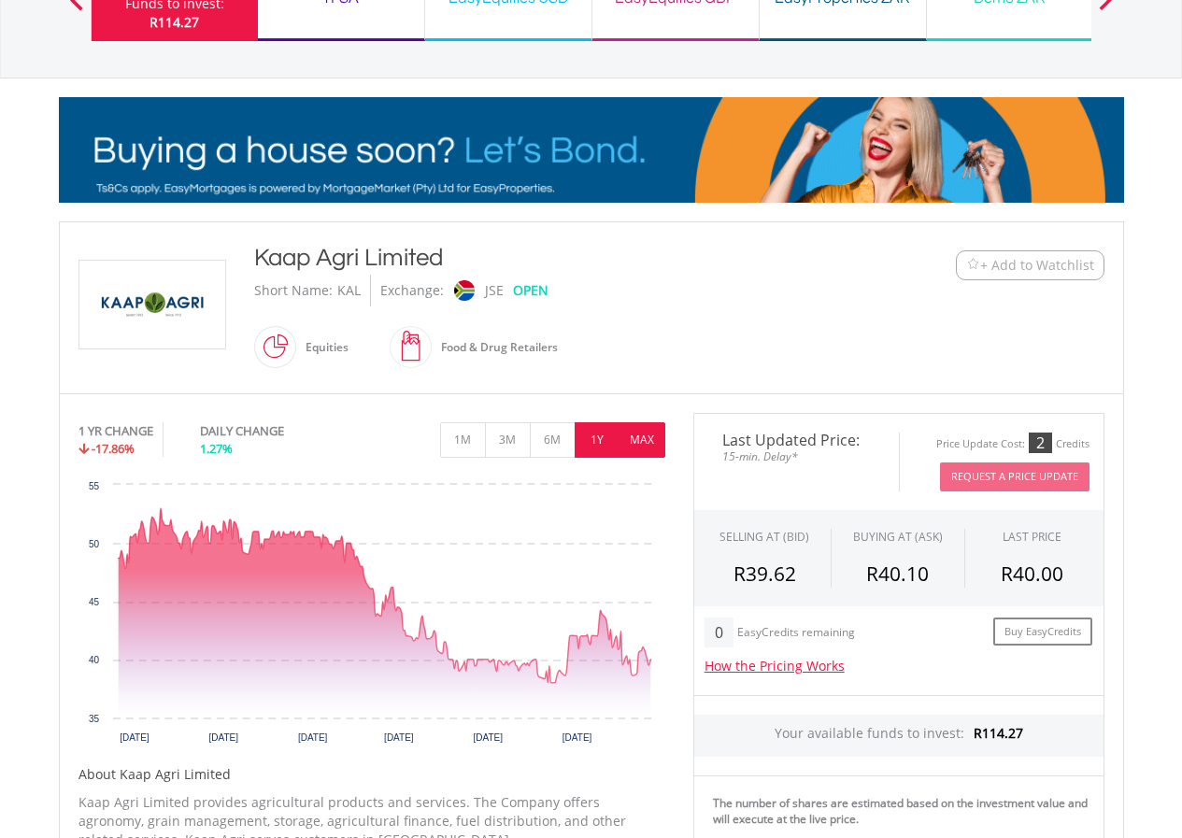
click at [637, 440] on button "MAX" at bounding box center [642, 439] width 46 height 35
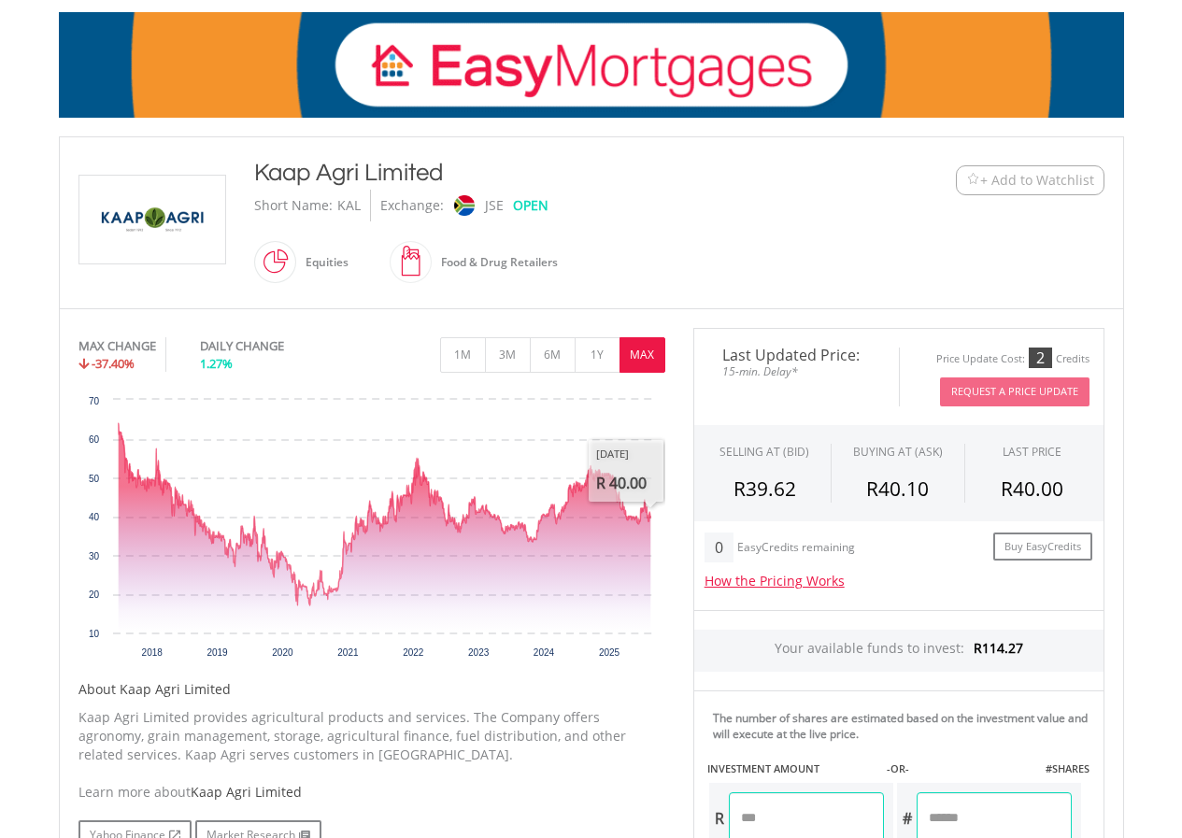
scroll to position [374, 0]
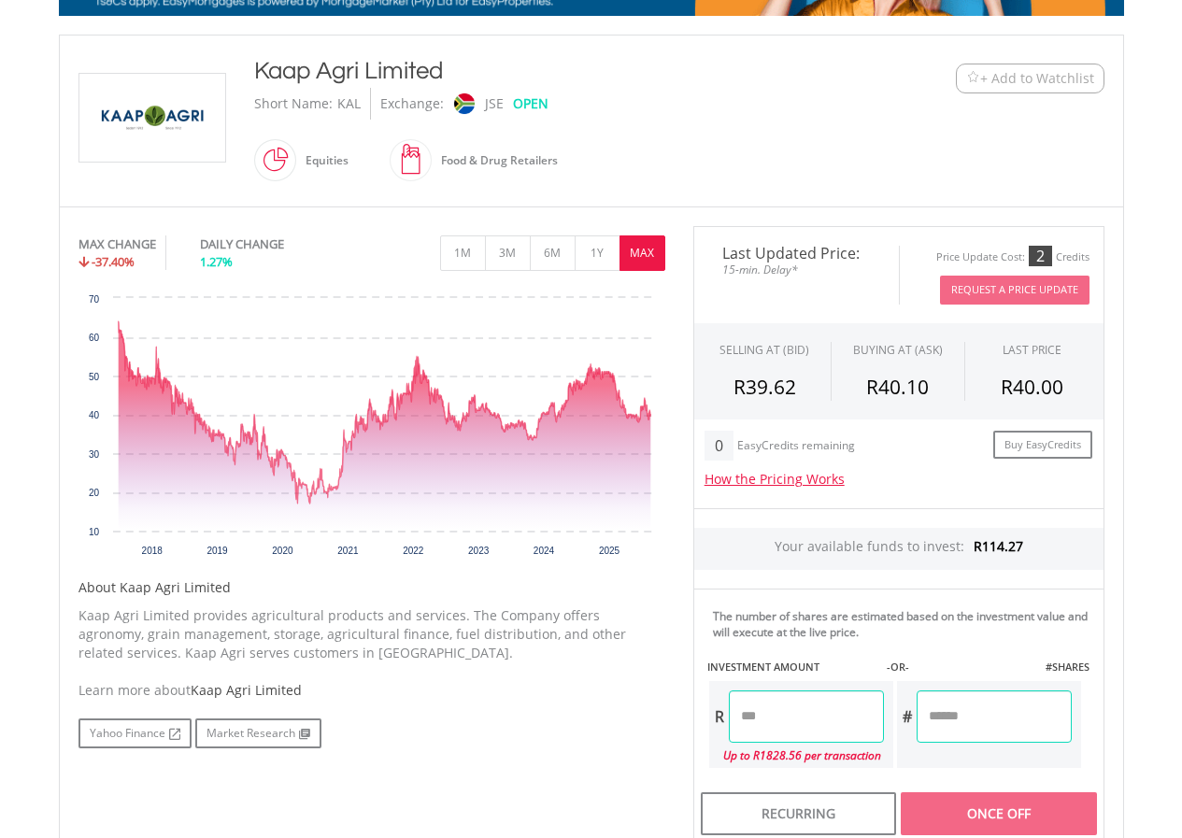
click at [782, 688] on div "R Up to R1828.56 per transaction" at bounding box center [801, 724] width 188 height 91
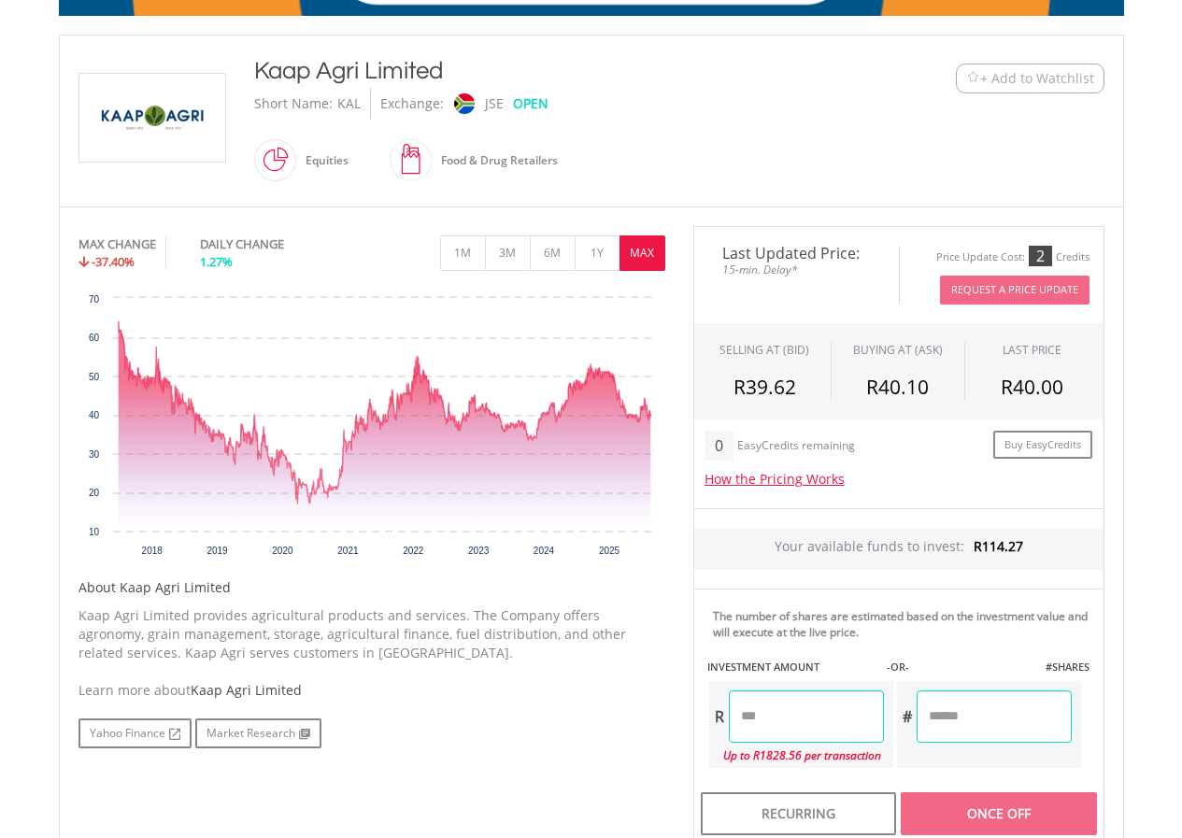
click at [783, 699] on input "number" at bounding box center [806, 716] width 155 height 52
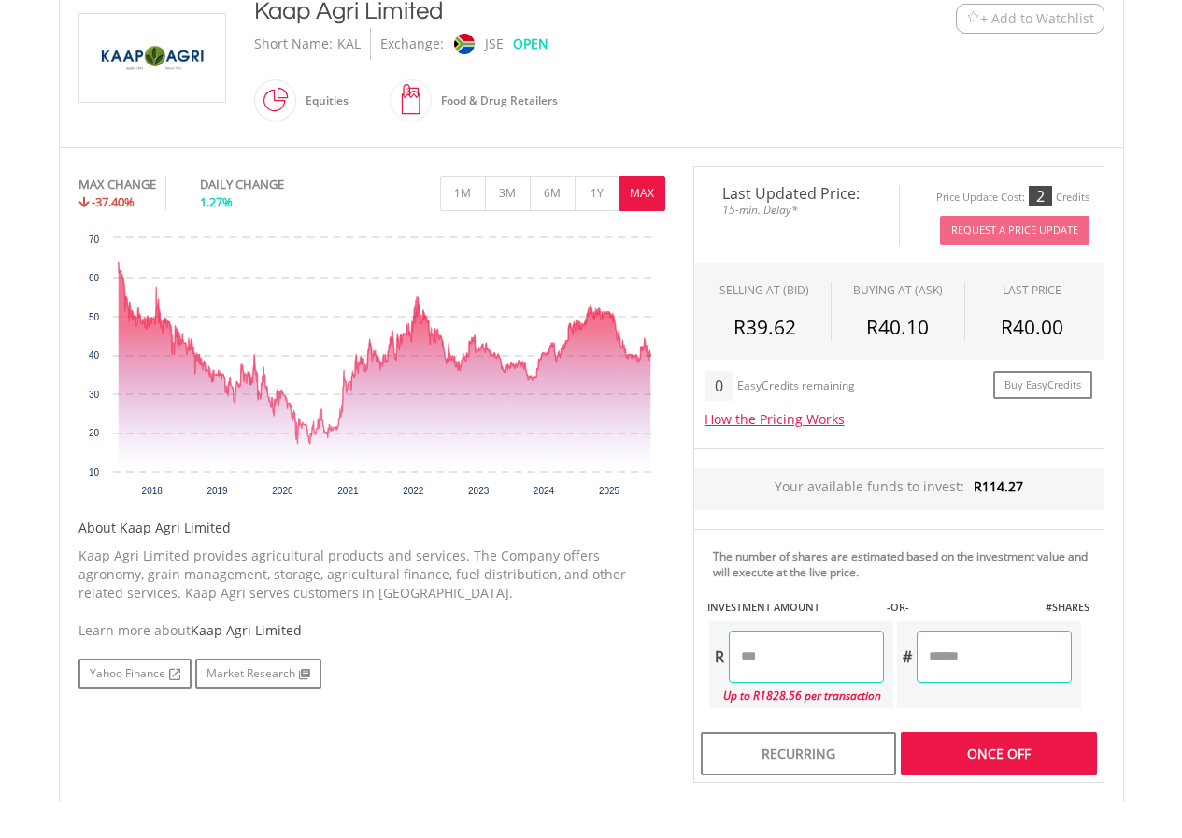
scroll to position [467, 0]
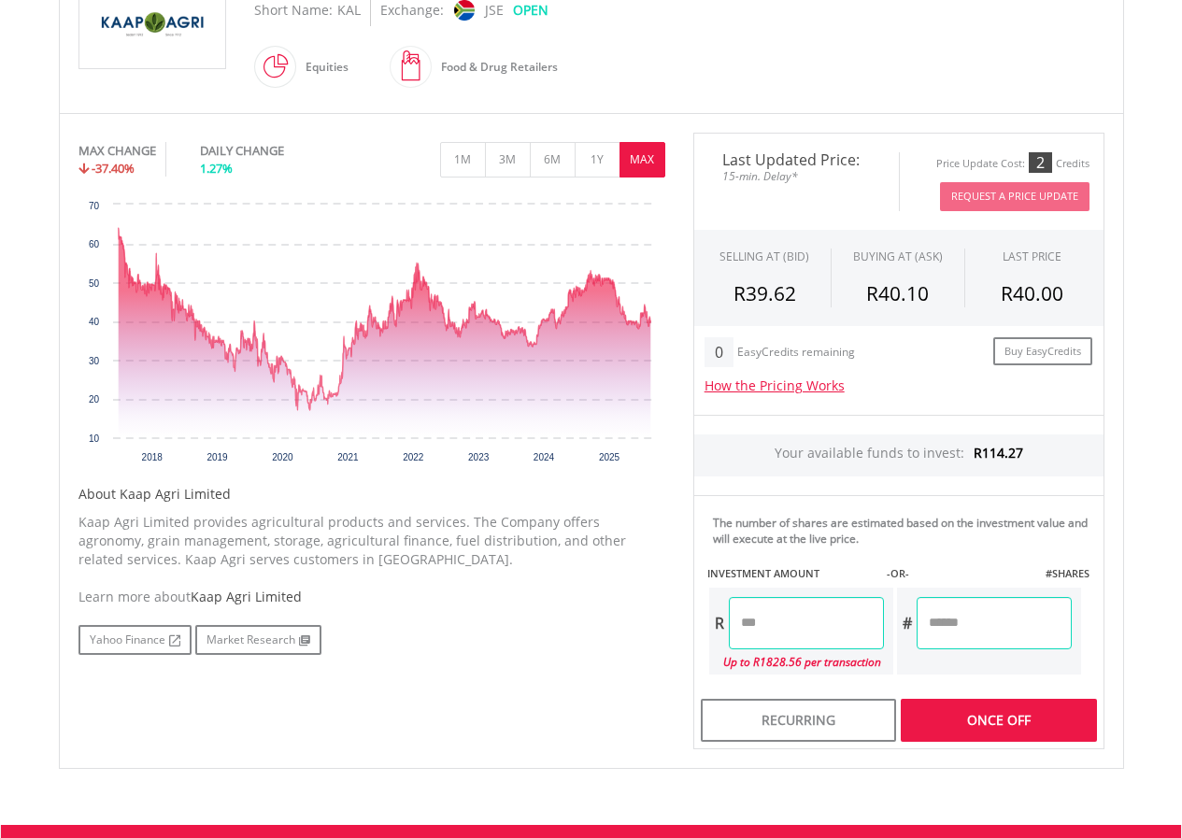
click at [957, 722] on div "Last Updated Price: 15-min. Delay* Price Update Cost: 2 Credits Request A Price…" at bounding box center [898, 441] width 439 height 617
type input "******"
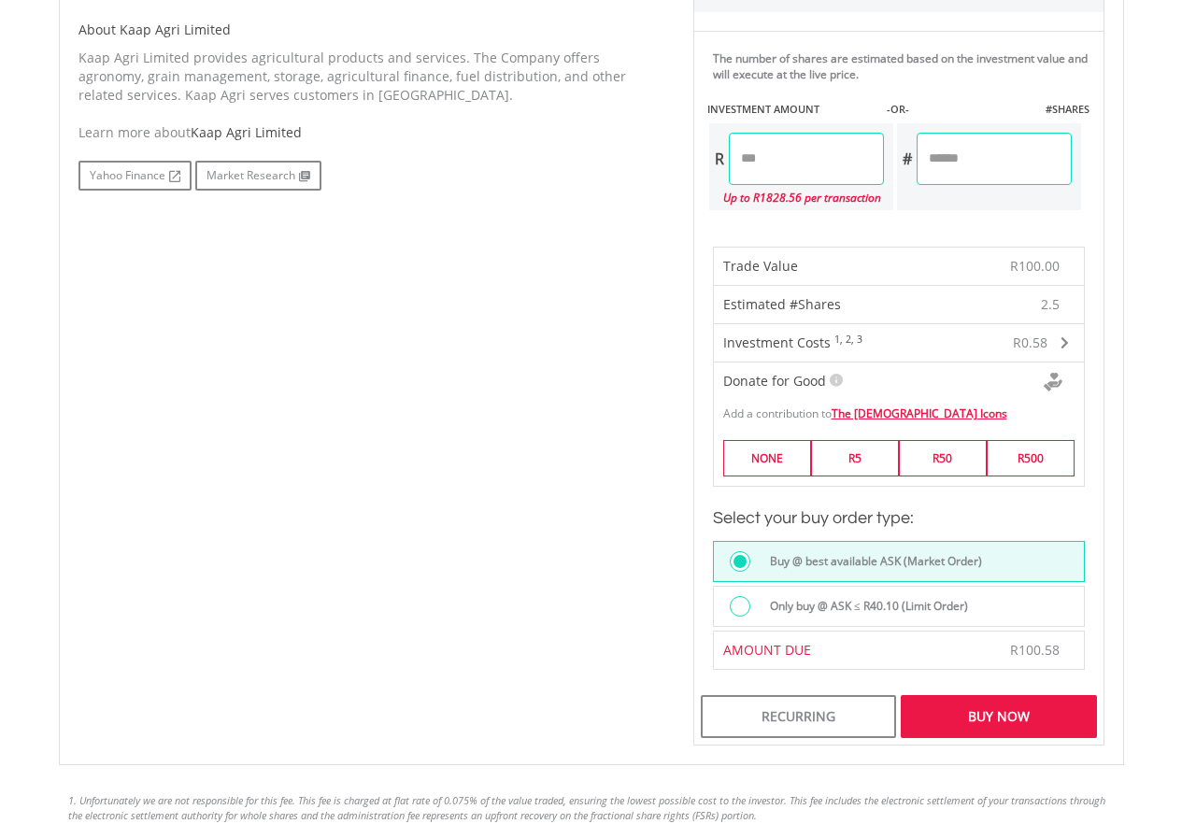
scroll to position [934, 0]
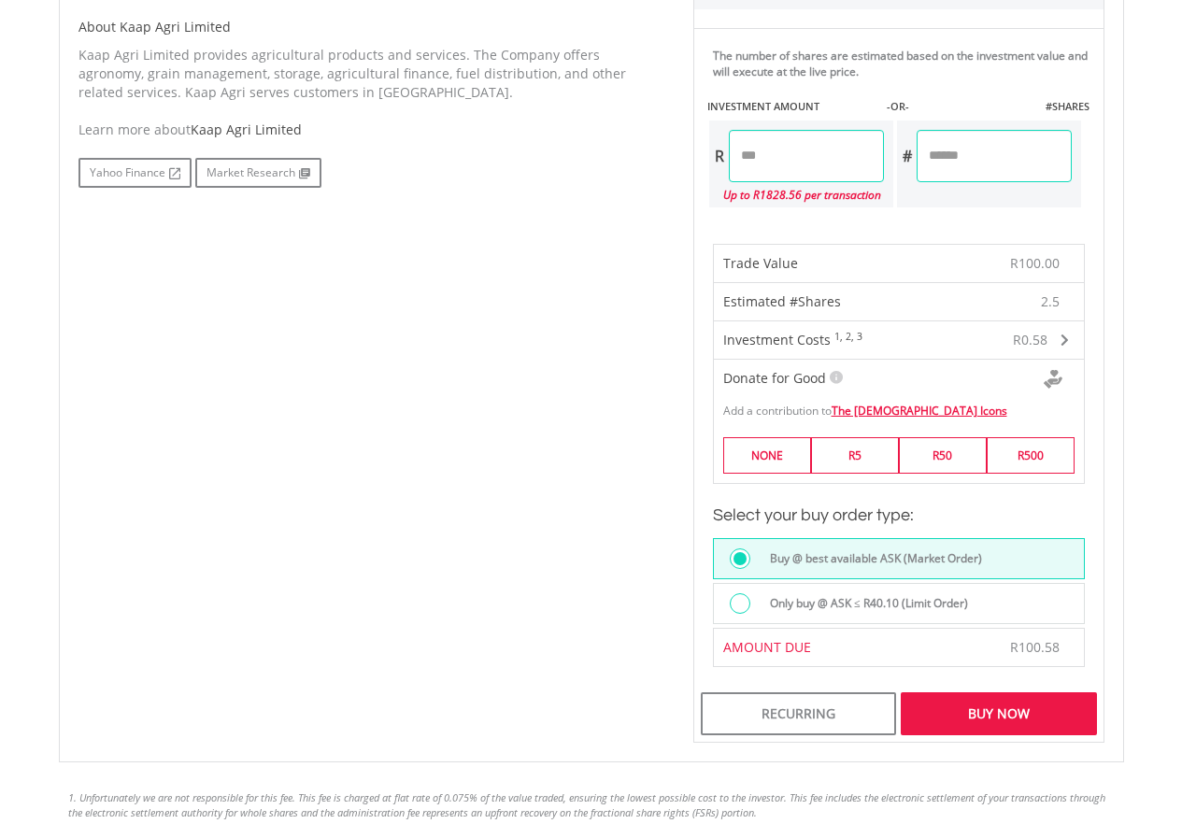
click at [965, 701] on div "Buy Now" at bounding box center [998, 713] width 195 height 43
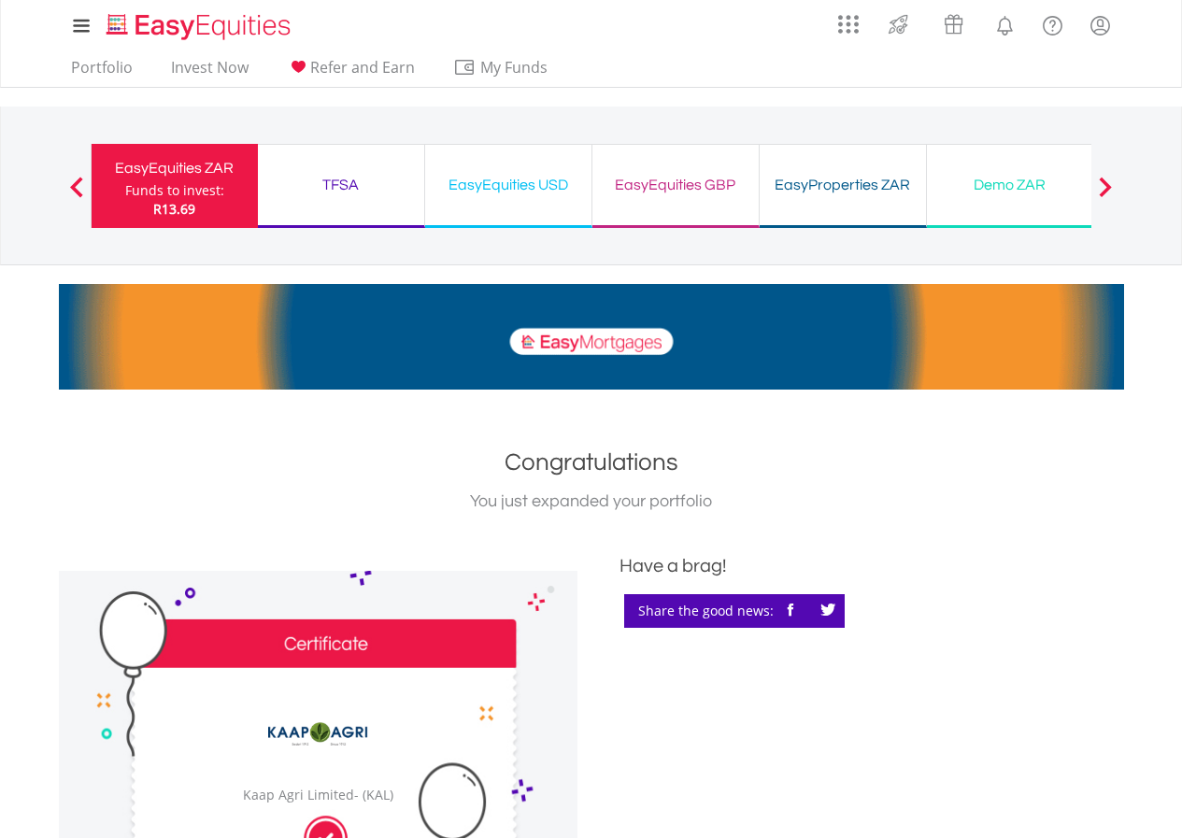
click at [189, 164] on div "EasyEquities ZAR" at bounding box center [175, 168] width 144 height 26
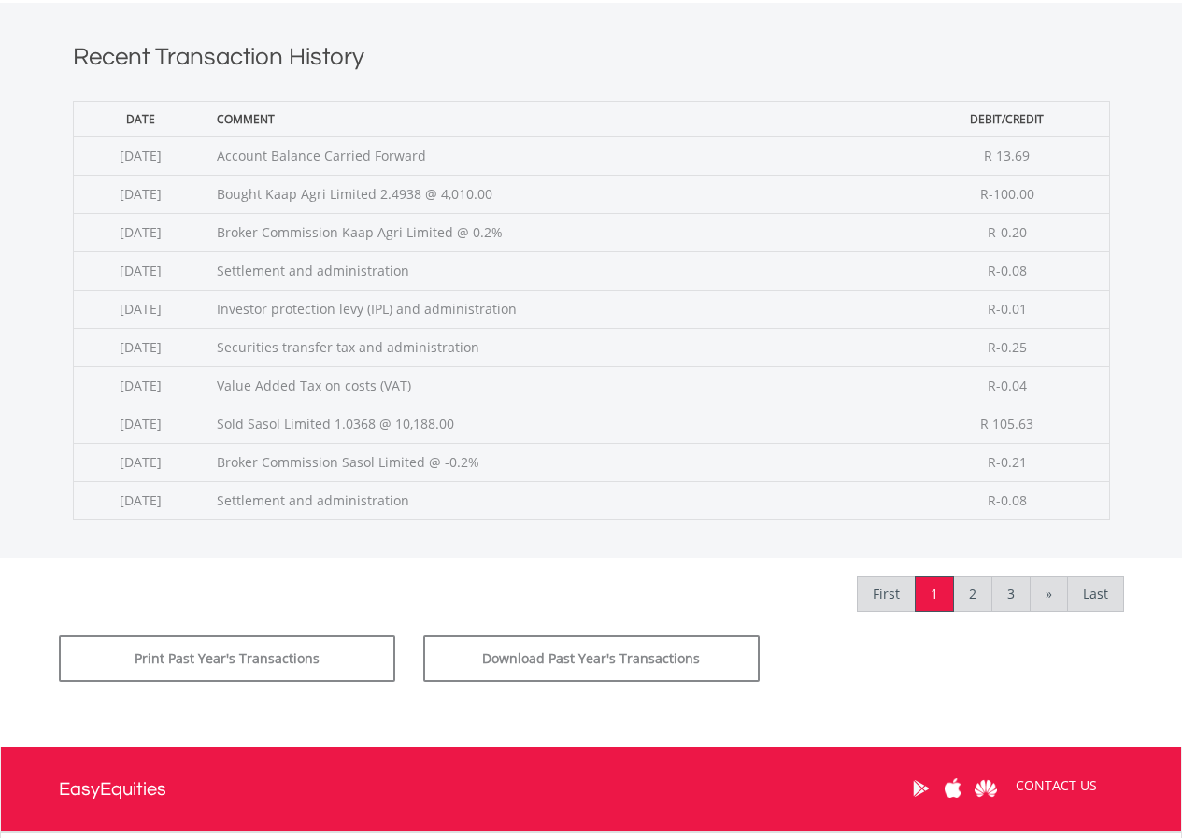
scroll to position [747, 0]
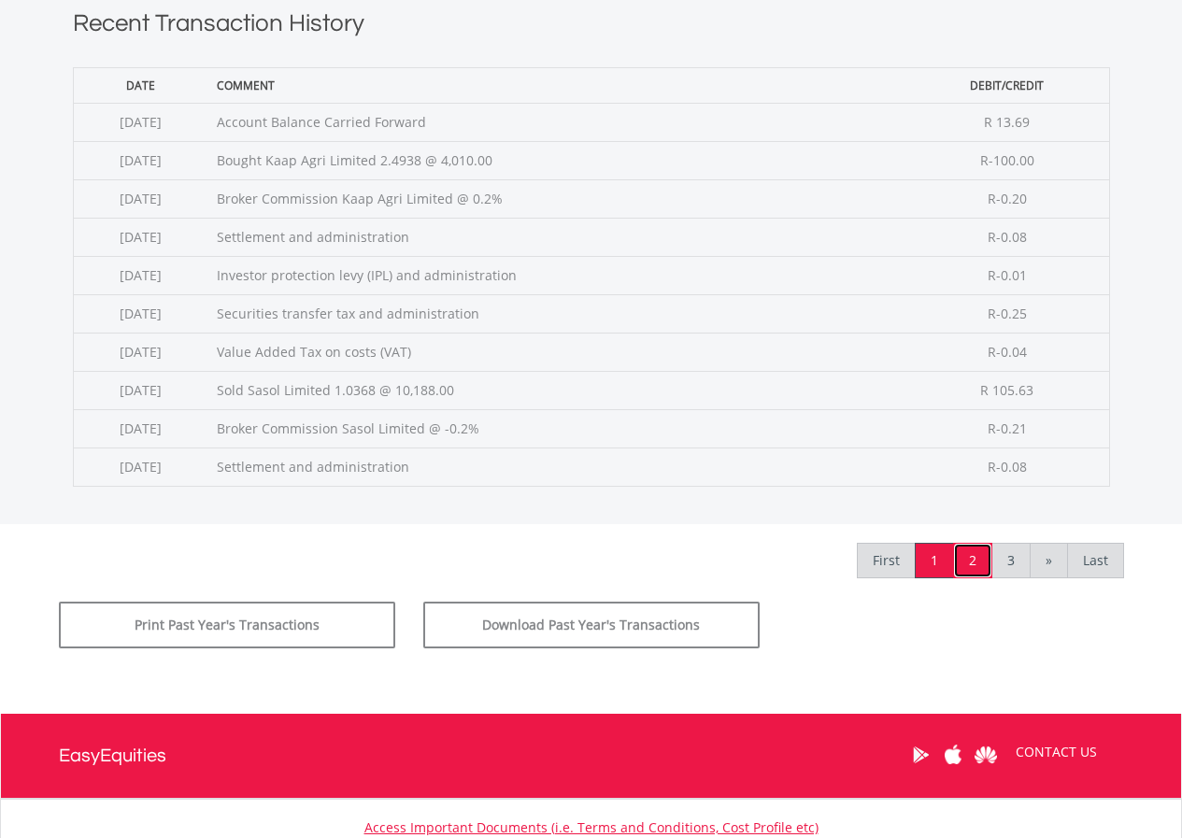
click at [977, 550] on link "2" at bounding box center [972, 560] width 39 height 35
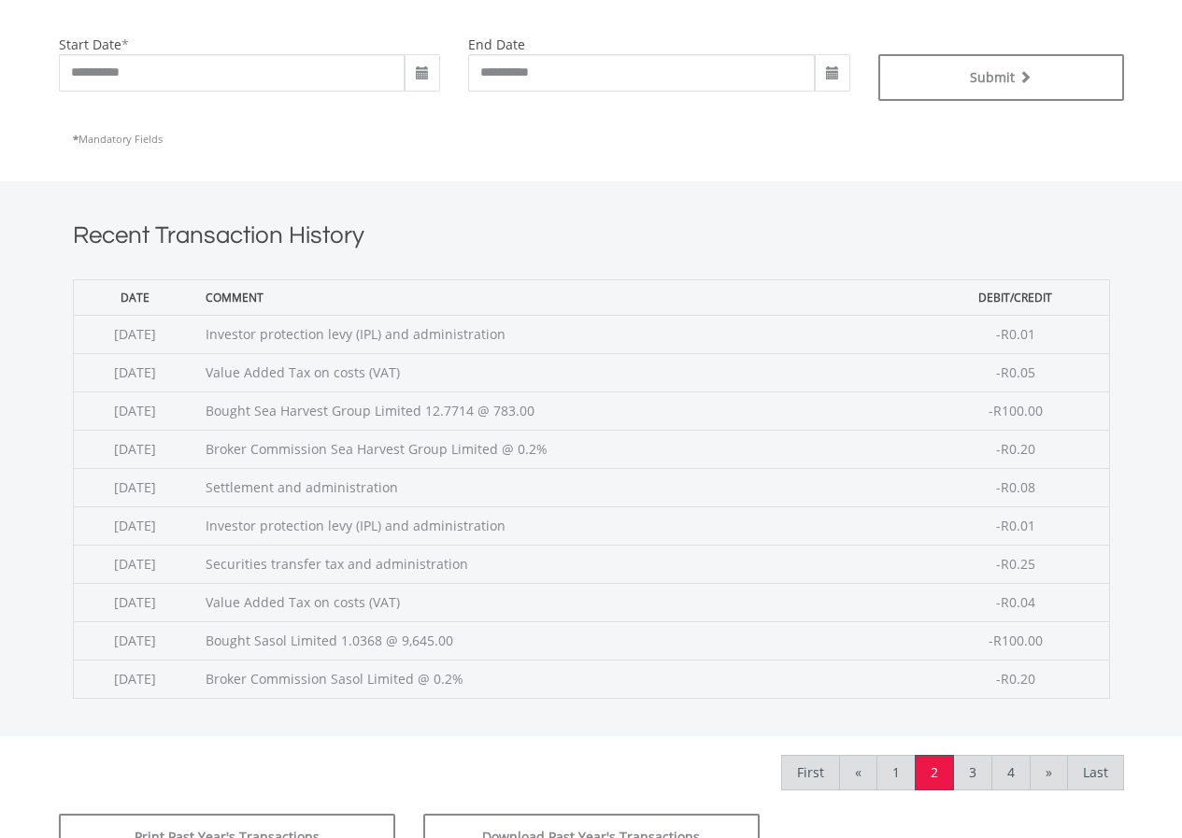
scroll to position [560, 0]
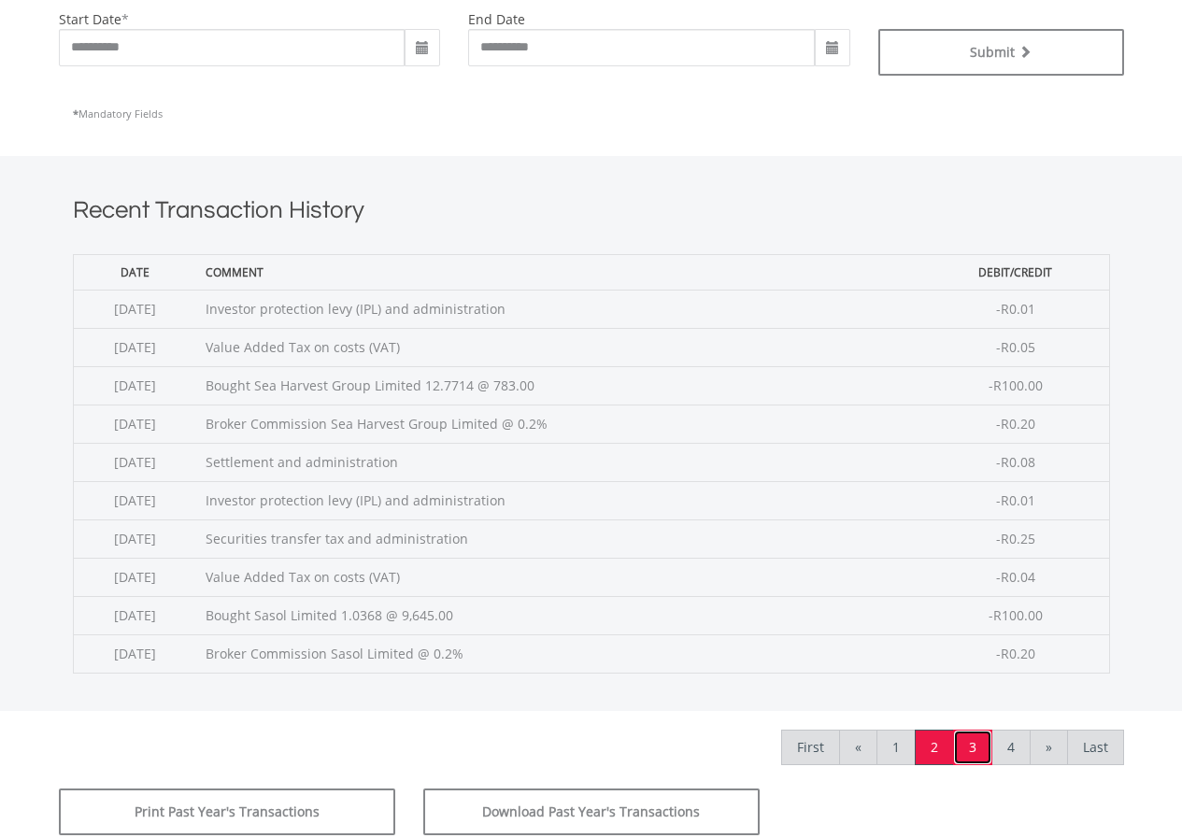
click at [970, 748] on link "3" at bounding box center [972, 747] width 39 height 35
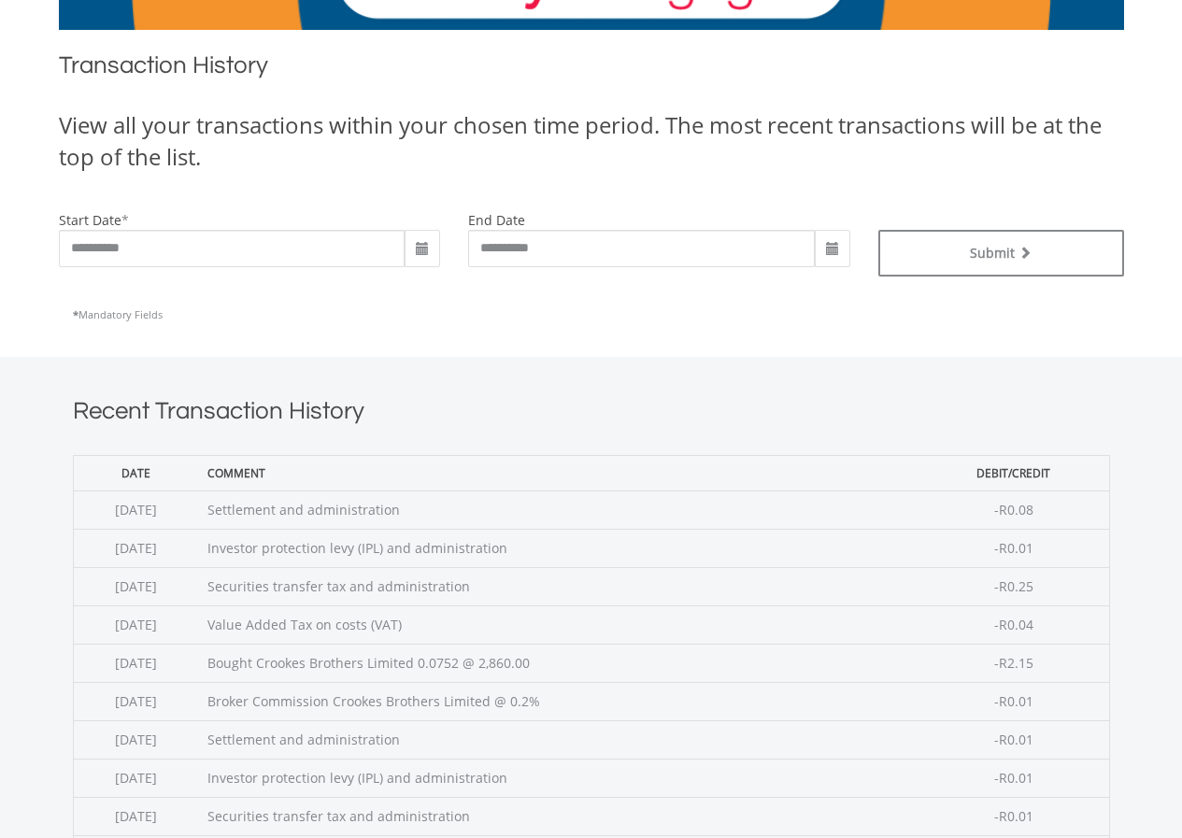
scroll to position [560, 0]
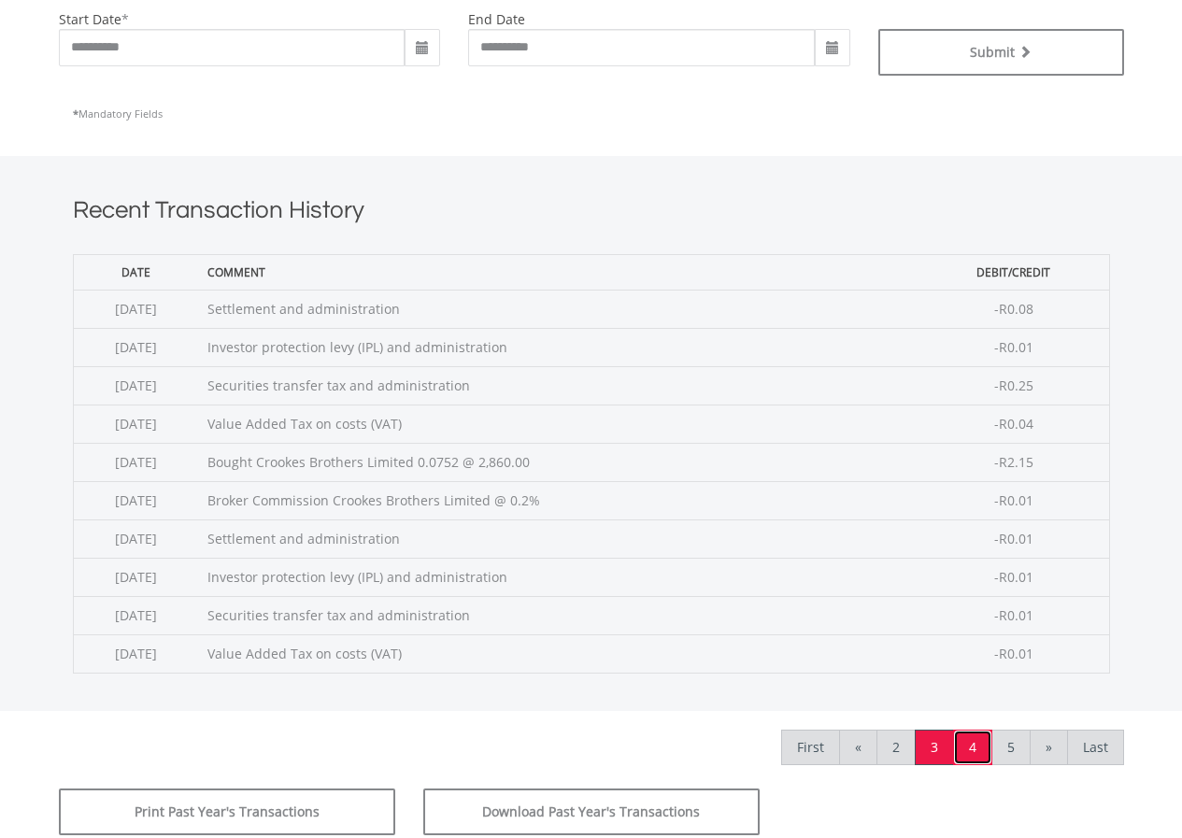
click at [969, 749] on link "4" at bounding box center [972, 747] width 39 height 35
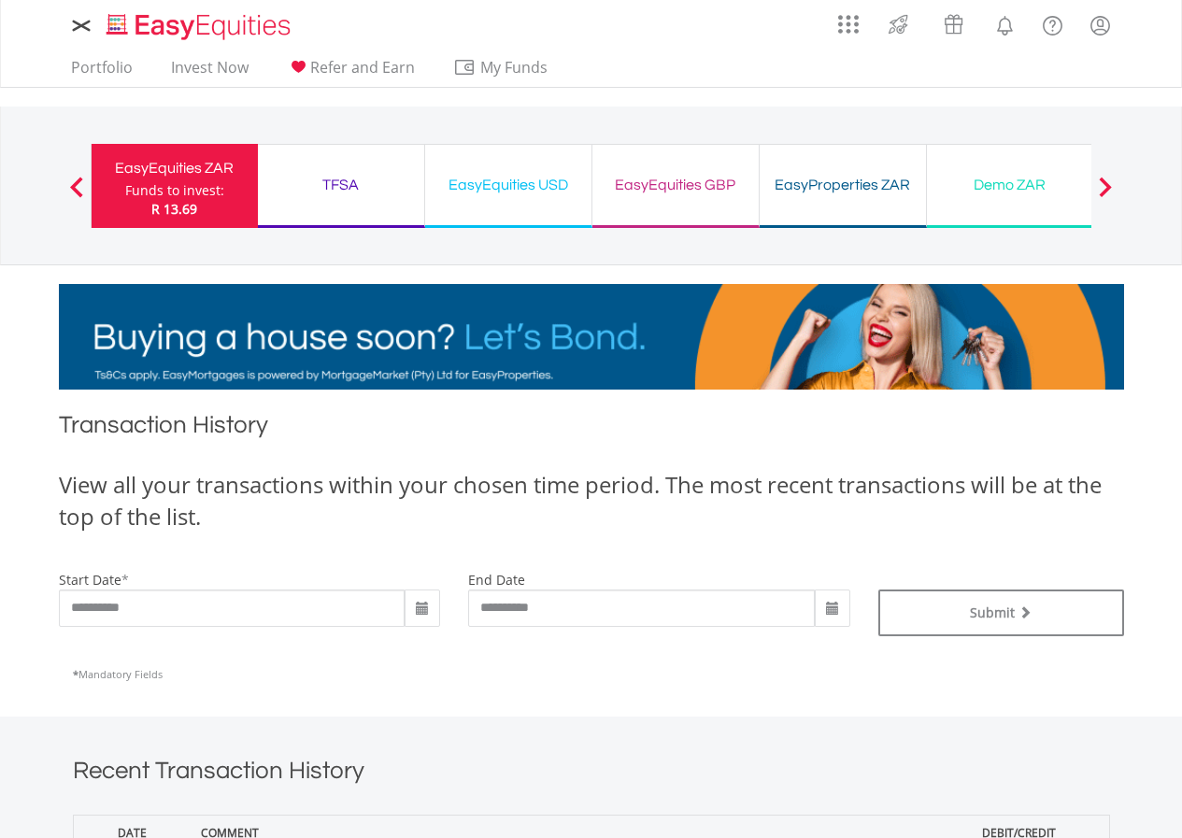
click at [177, 166] on div "EasyEquities ZAR" at bounding box center [175, 168] width 144 height 26
click at [503, 63] on span "My Funds" at bounding box center [514, 67] width 122 height 24
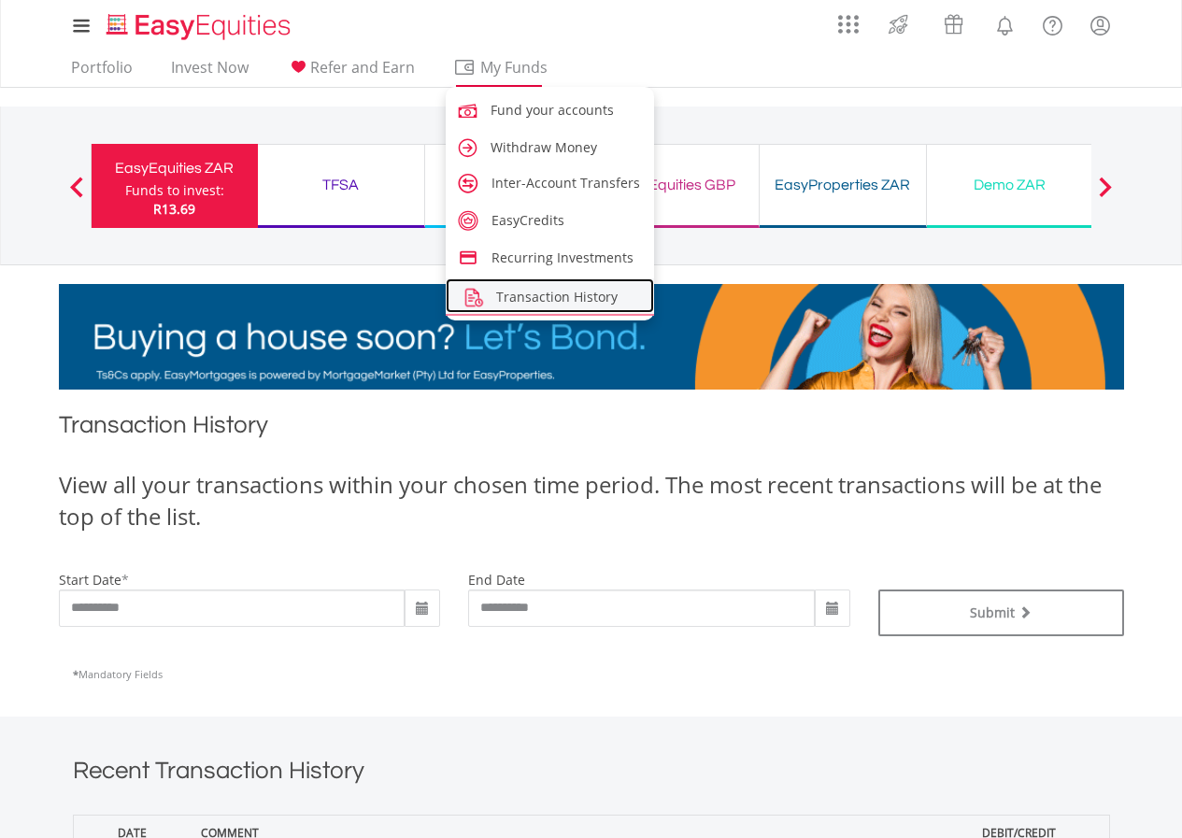
click at [570, 294] on span "Transaction History" at bounding box center [556, 297] width 121 height 18
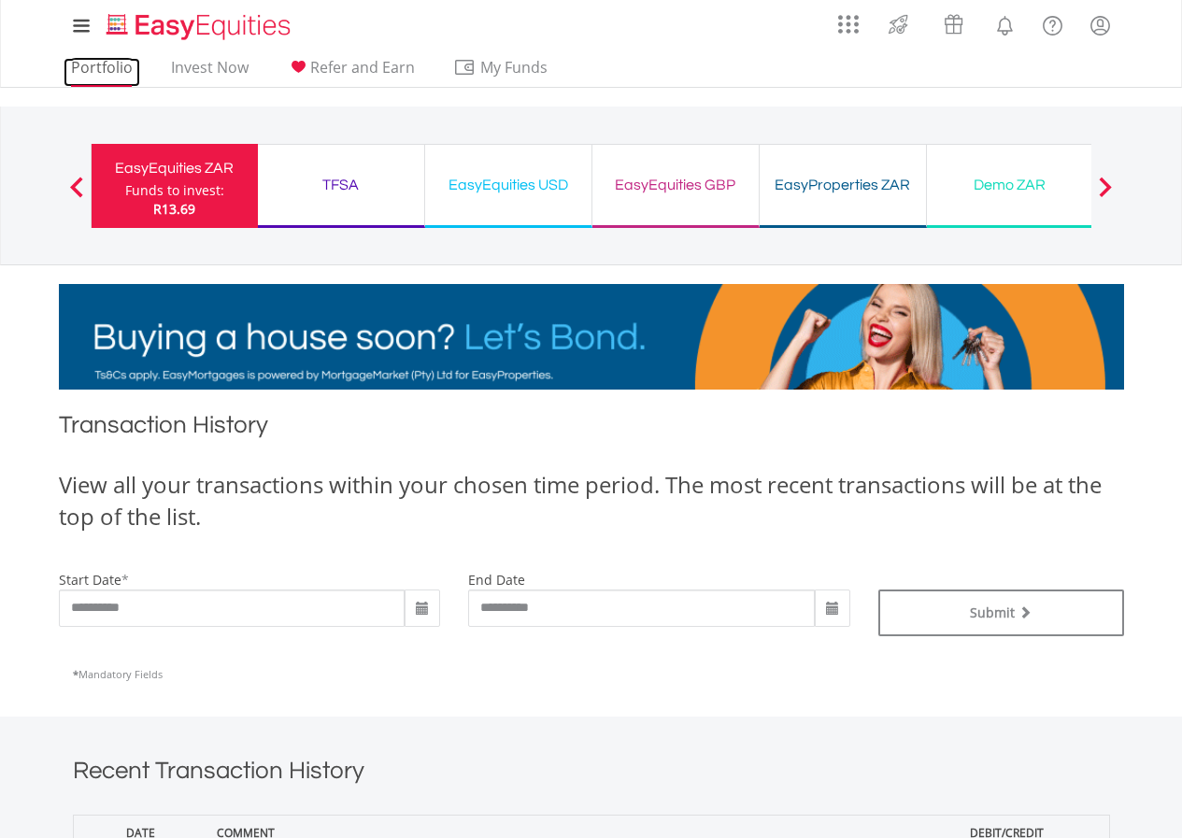
click at [116, 65] on link "Portfolio" at bounding box center [102, 72] width 77 height 29
